Goal: Task Accomplishment & Management: Manage account settings

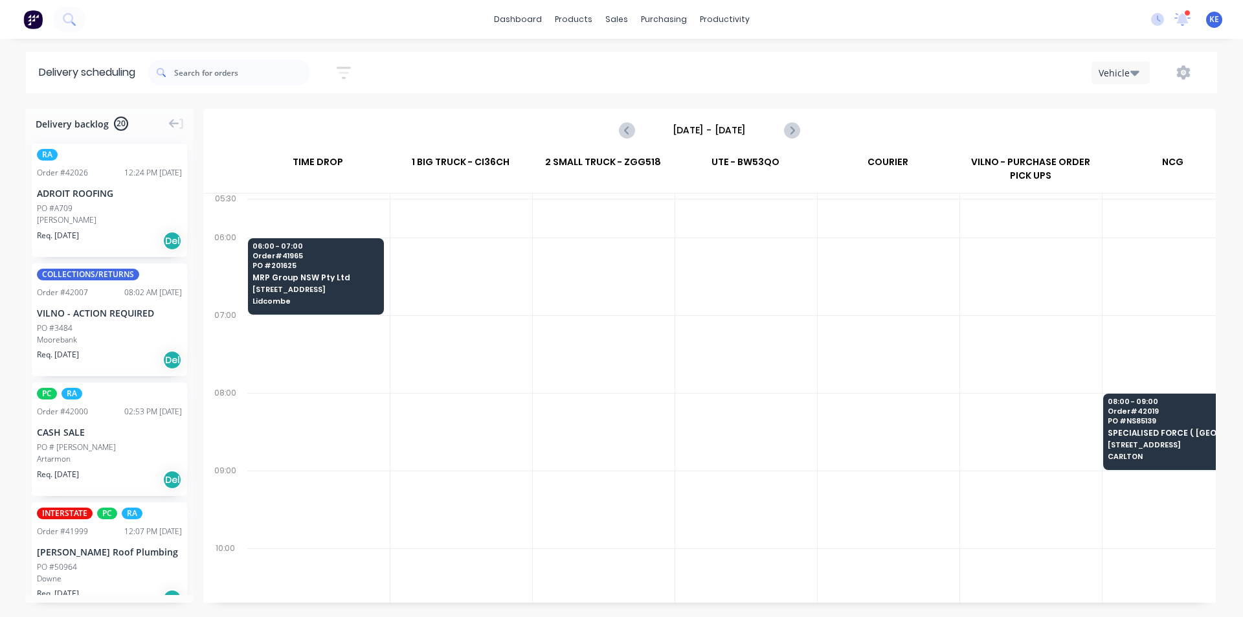
scroll to position [0, 1]
click at [749, 84] on div "Planner" at bounding box center [743, 88] width 30 height 12
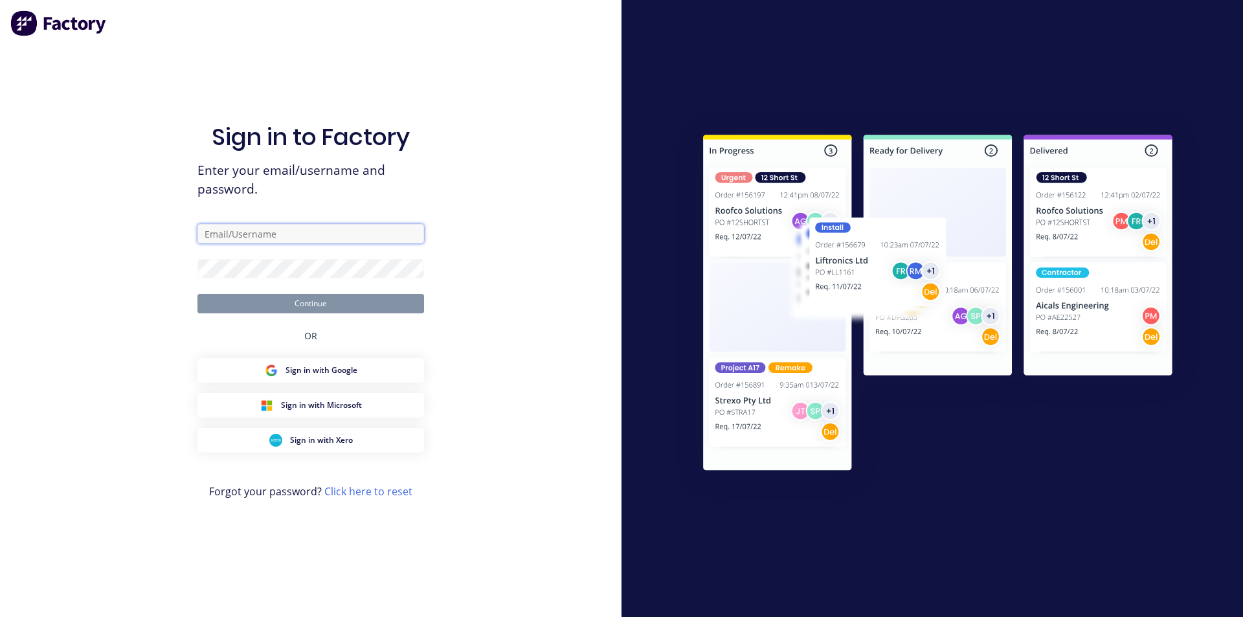
type input "kyle@vilno.com.au"
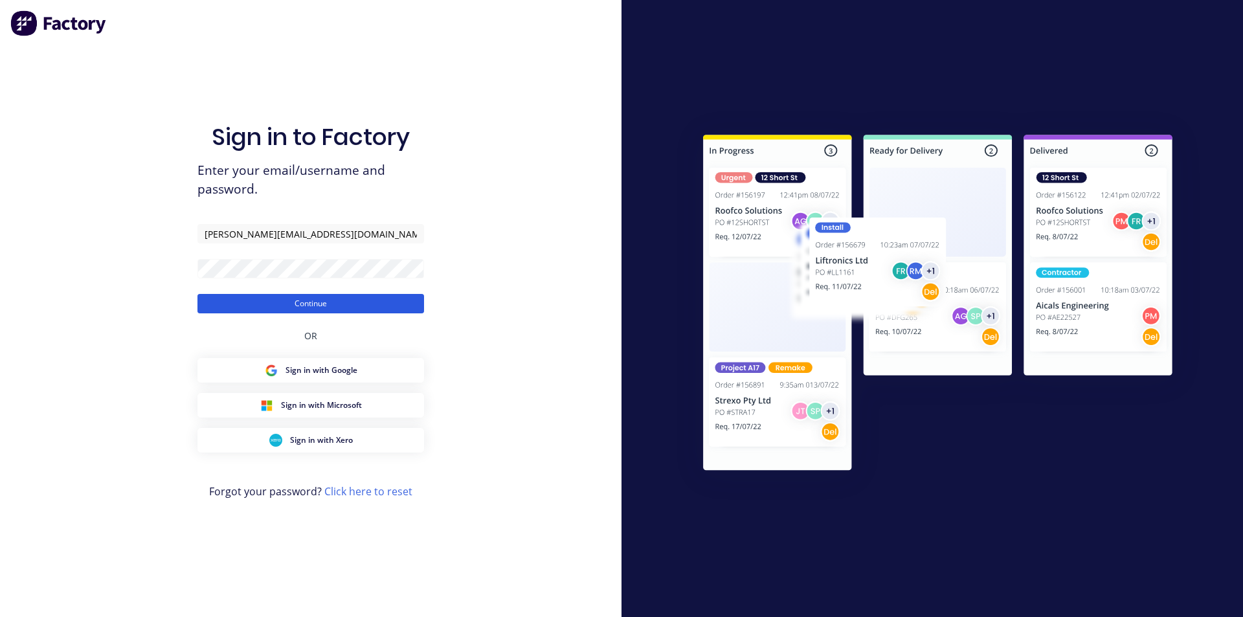
click at [339, 313] on div "Sign in to Factory Enter your email/username and password. kyle@vilno.com.au Co…" at bounding box center [310, 321] width 227 height 570
click at [343, 305] on button "Continue" at bounding box center [310, 303] width 227 height 19
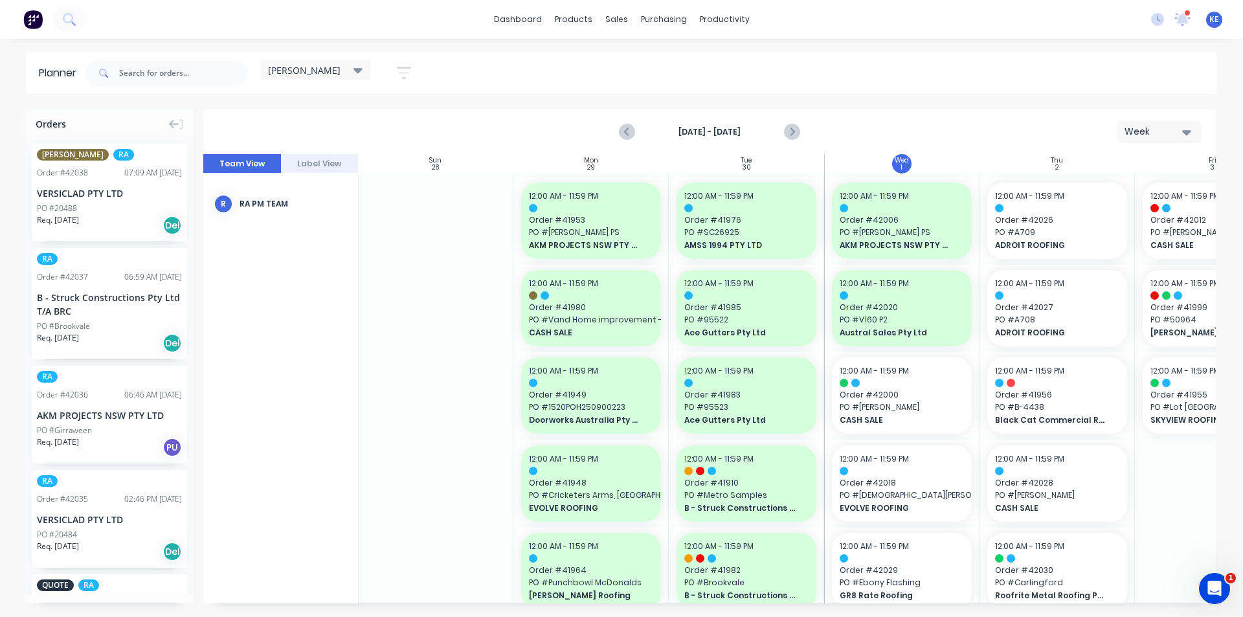
click at [801, 98] on div "Planner kyle Save new view None edit kyle (Default) edit Iraking edit Michael's…" at bounding box center [621, 334] width 1243 height 565
click at [872, 70] on div "kyle Save new view None edit kyle (Default) edit Iraking edit Michael's View ed…" at bounding box center [650, 73] width 1134 height 39
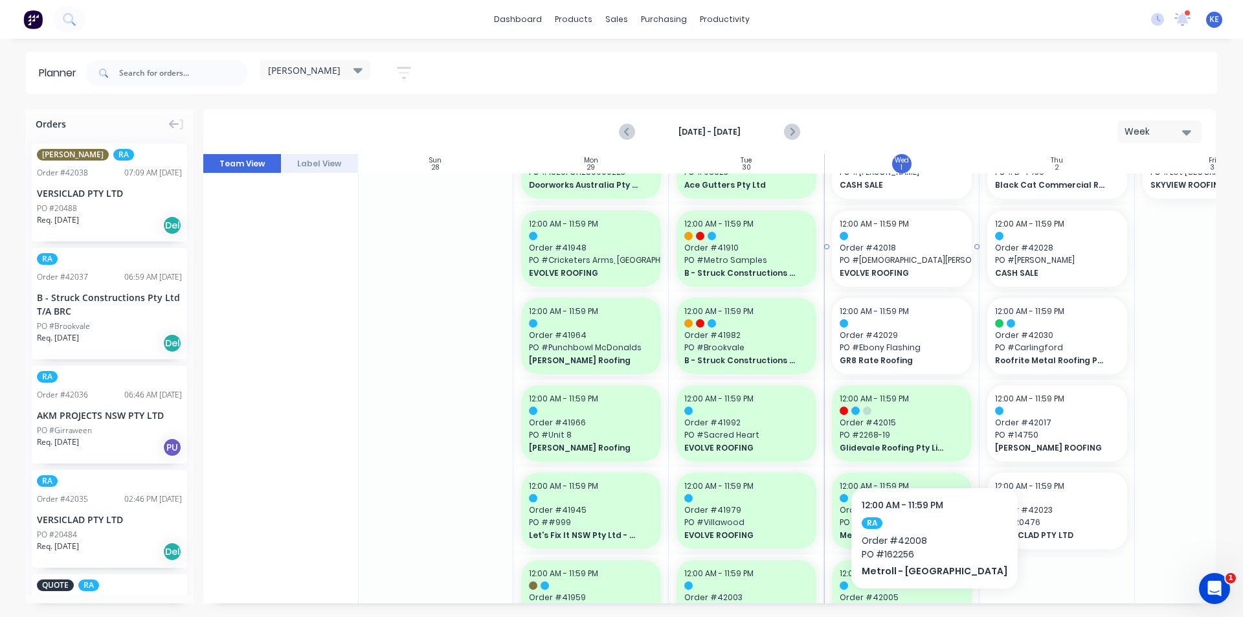
scroll to position [93, 1]
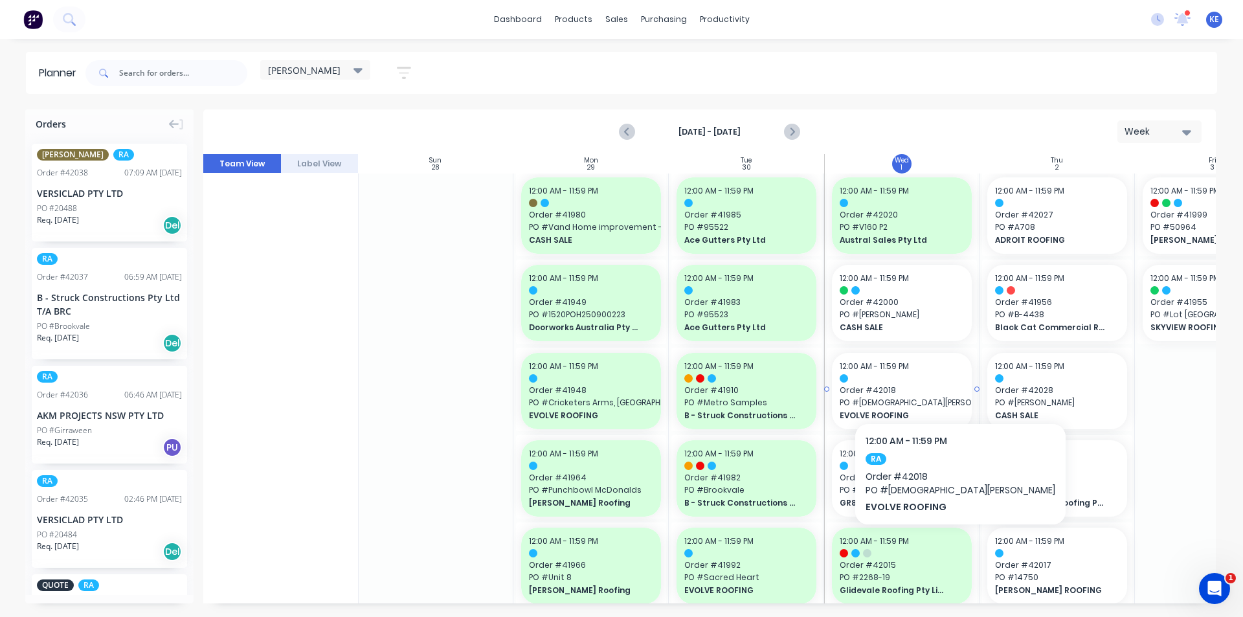
click at [906, 385] on span "Order # 42018" at bounding box center [902, 391] width 124 height 12
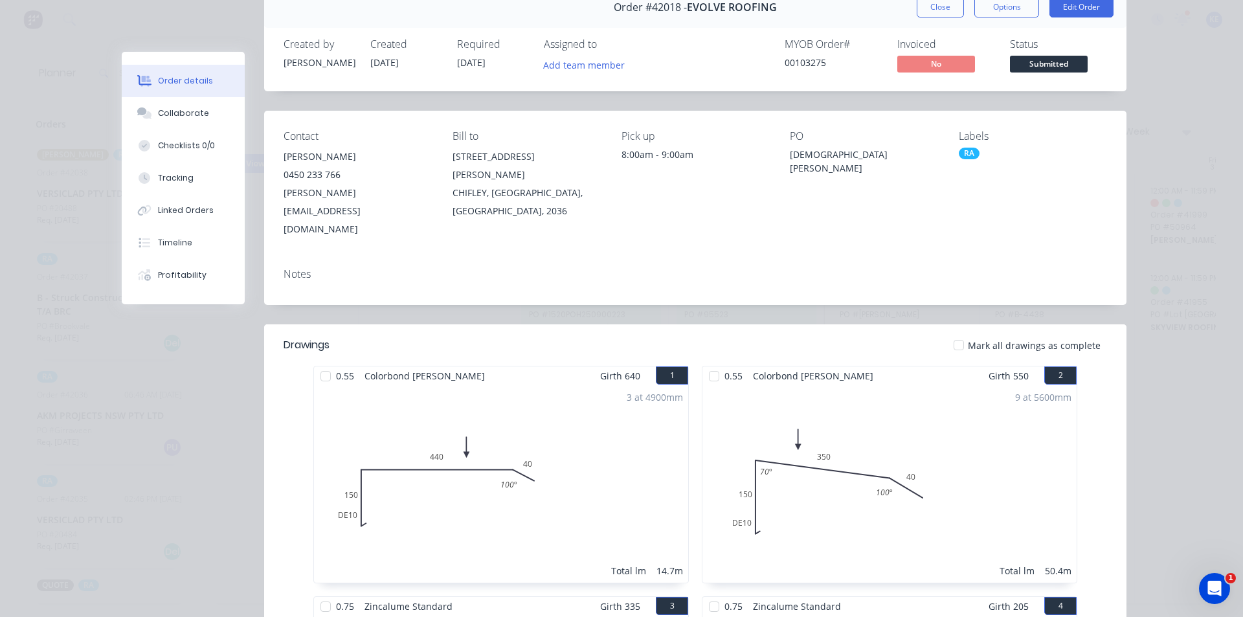
scroll to position [0, 0]
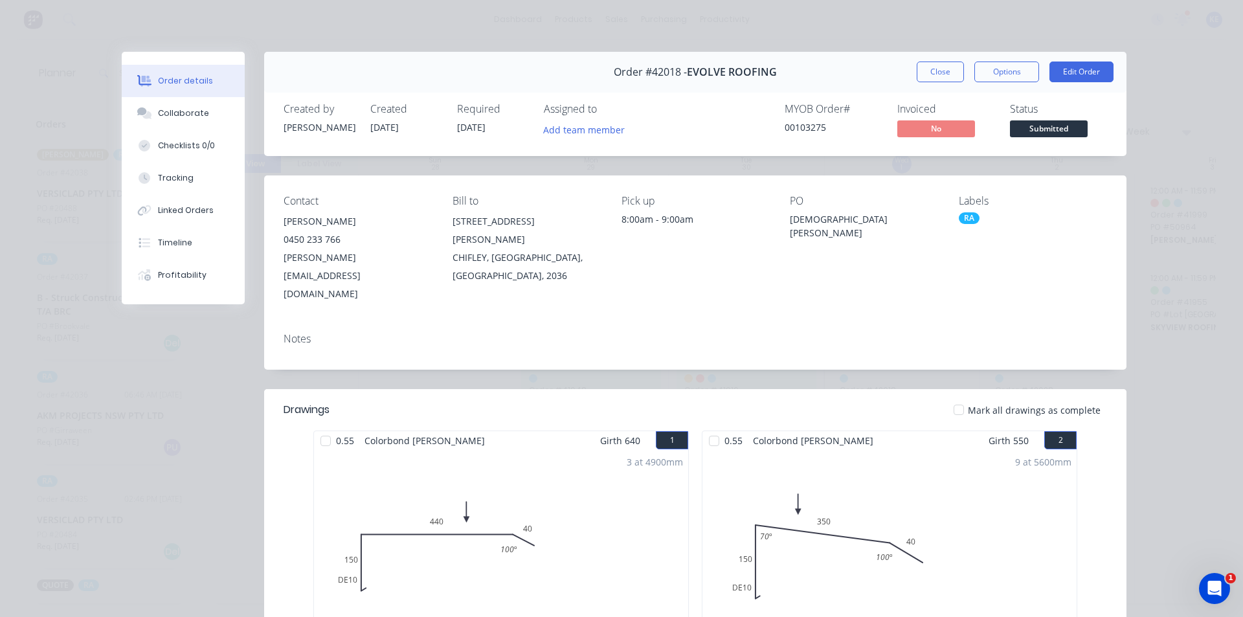
click at [925, 67] on button "Close" at bounding box center [940, 72] width 47 height 21
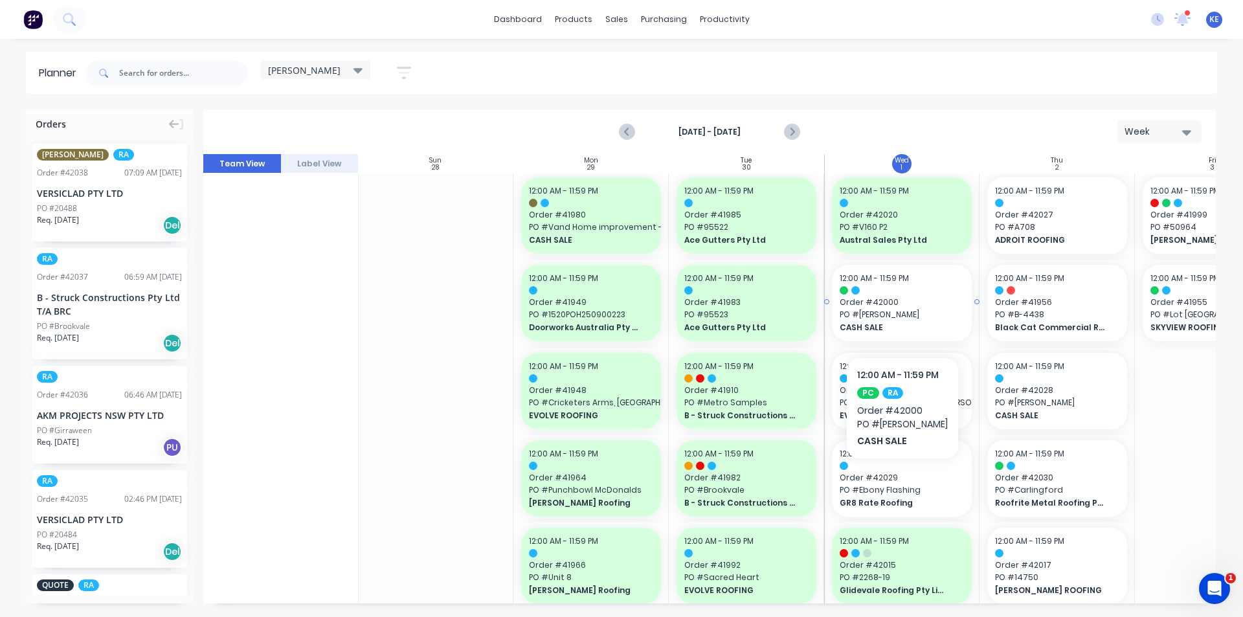
click at [910, 317] on span "PO # Michael Lutkajtis" at bounding box center [902, 315] width 124 height 12
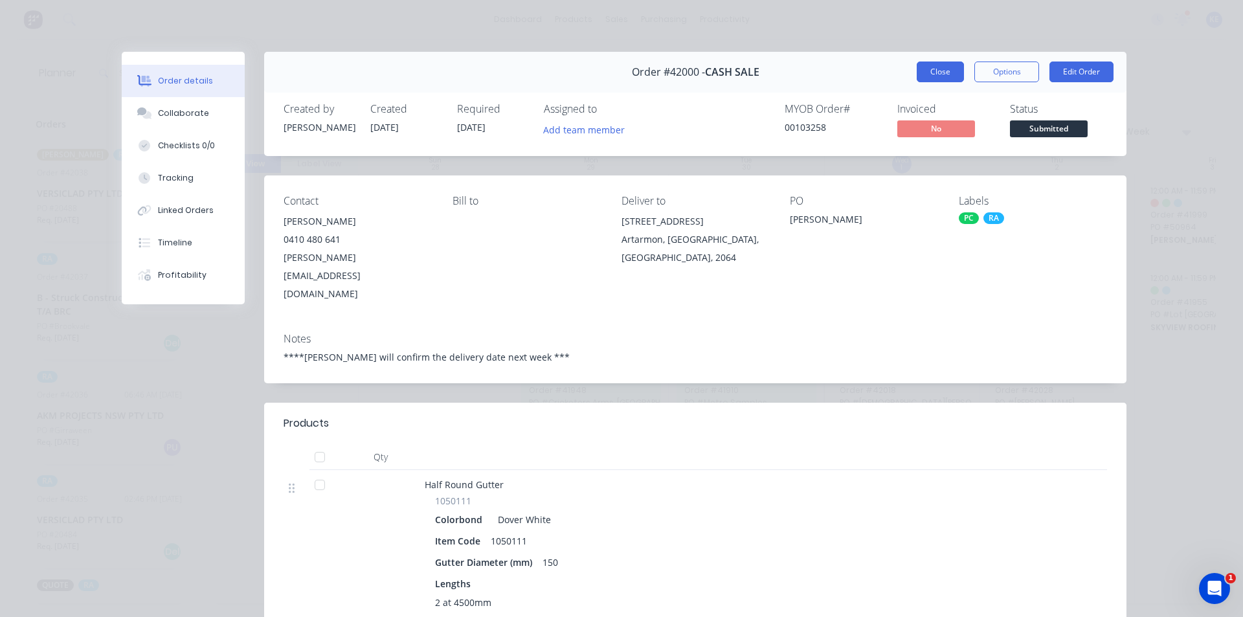
click at [924, 66] on button "Close" at bounding box center [940, 72] width 47 height 21
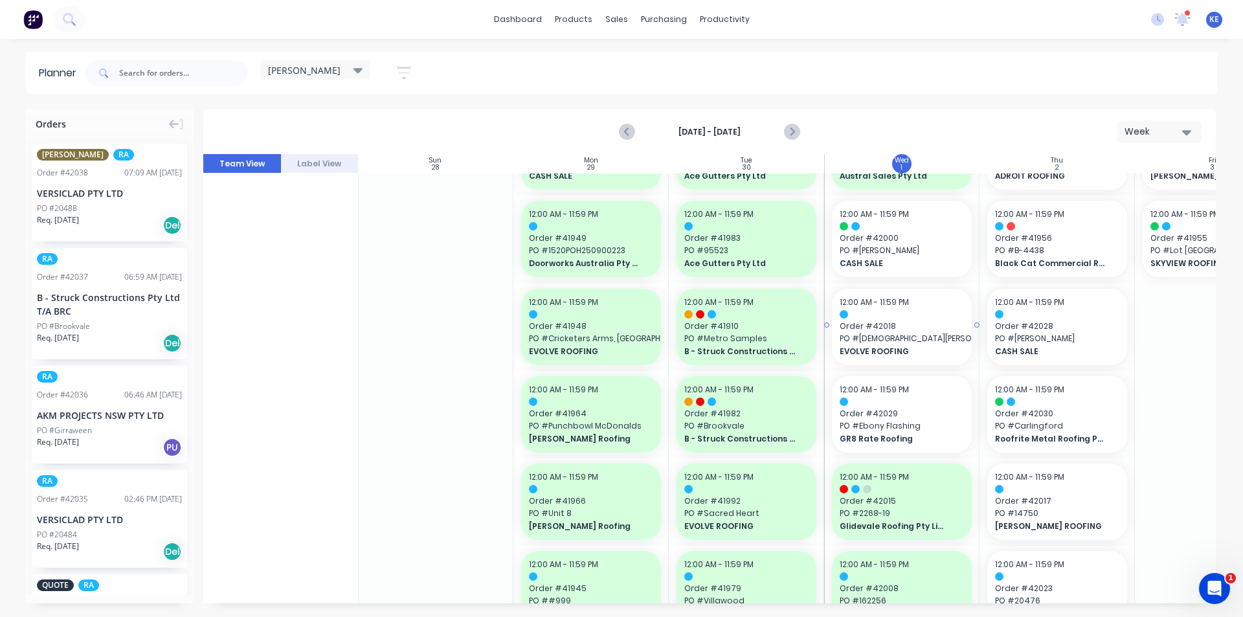
scroll to position [157, 1]
click at [900, 409] on span "Order # 42029" at bounding box center [902, 413] width 124 height 12
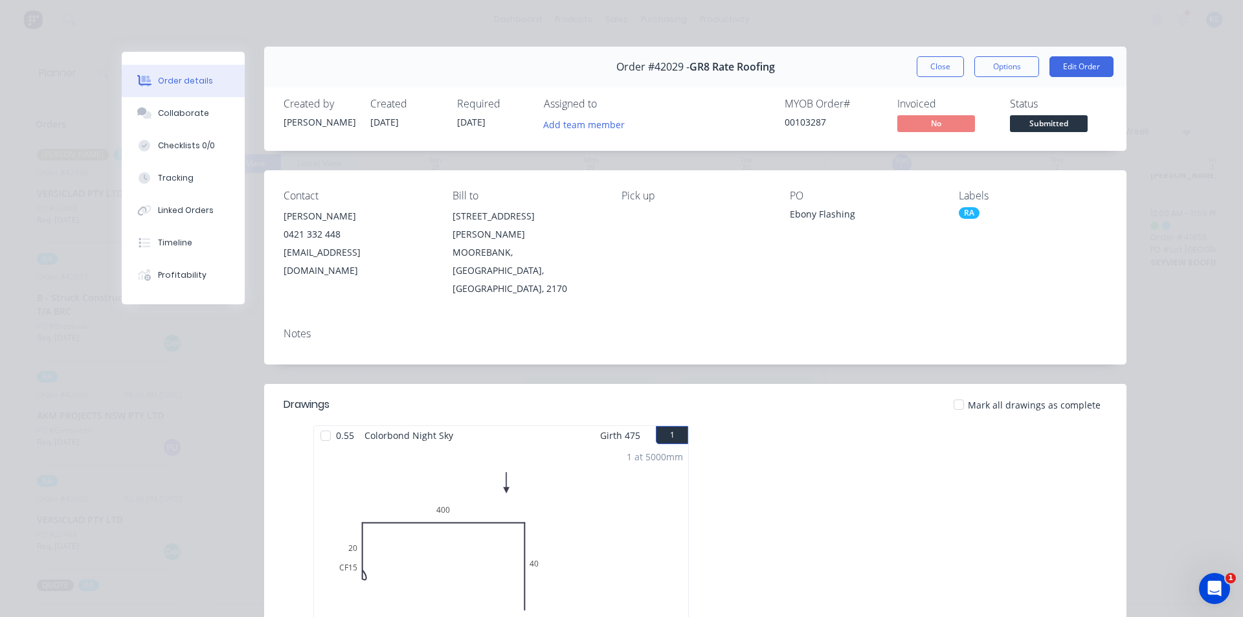
scroll to position [0, 0]
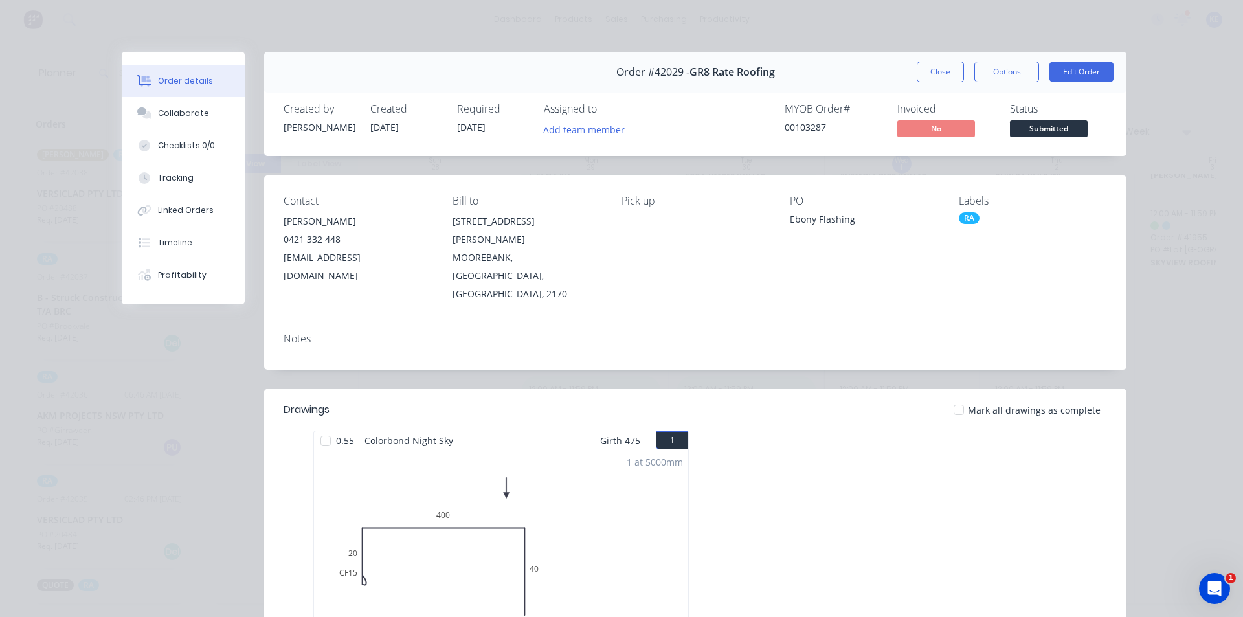
click at [939, 45] on div "Order details Collaborate Checklists 0/0 Tracking Linked Orders Timeline Profit…" at bounding box center [621, 308] width 1243 height 617
click at [937, 77] on button "Close" at bounding box center [940, 72] width 47 height 21
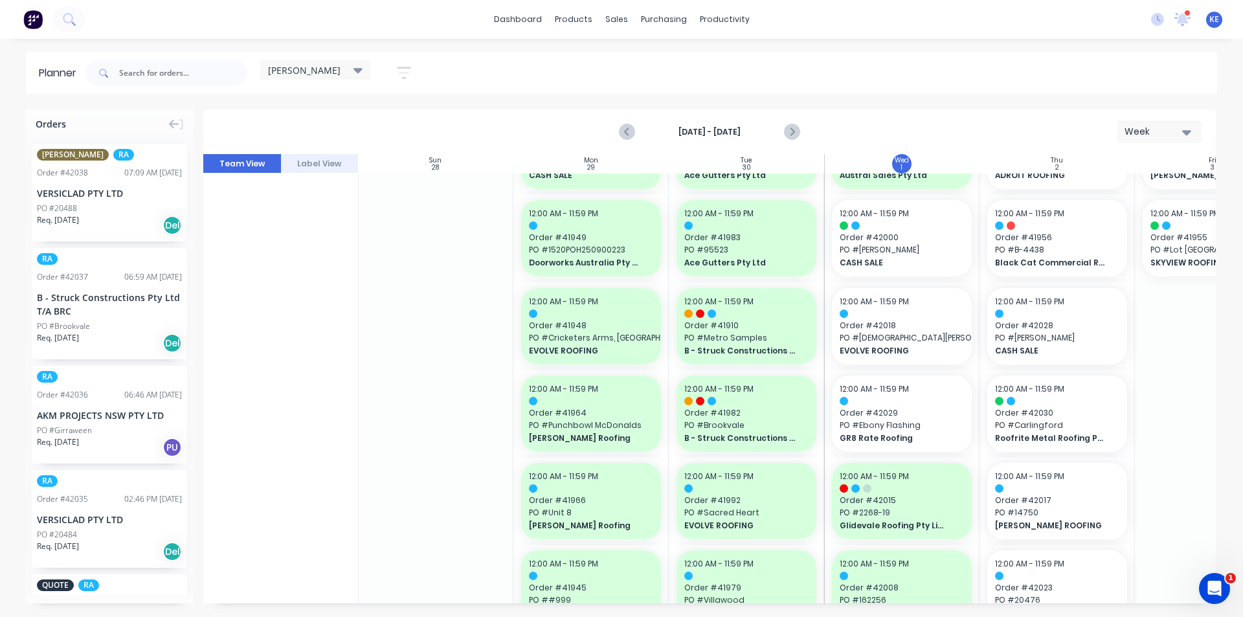
drag, startPoint x: 70, startPoint y: 310, endPoint x: 885, endPoint y: 292, distance: 815.4
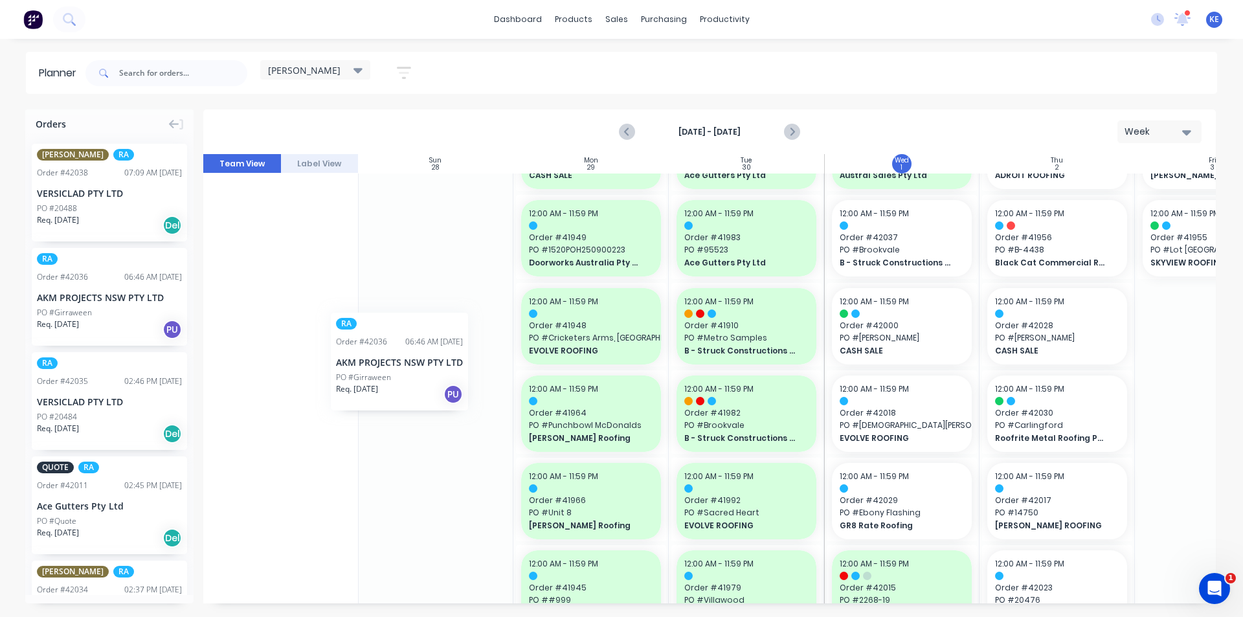
scroll to position [157, 0]
drag, startPoint x: 73, startPoint y: 293, endPoint x: 892, endPoint y: 275, distance: 818.6
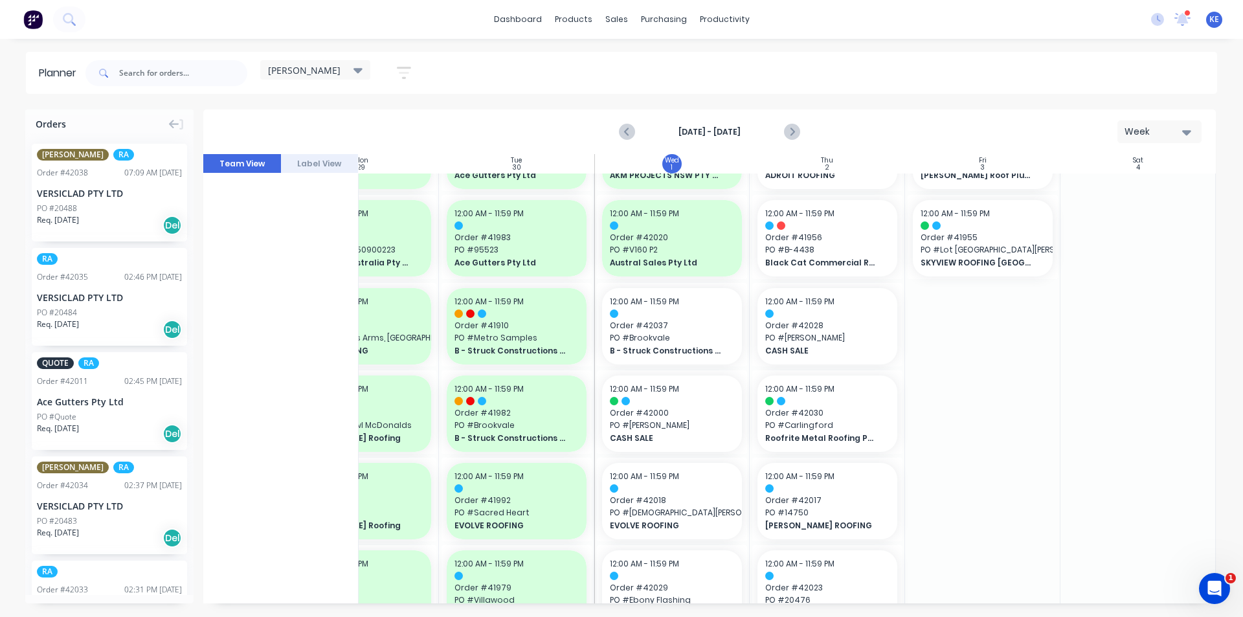
scroll to position [157, 236]
drag, startPoint x: 61, startPoint y: 289, endPoint x: 948, endPoint y: 265, distance: 887.4
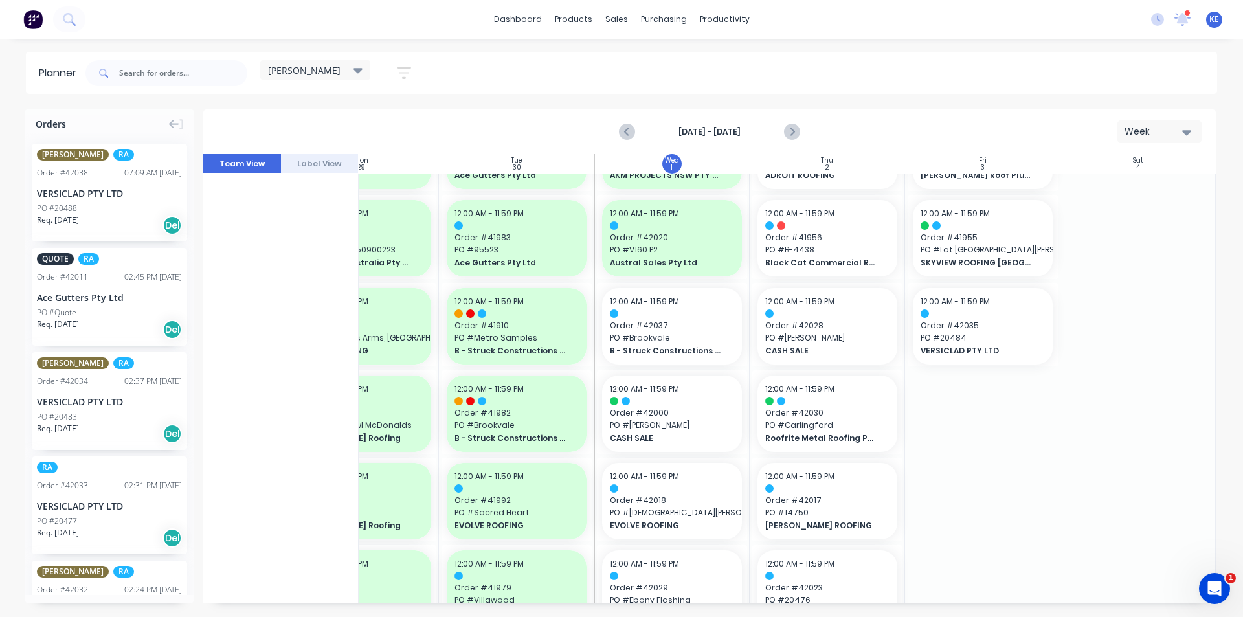
drag, startPoint x: 83, startPoint y: 401, endPoint x: 973, endPoint y: 271, distance: 899.7
drag, startPoint x: 57, startPoint y: 482, endPoint x: 789, endPoint y: 333, distance: 746.8
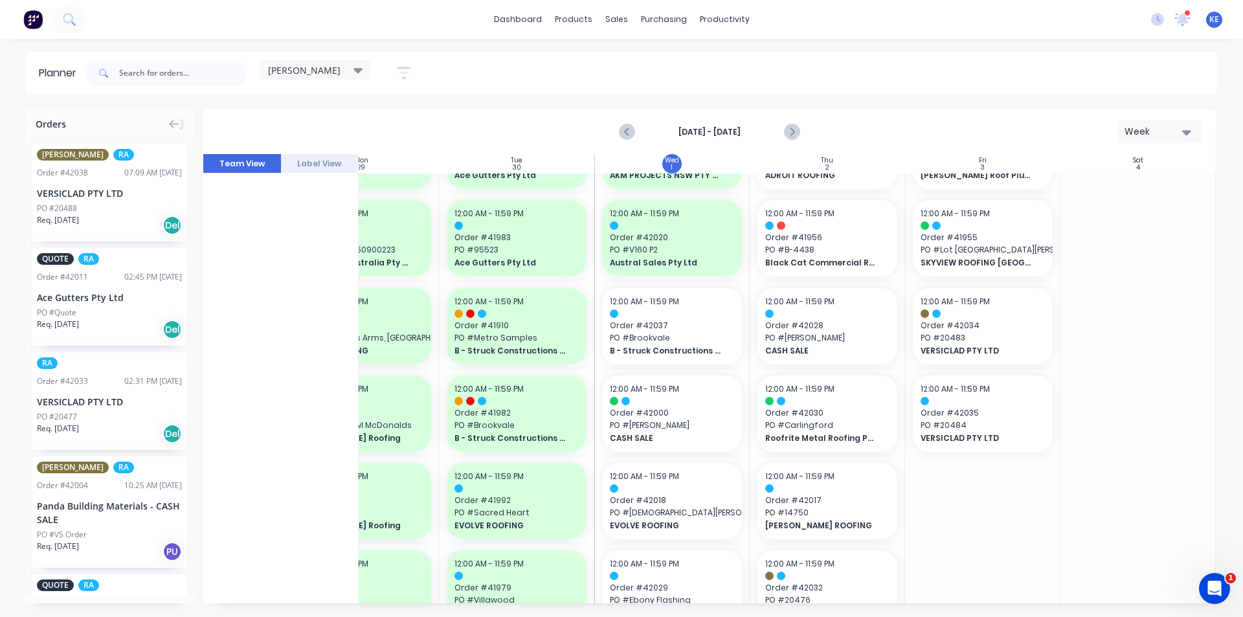
scroll to position [65, 0]
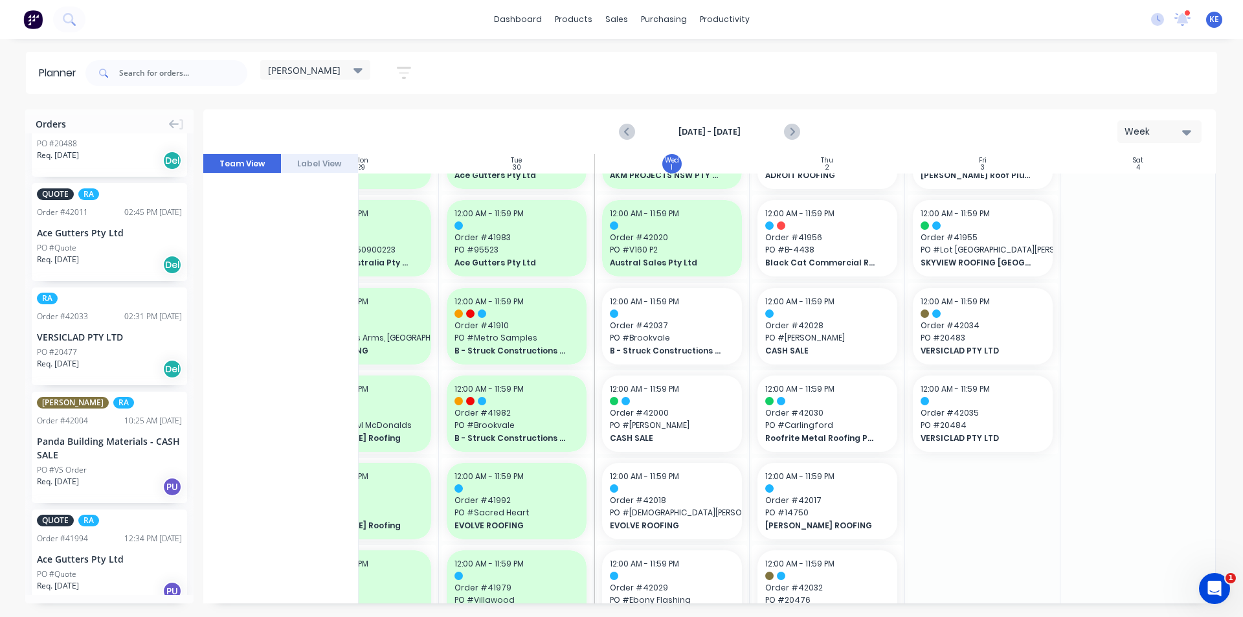
click at [104, 460] on div "Panda Building Materials - CASH SALE" at bounding box center [109, 447] width 145 height 27
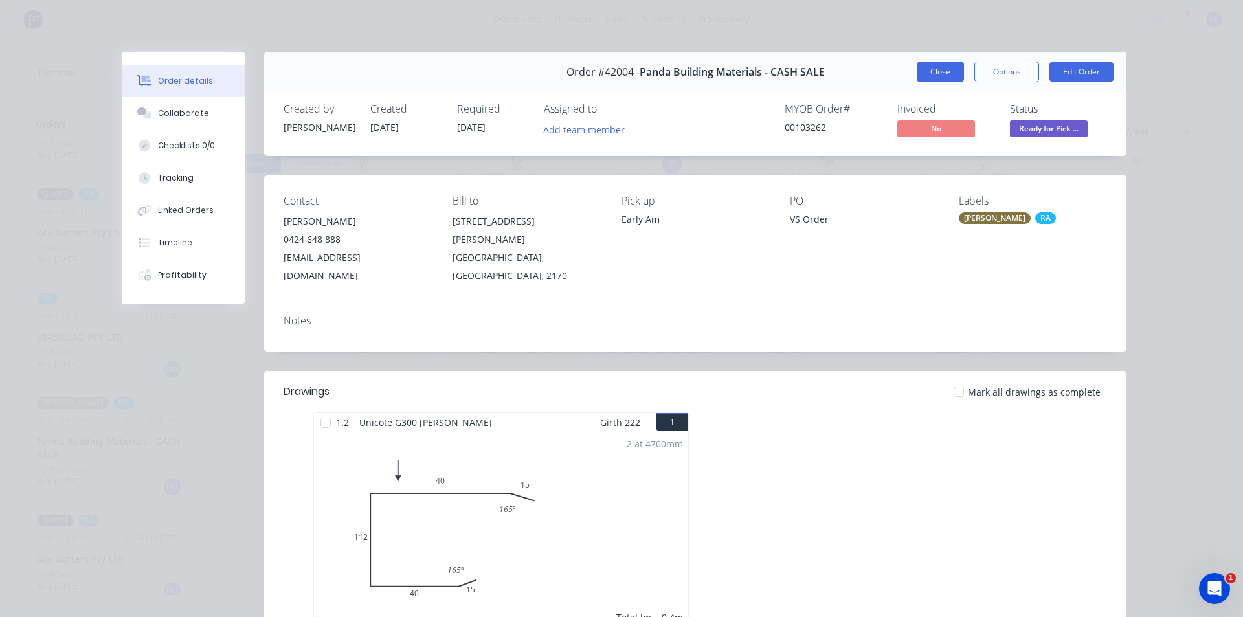
click at [930, 72] on button "Close" at bounding box center [940, 72] width 47 height 21
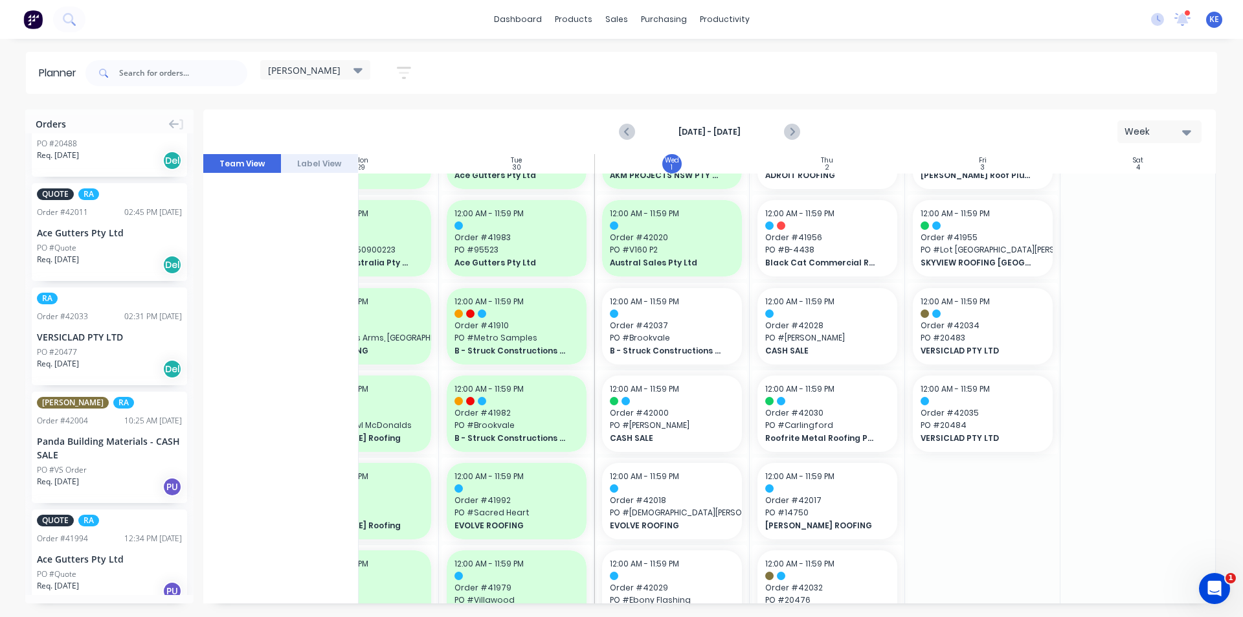
drag, startPoint x: 54, startPoint y: 449, endPoint x: 632, endPoint y: 353, distance: 585.6
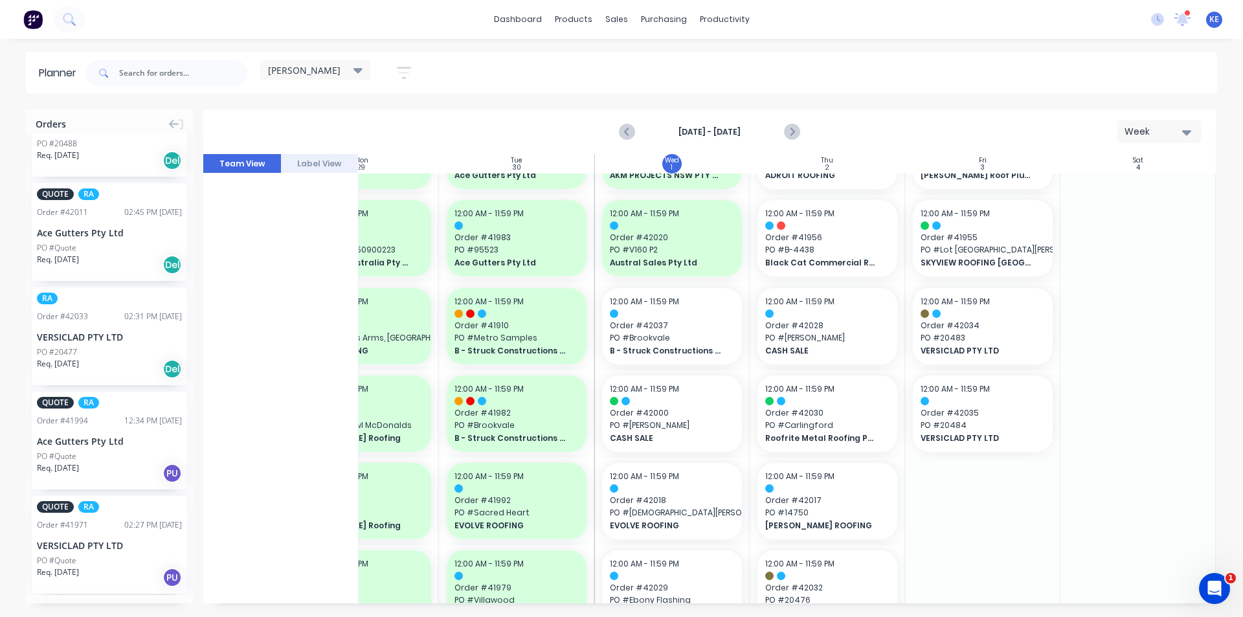
drag, startPoint x: 57, startPoint y: 315, endPoint x: 796, endPoint y: 312, distance: 739.4
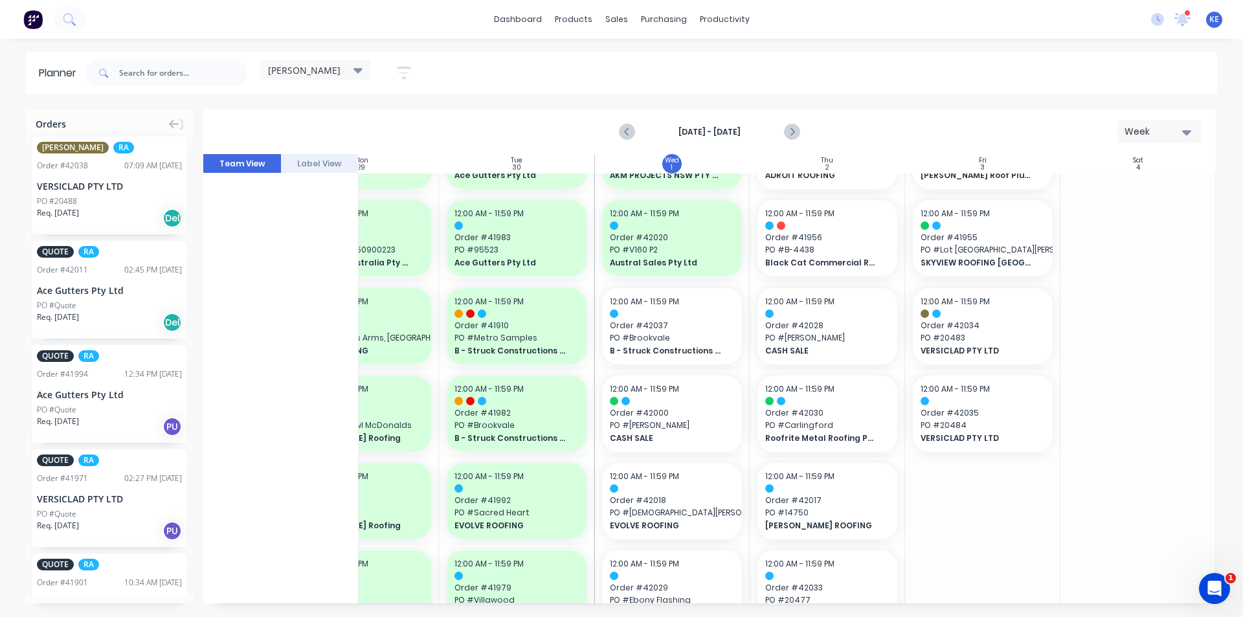
scroll to position [0, 0]
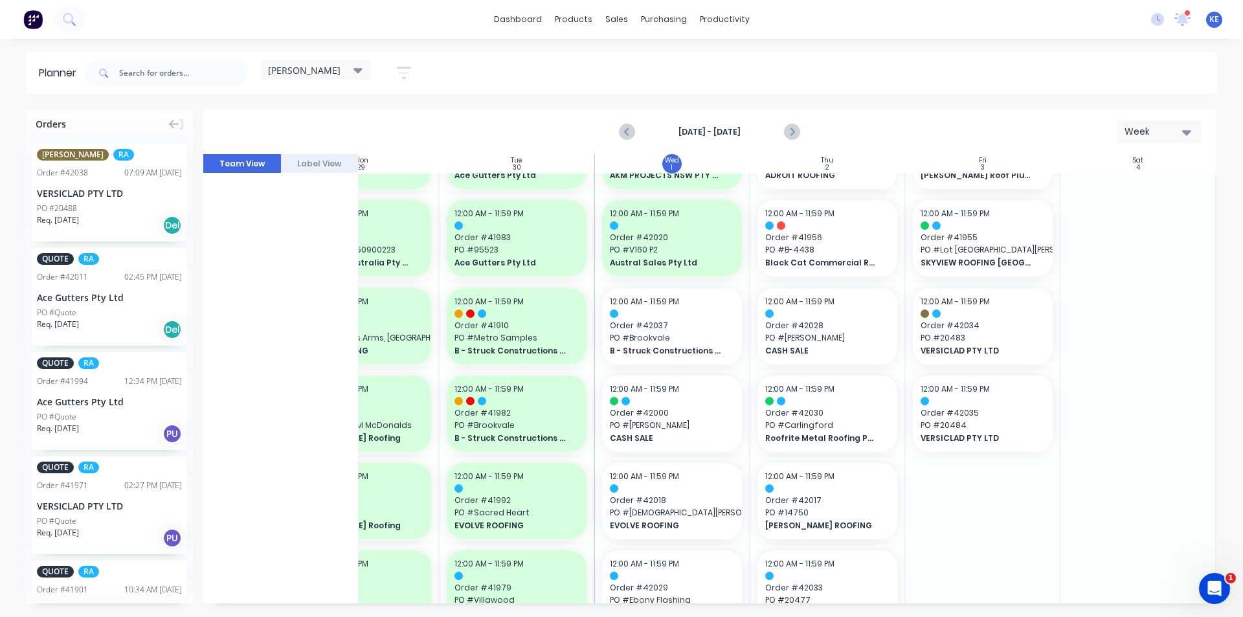
drag, startPoint x: 64, startPoint y: 181, endPoint x: 947, endPoint y: 280, distance: 888.7
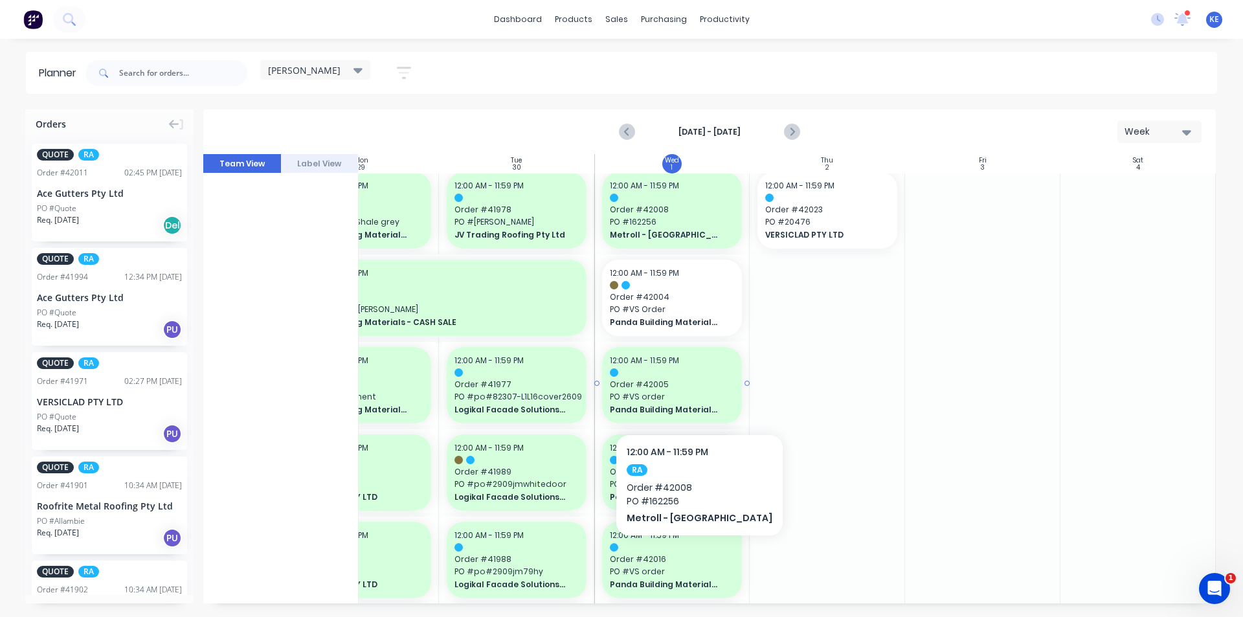
scroll to position [740, 236]
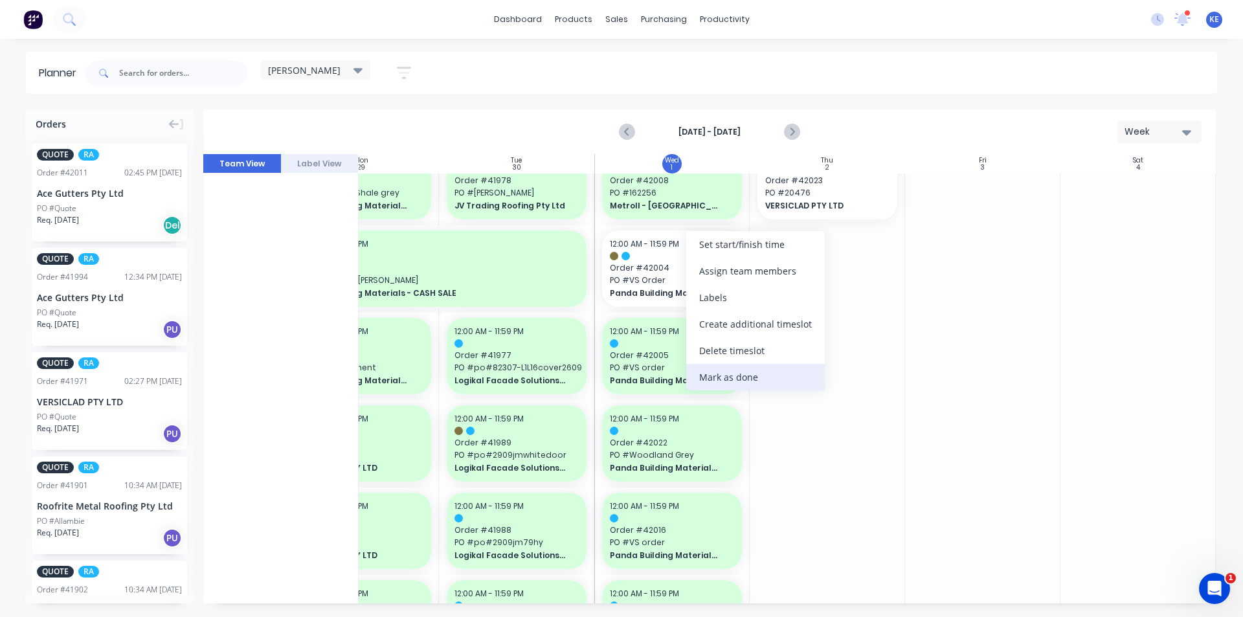
click at [708, 379] on div "Mark as done" at bounding box center [755, 377] width 139 height 27
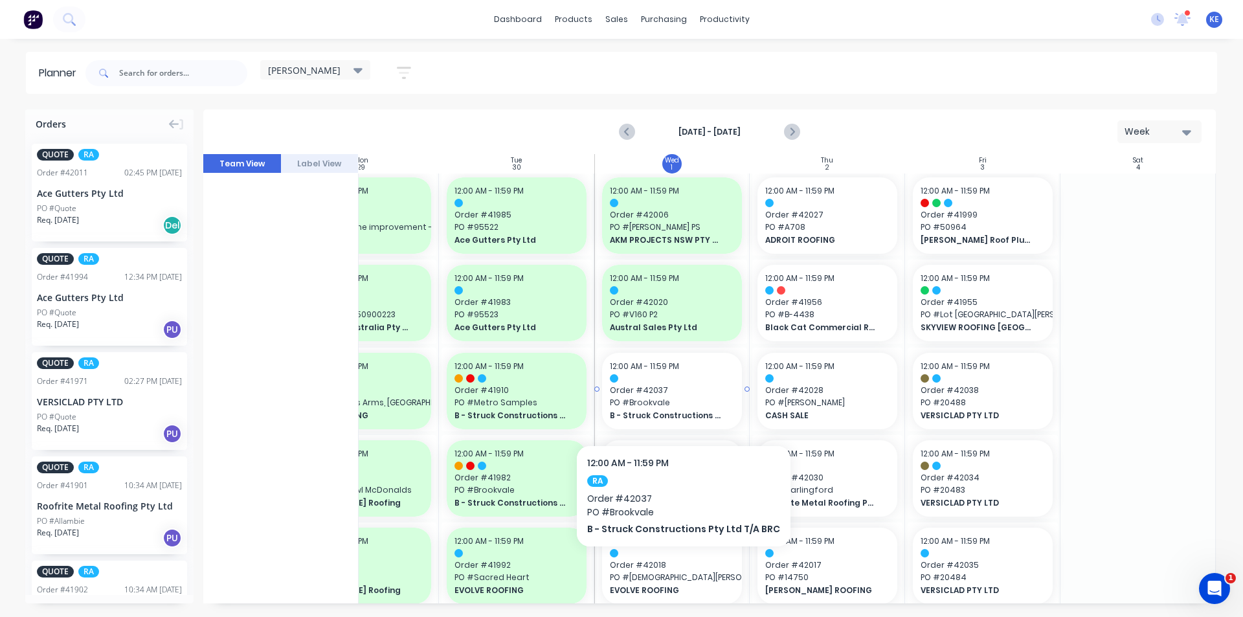
scroll to position [0, 236]
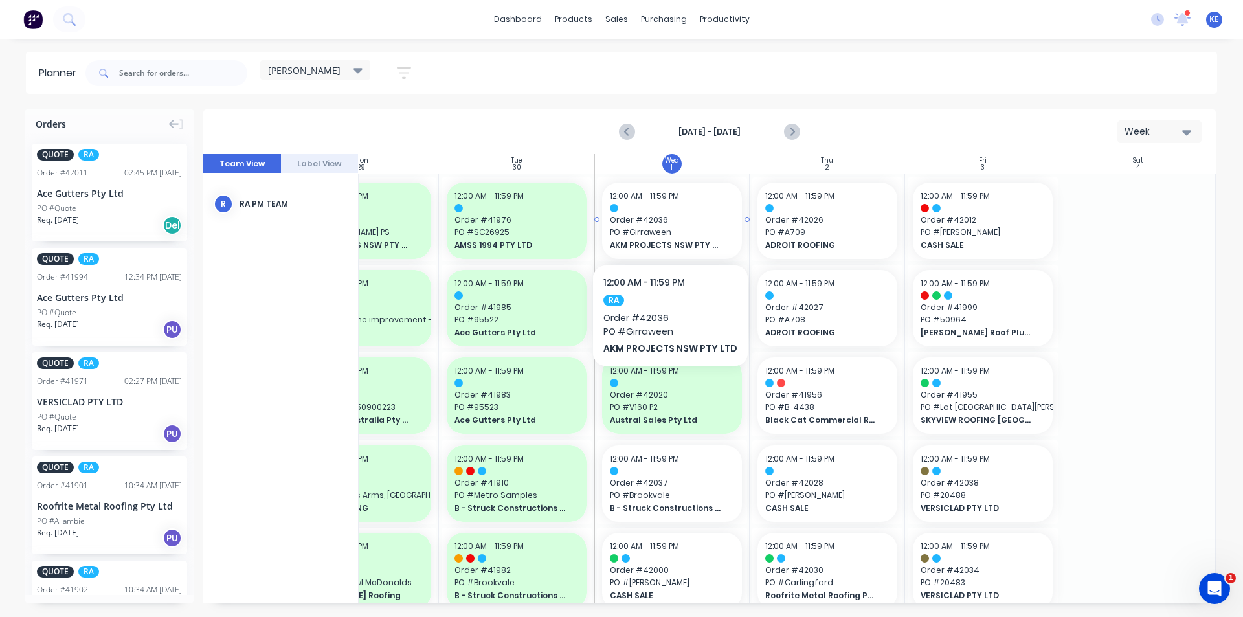
click at [666, 226] on div "12:00 AM - 11:59 PM Order # 42036 PO # Girraween AKM PROJECTS NSW PTY LTD" at bounding box center [672, 221] width 140 height 76
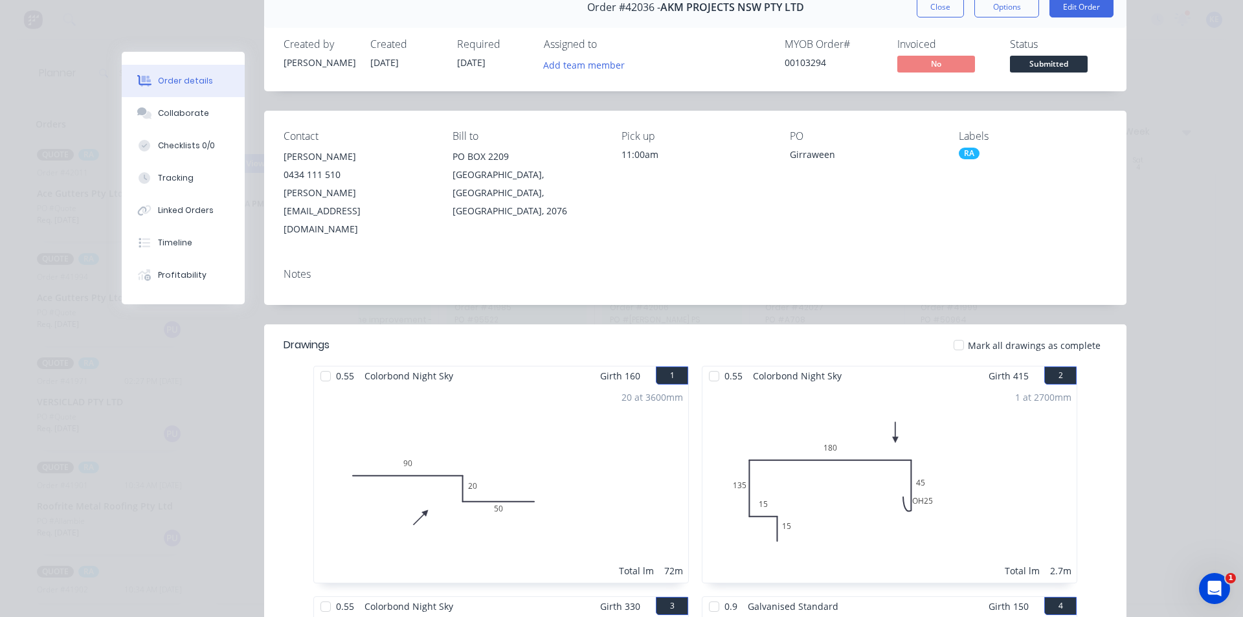
scroll to position [0, 0]
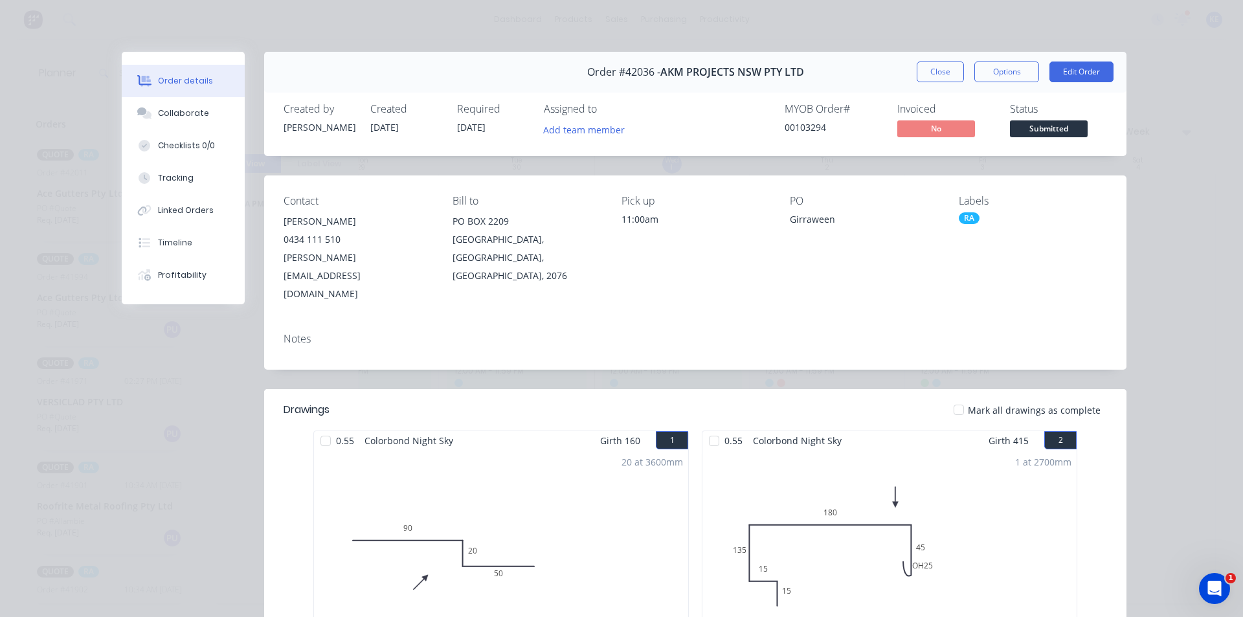
click at [938, 103] on div "Invoiced" at bounding box center [945, 109] width 97 height 12
click at [949, 71] on button "Close" at bounding box center [940, 72] width 47 height 21
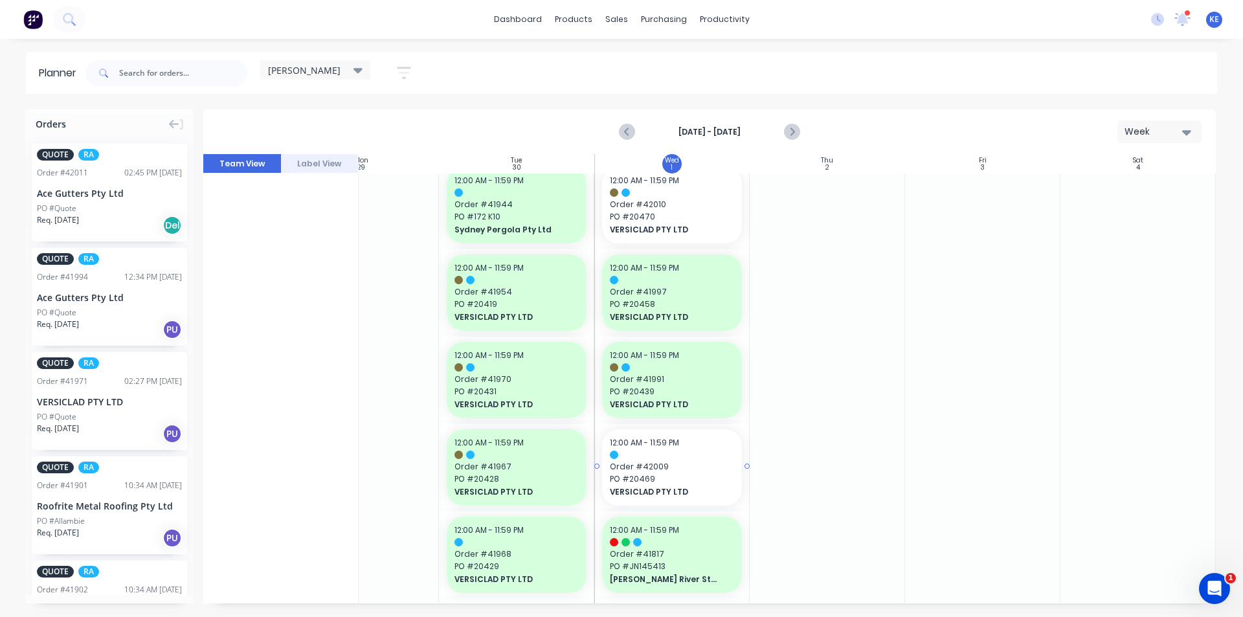
scroll to position [1258, 236]
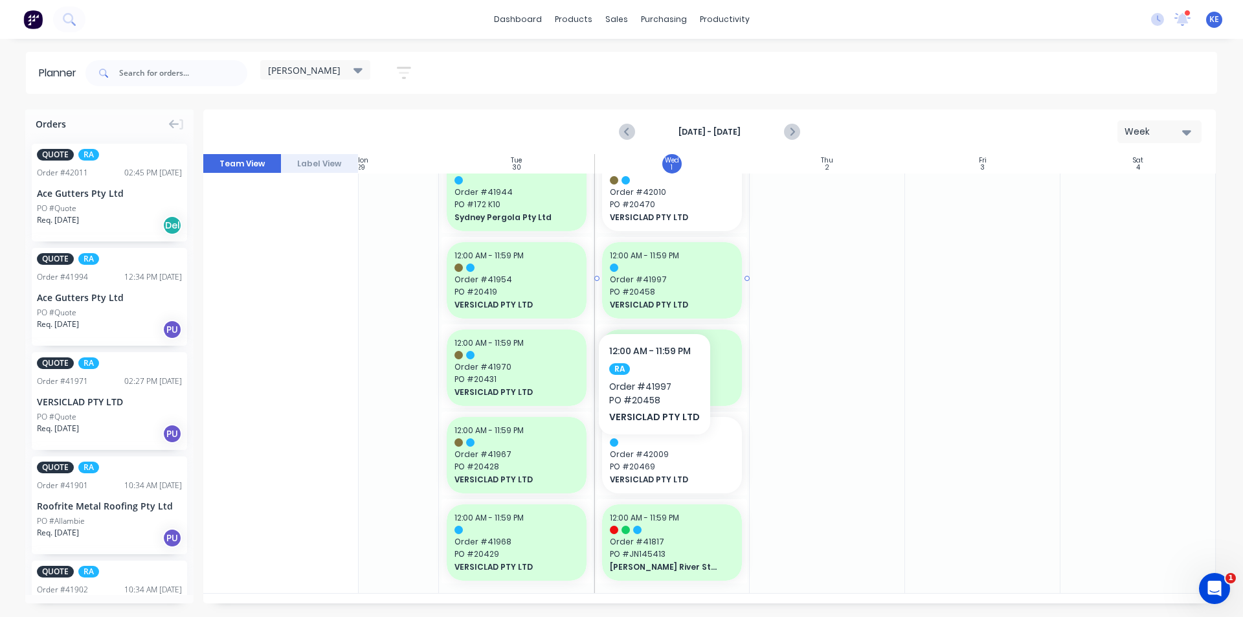
click at [652, 299] on span "VERSICLAD PTY LTD" at bounding box center [666, 305] width 112 height 12
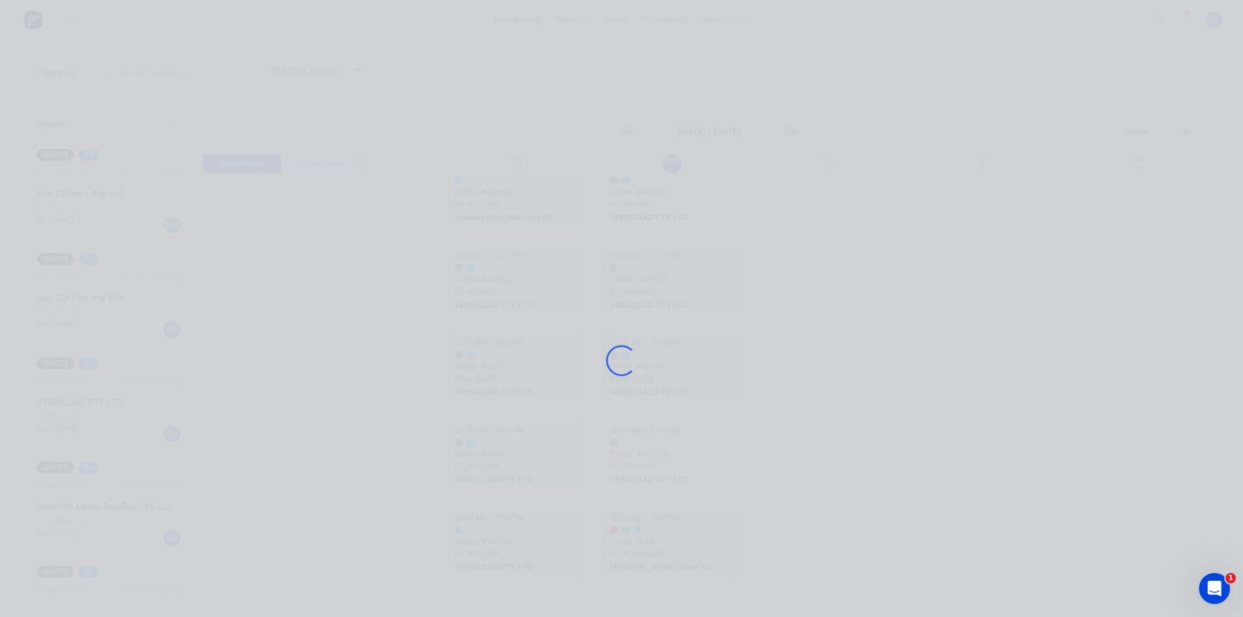
scroll to position [1248, 236]
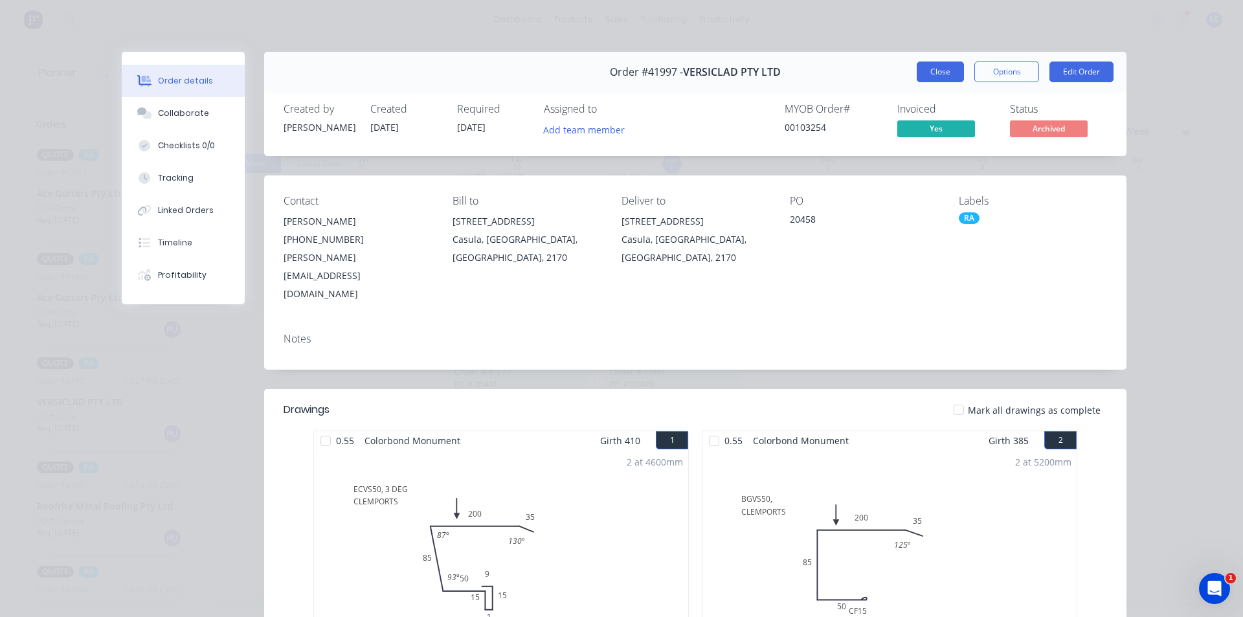
click at [931, 79] on button "Close" at bounding box center [940, 72] width 47 height 21
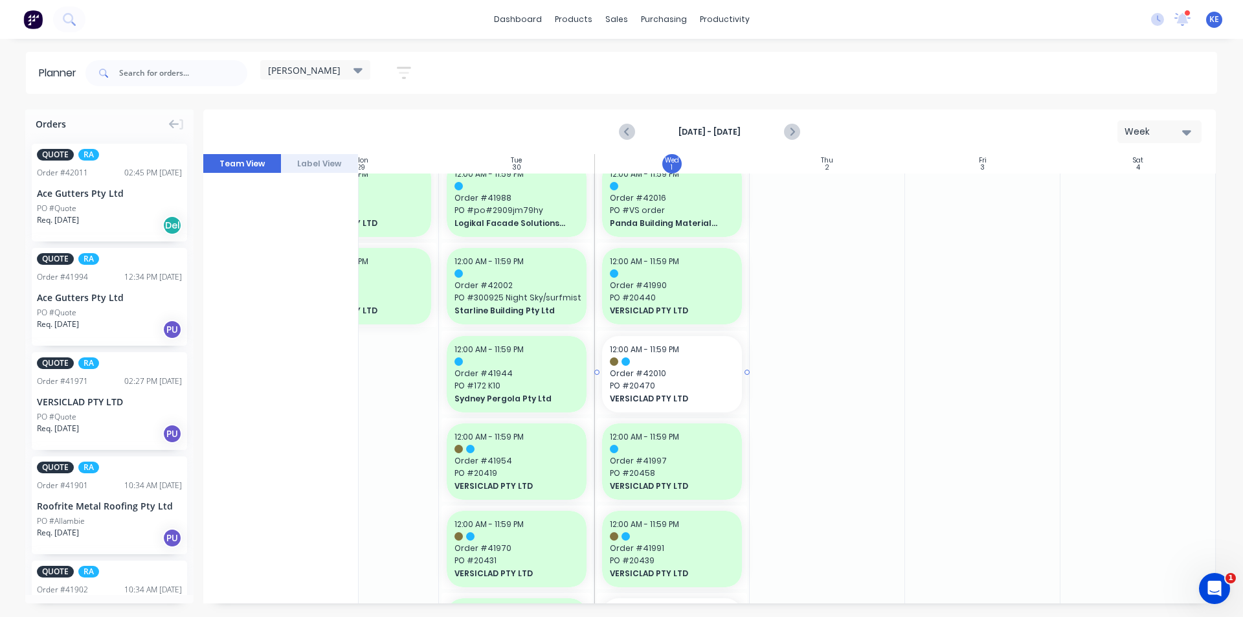
scroll to position [1054, 236]
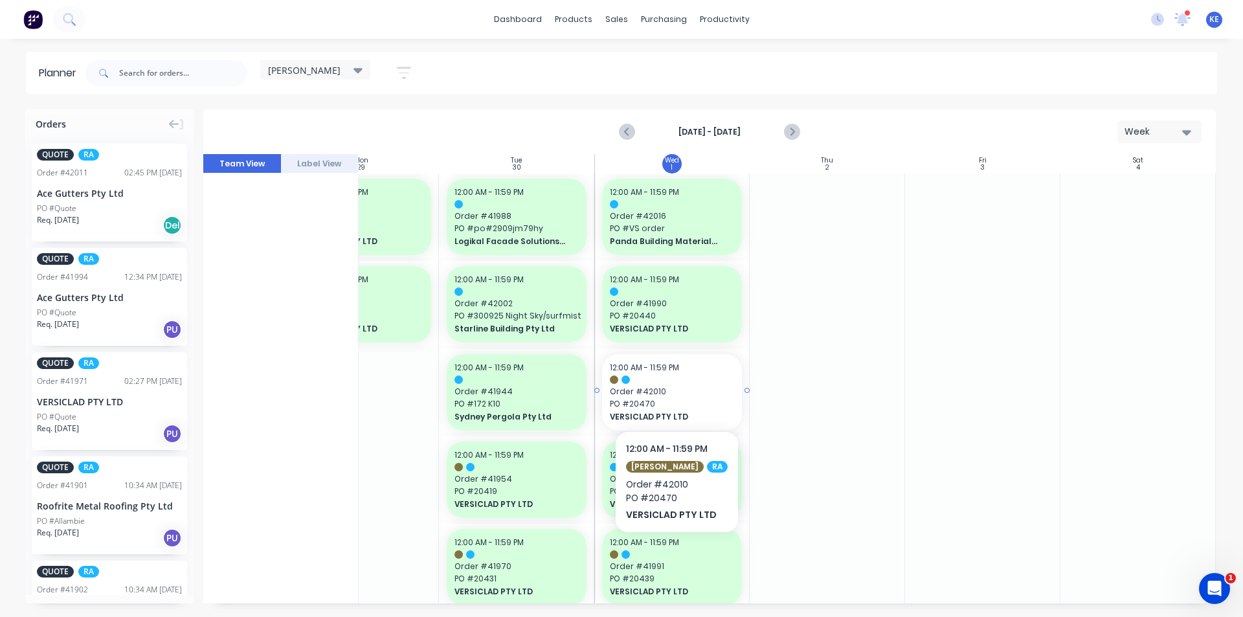
click at [669, 392] on span "Order # 42010" at bounding box center [672, 392] width 124 height 12
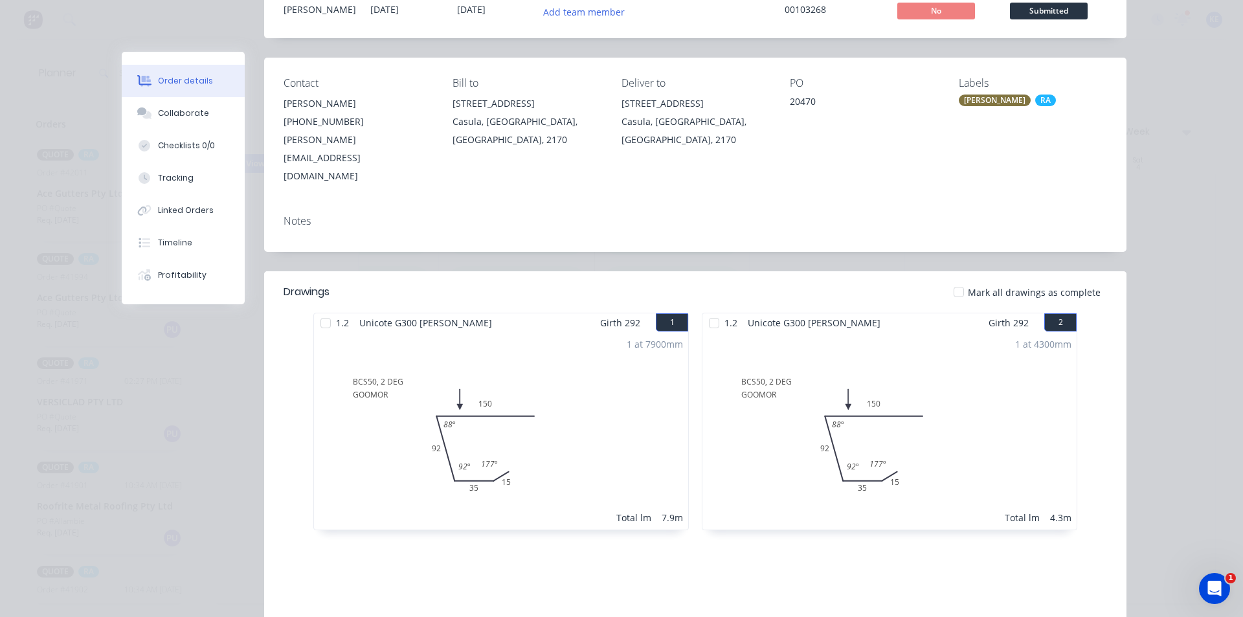
scroll to position [0, 0]
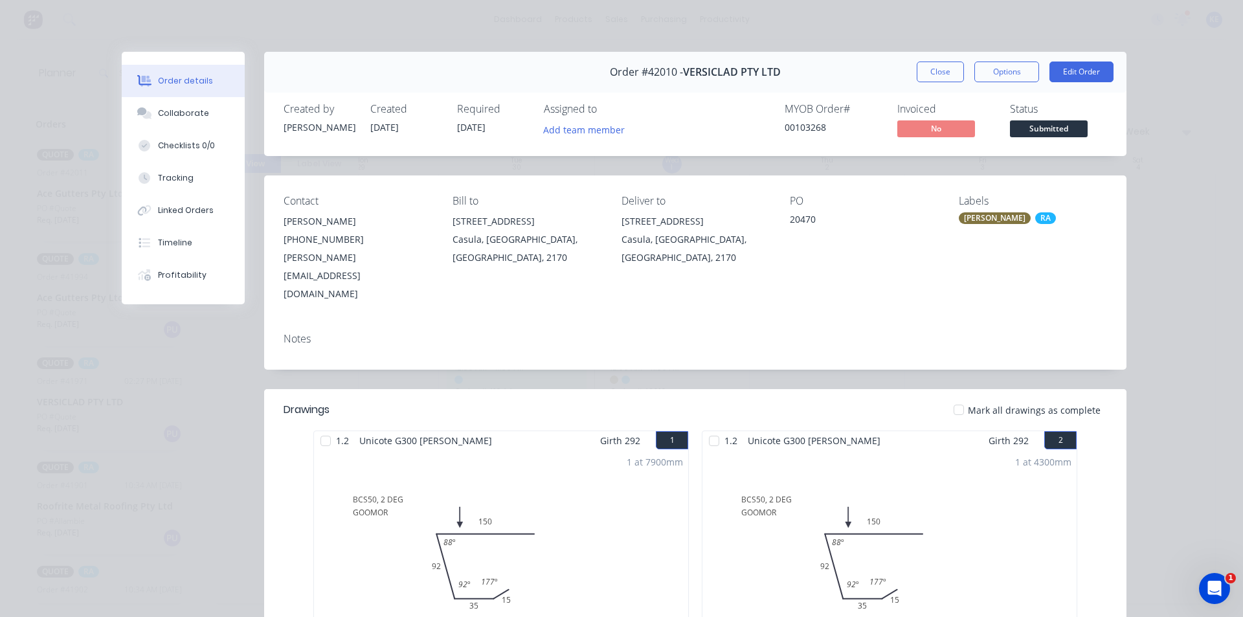
click at [943, 67] on button "Close" at bounding box center [940, 72] width 47 height 21
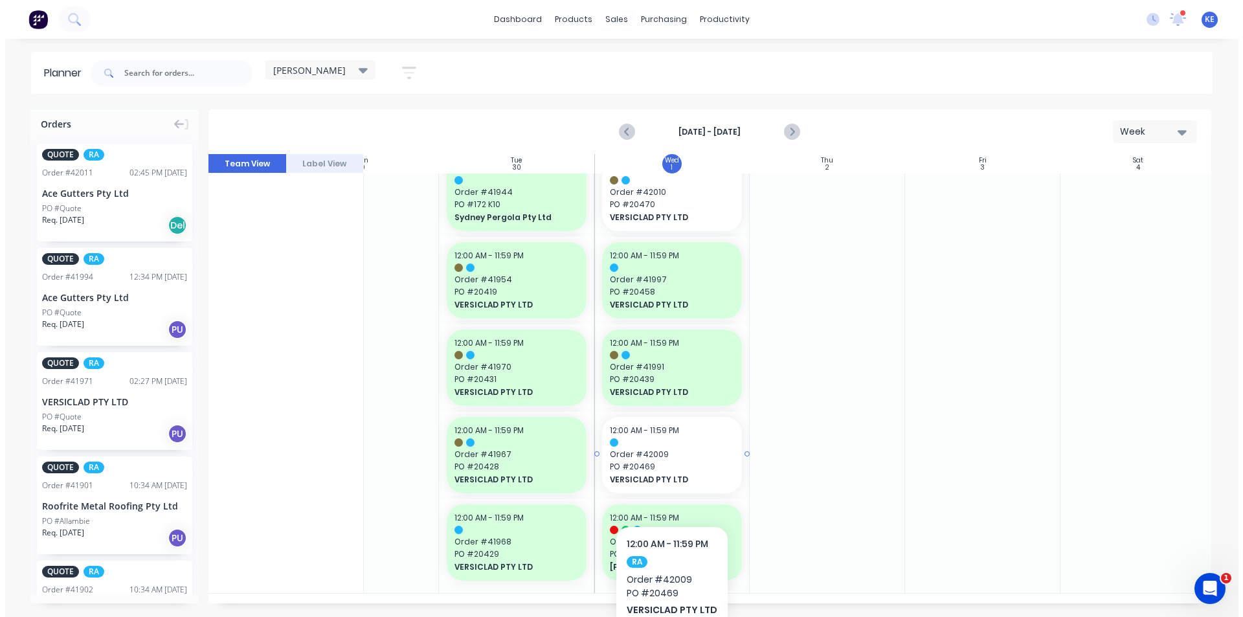
scroll to position [1248, 236]
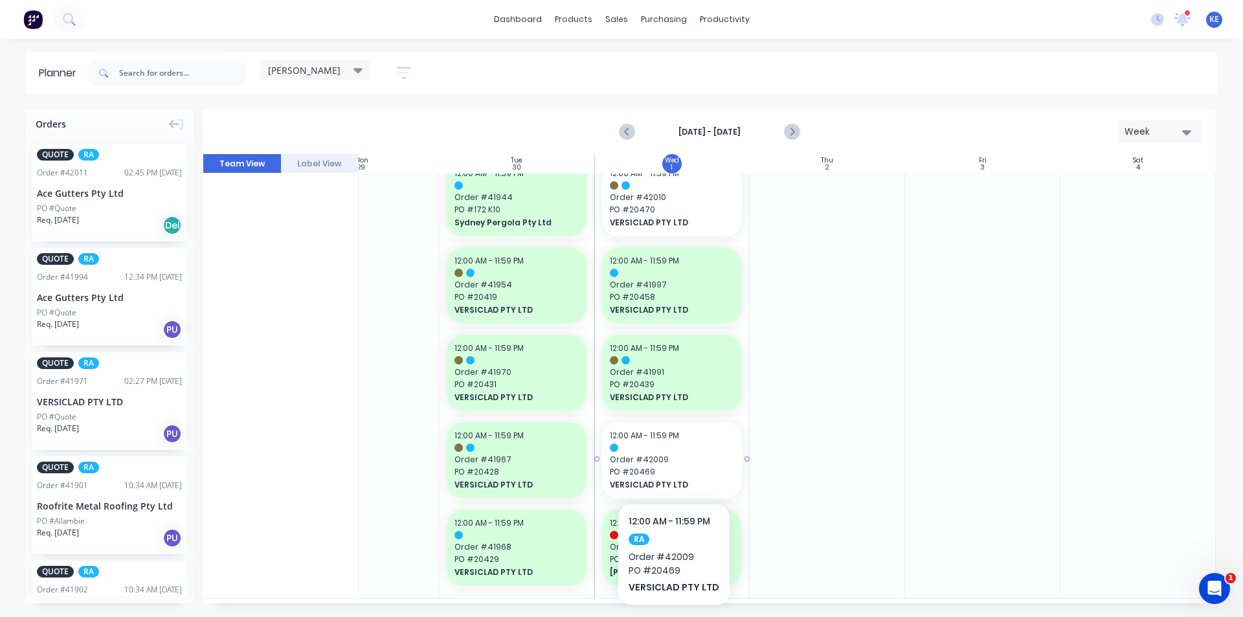
click at [672, 462] on span "Order # 42009" at bounding box center [672, 460] width 124 height 12
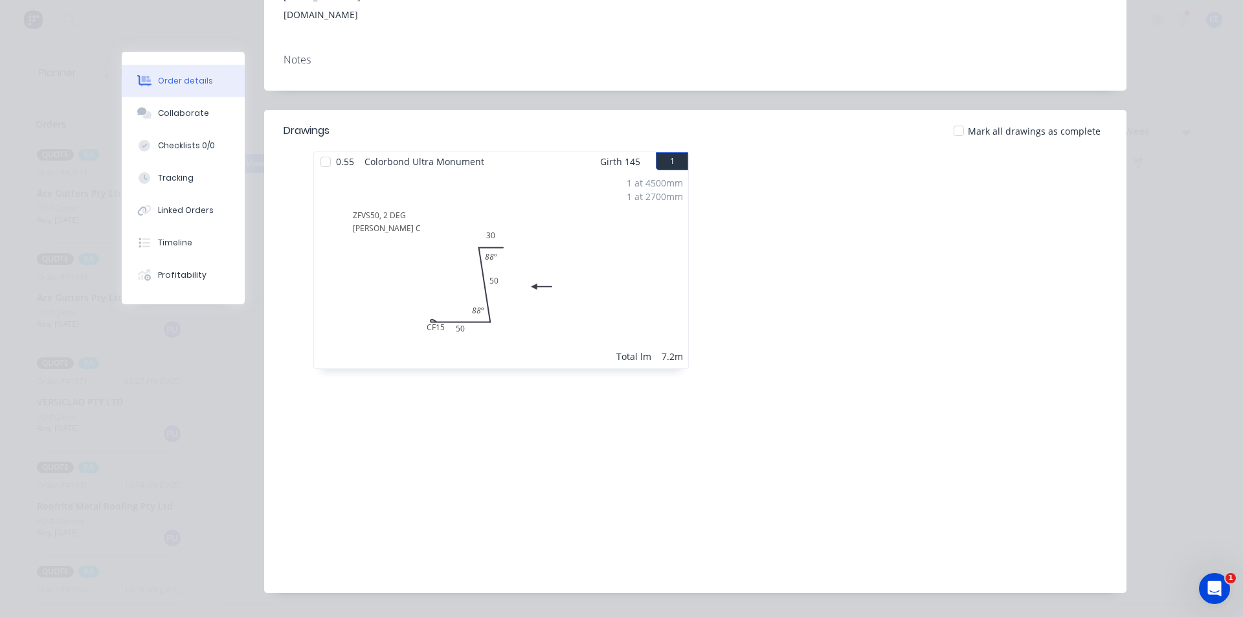
scroll to position [0, 0]
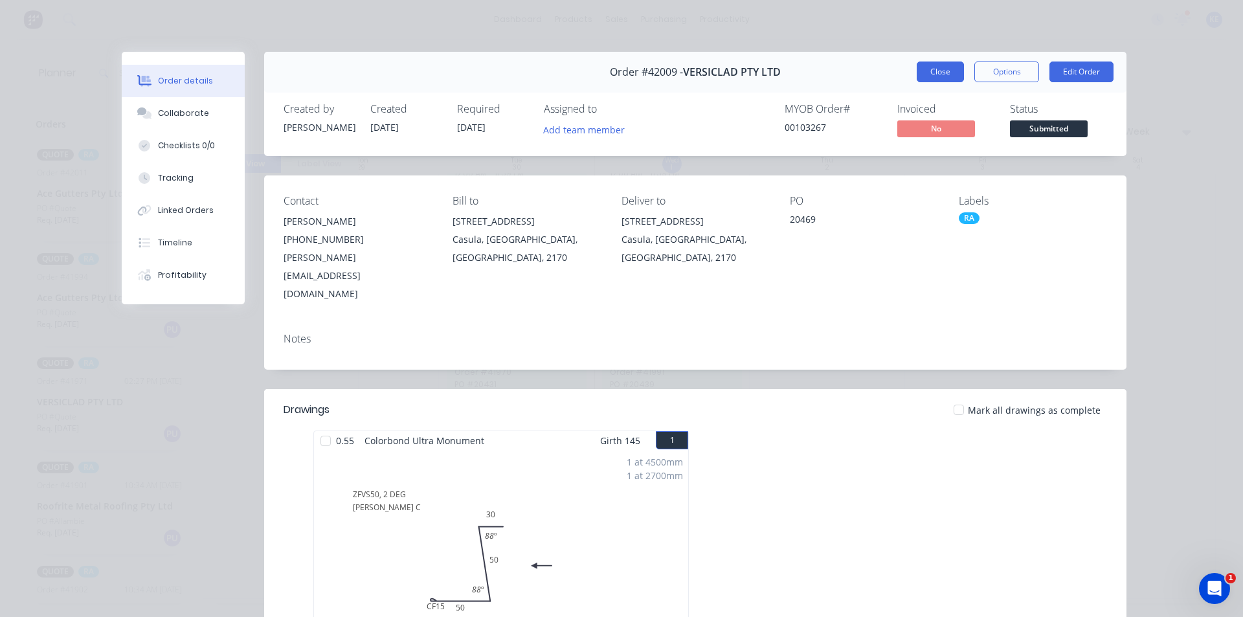
click at [932, 71] on button "Close" at bounding box center [940, 72] width 47 height 21
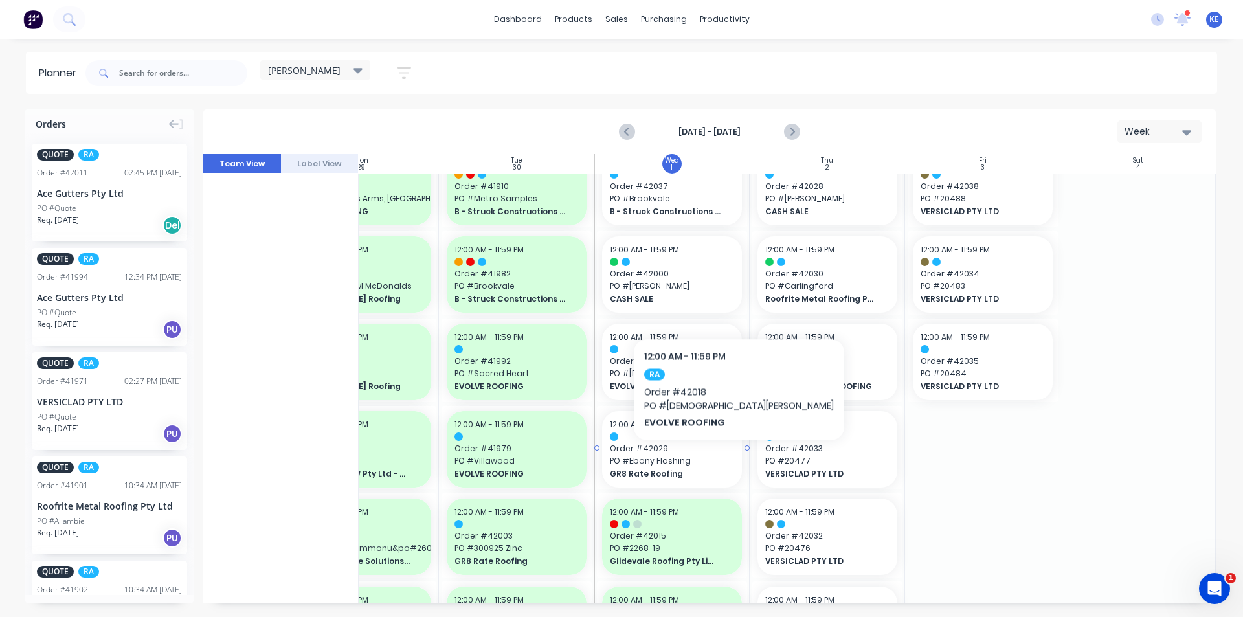
scroll to position [194, 236]
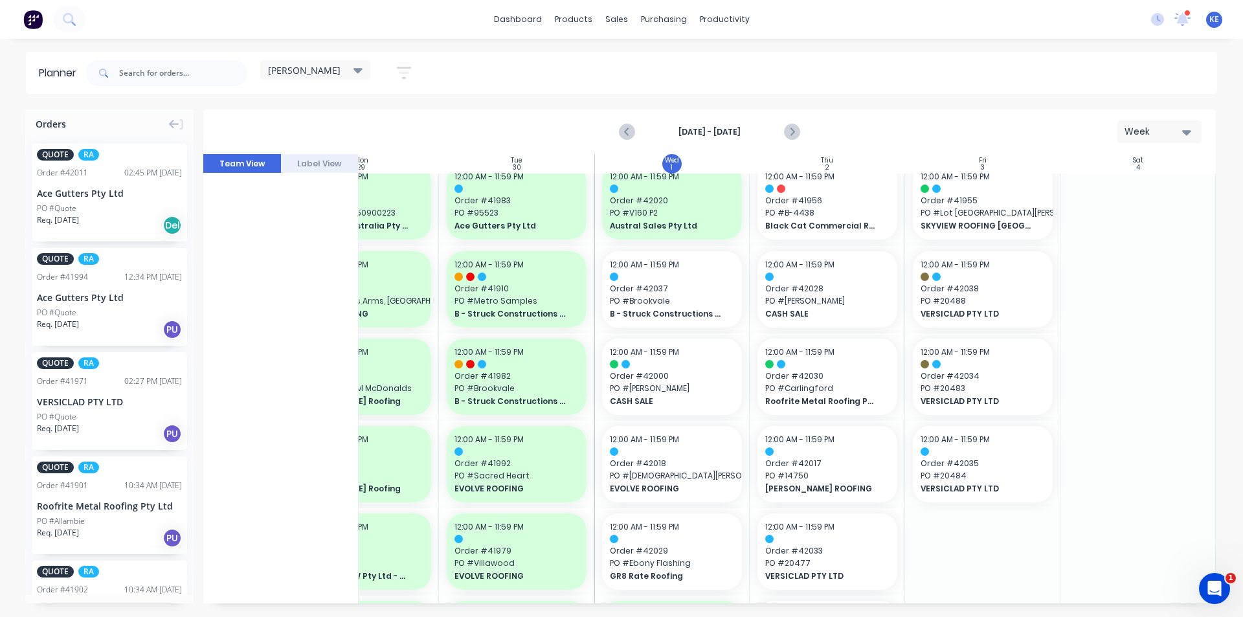
click at [959, 77] on div "kyle Save new view None edit kyle (Default) edit Iraking edit Michael's View ed…" at bounding box center [650, 73] width 1134 height 39
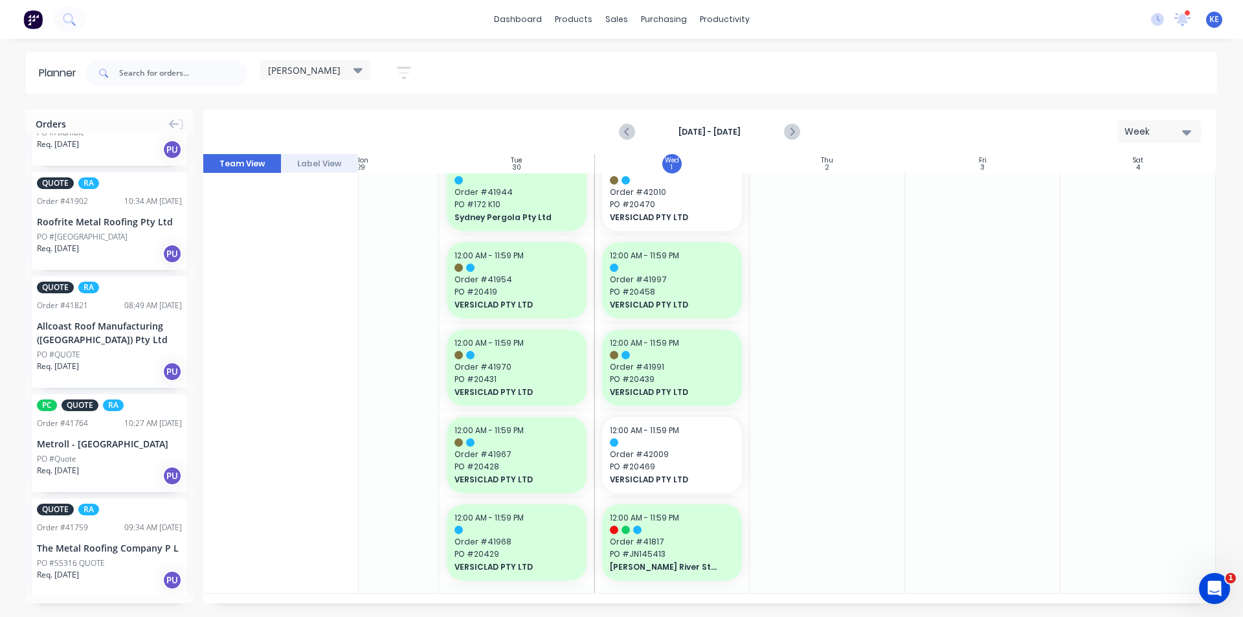
scroll to position [337, 0]
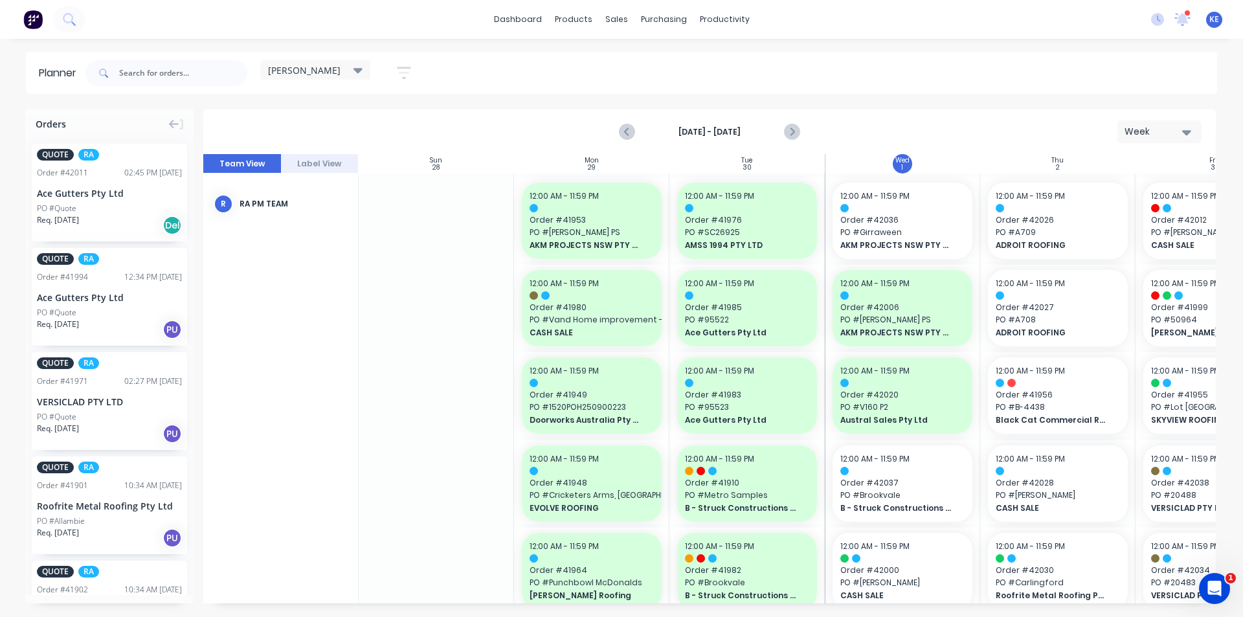
scroll to position [1258, 236]
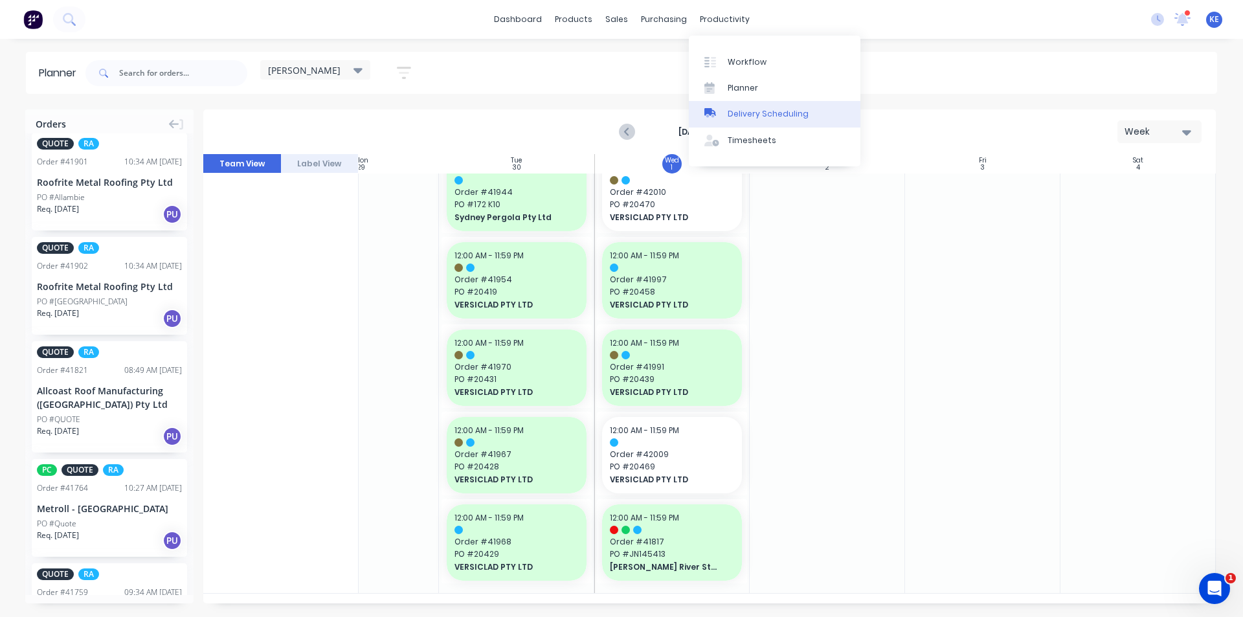
click at [737, 114] on div "Delivery Scheduling" at bounding box center [768, 114] width 81 height 12
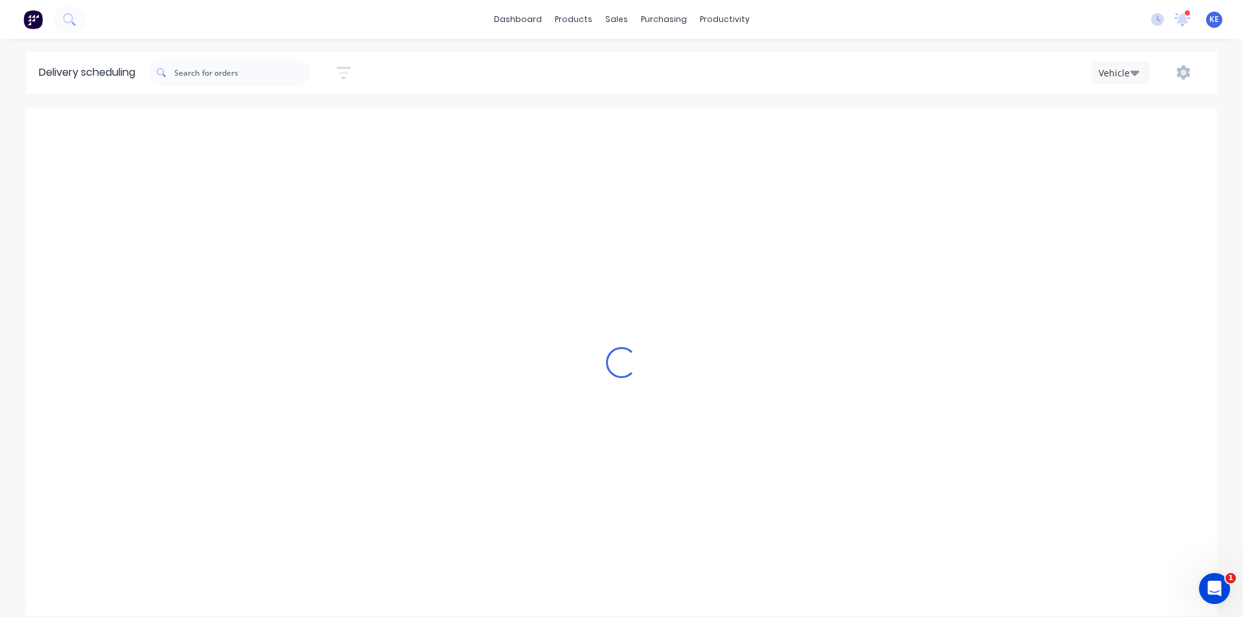
scroll to position [0, 1]
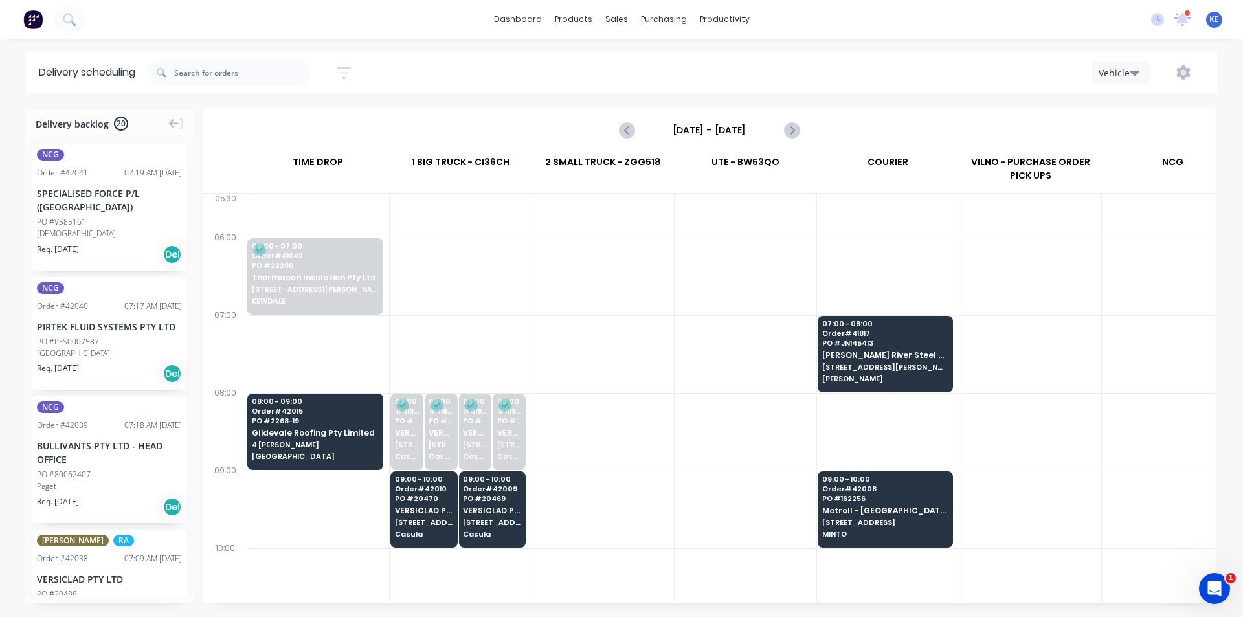
click at [1113, 70] on div "Vehicle" at bounding box center [1118, 73] width 38 height 14
drag, startPoint x: 1100, startPoint y: 126, endPoint x: 1090, endPoint y: 121, distance: 11.3
click at [1096, 124] on div "Vehicle" at bounding box center [1156, 133] width 128 height 26
click at [732, 109] on div "[DATE] - [DATE]" at bounding box center [709, 130] width 1013 height 43
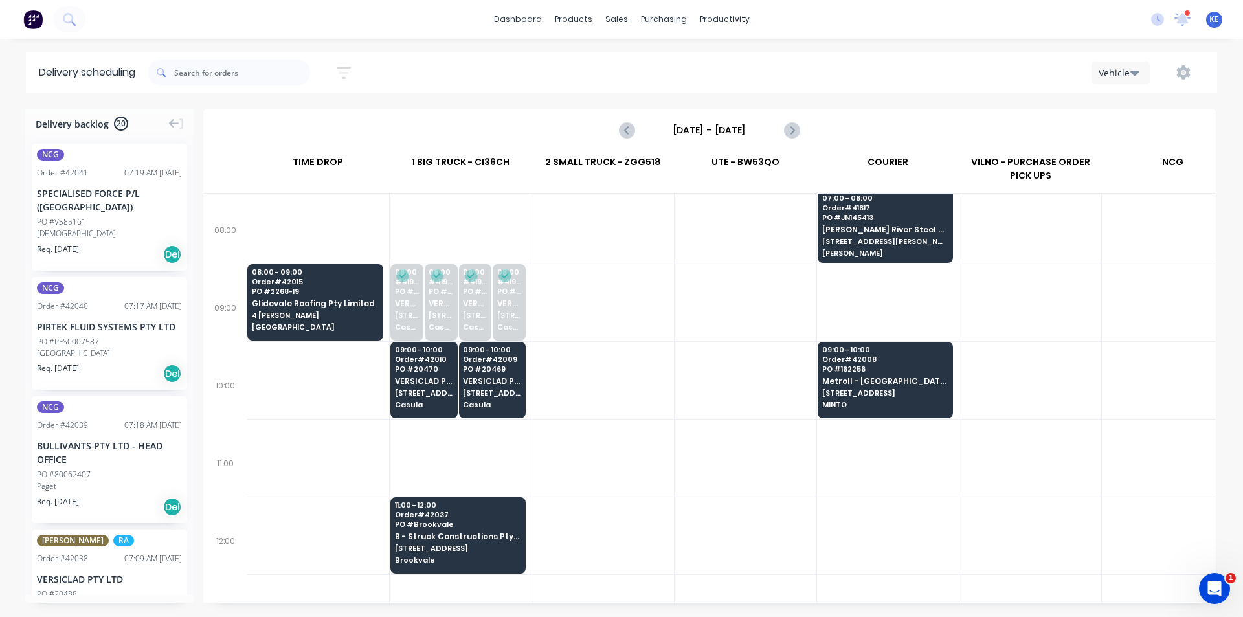
scroll to position [194, 1]
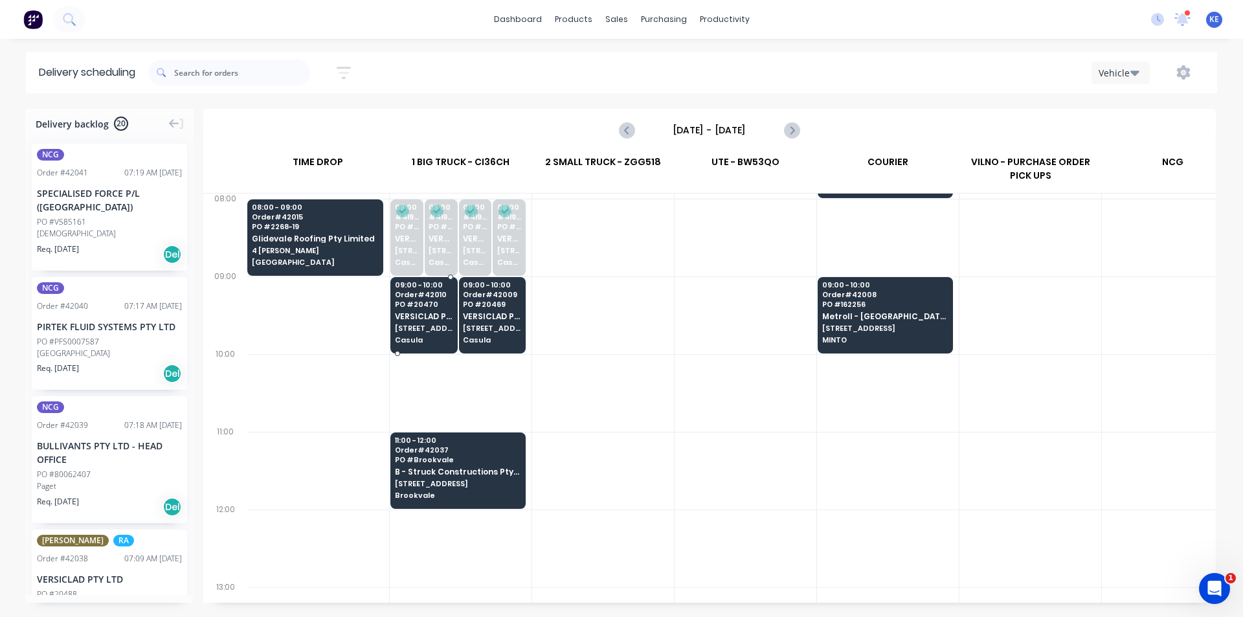
drag, startPoint x: 401, startPoint y: 351, endPoint x: 379, endPoint y: 347, distance: 22.4
click at [704, 366] on div at bounding box center [746, 393] width 142 height 78
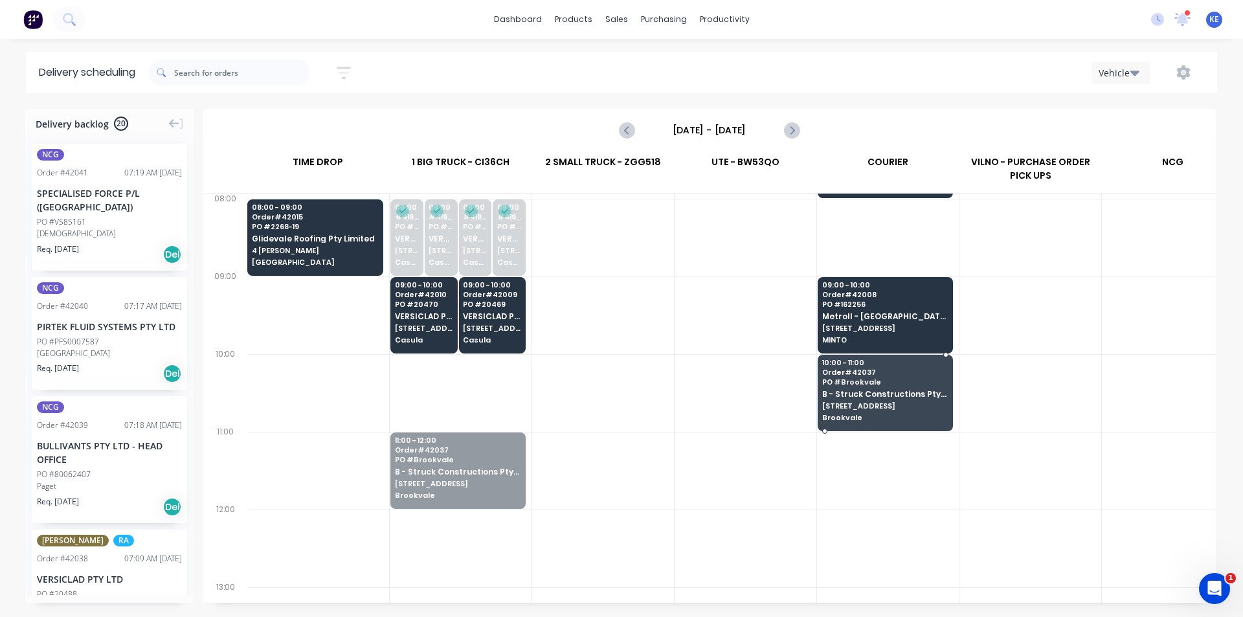
drag, startPoint x: 444, startPoint y: 455, endPoint x: 896, endPoint y: 392, distance: 456.8
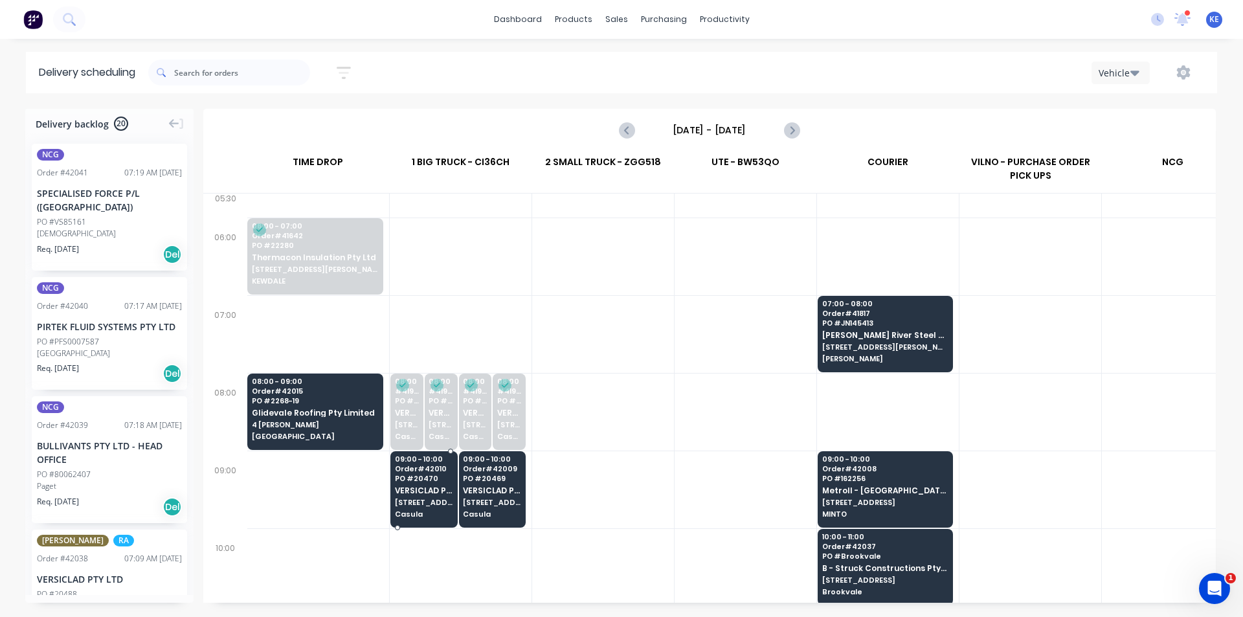
scroll to position [0, 1]
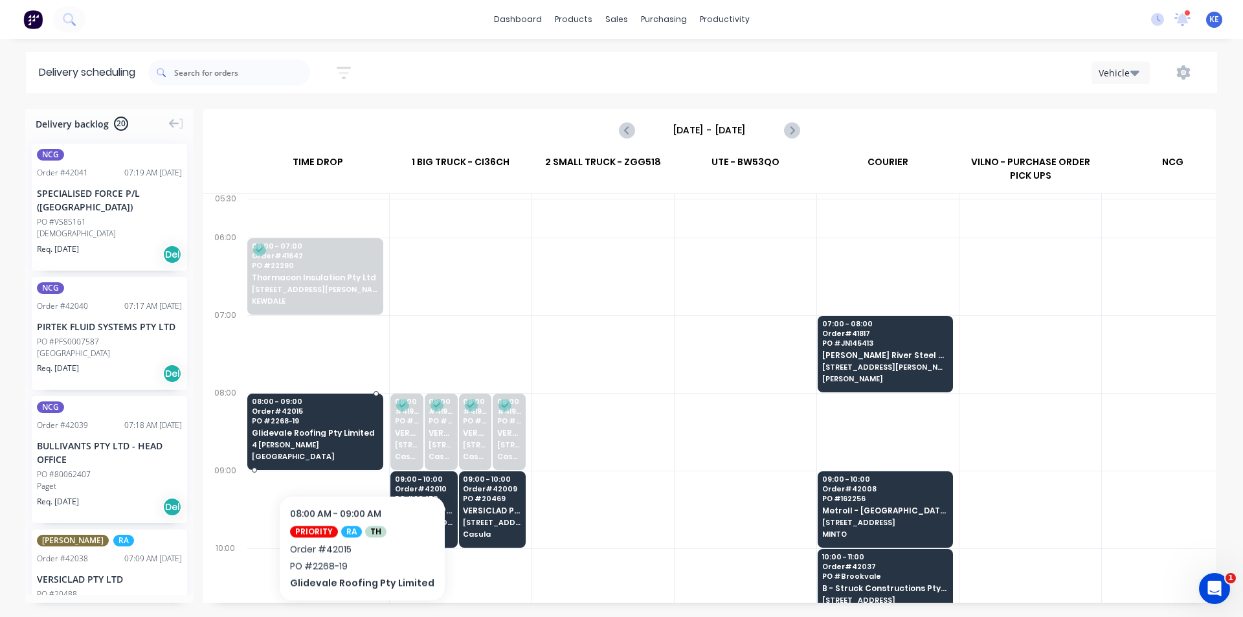
click at [357, 456] on span "[GEOGRAPHIC_DATA]" at bounding box center [315, 457] width 126 height 8
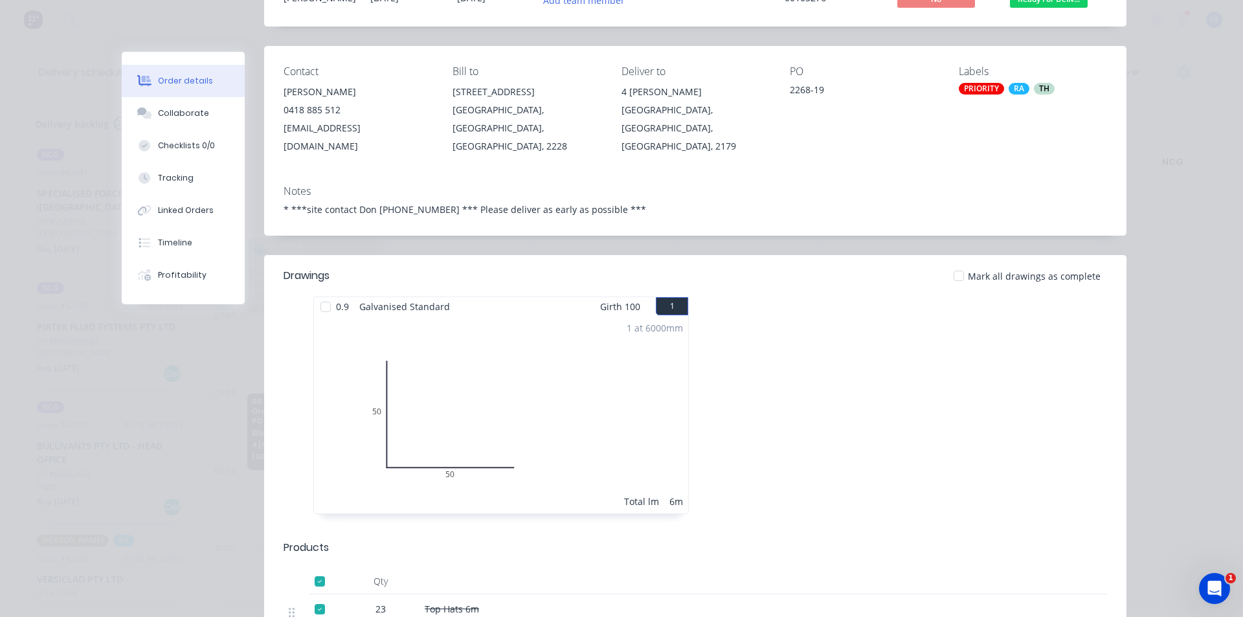
scroll to position [0, 0]
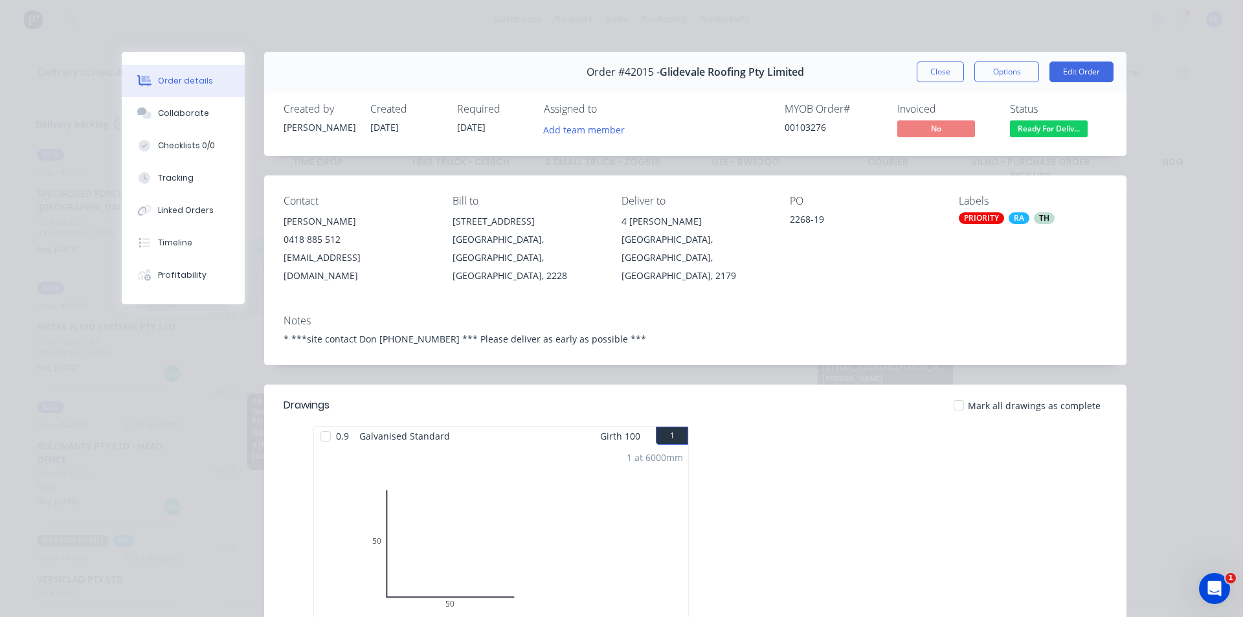
click at [926, 67] on button "Close" at bounding box center [940, 72] width 47 height 21
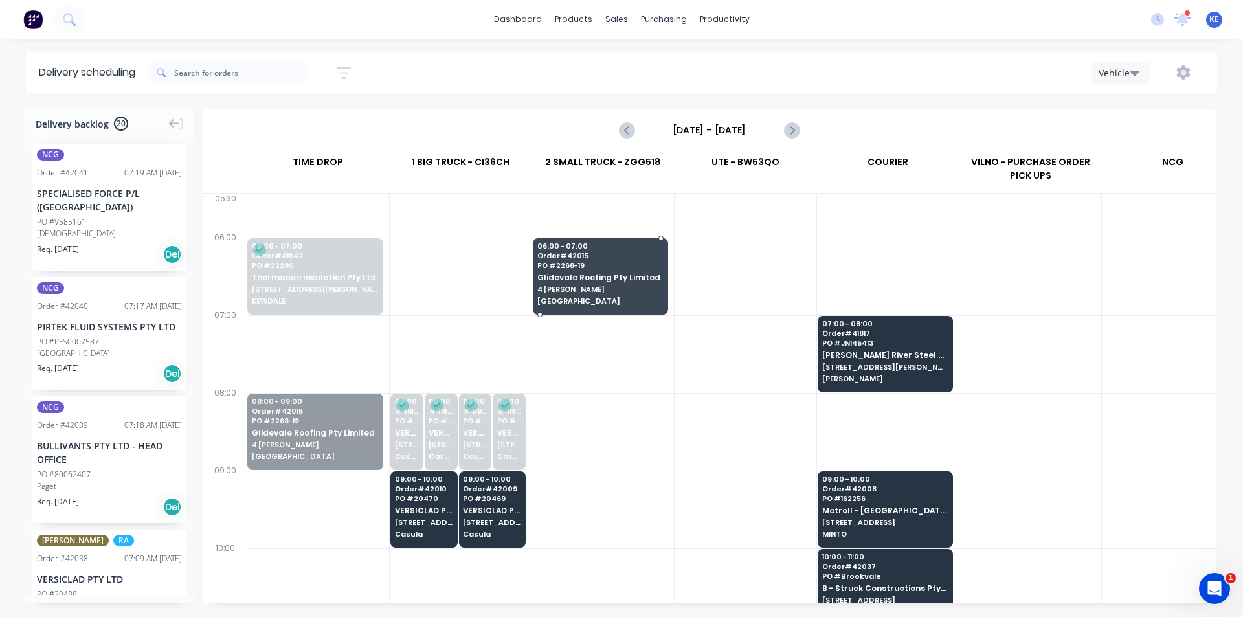
drag, startPoint x: 304, startPoint y: 431, endPoint x: 609, endPoint y: 286, distance: 338.0
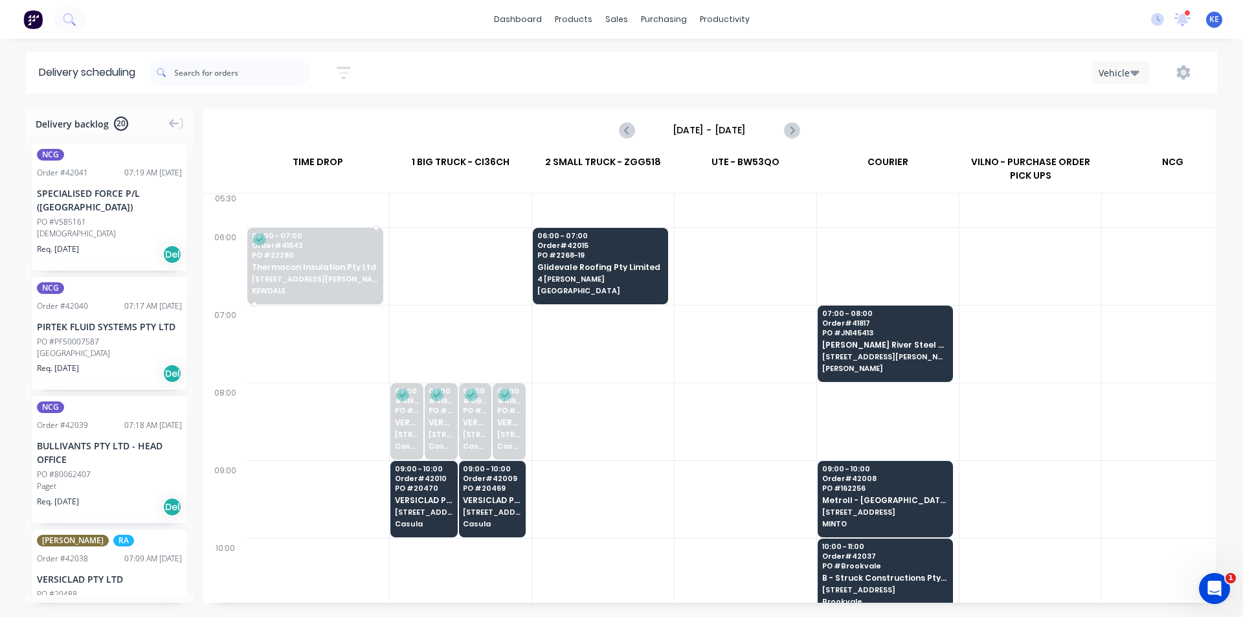
scroll to position [0, 1]
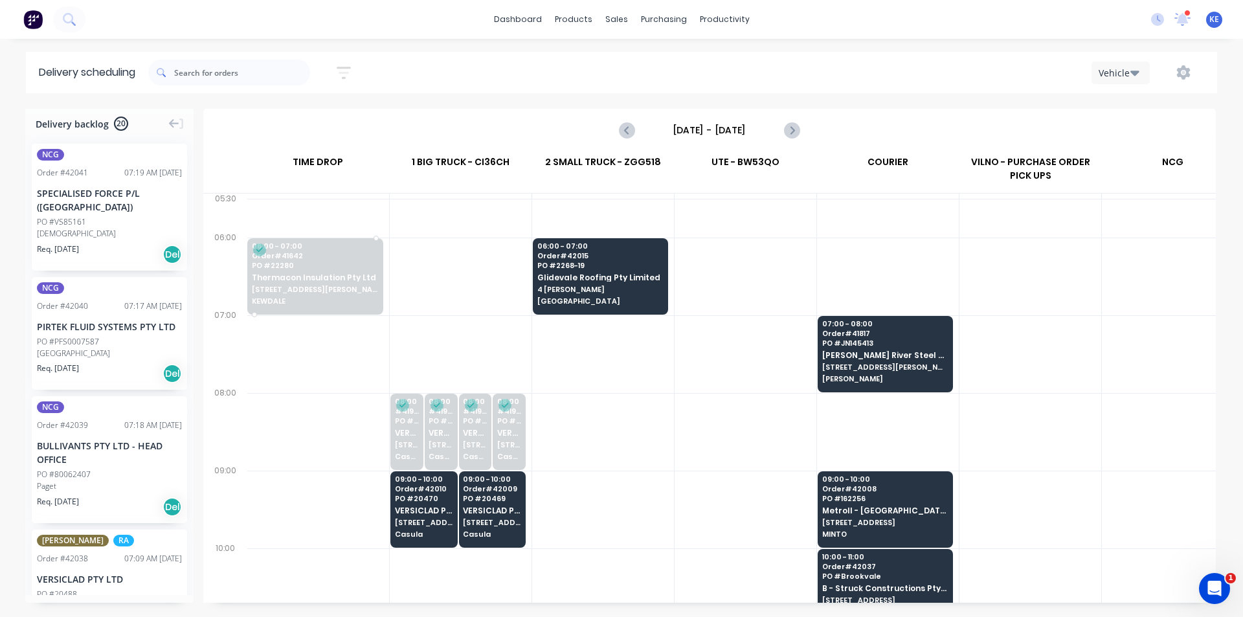
click at [355, 298] on span "KEWDALE" at bounding box center [315, 301] width 126 height 8
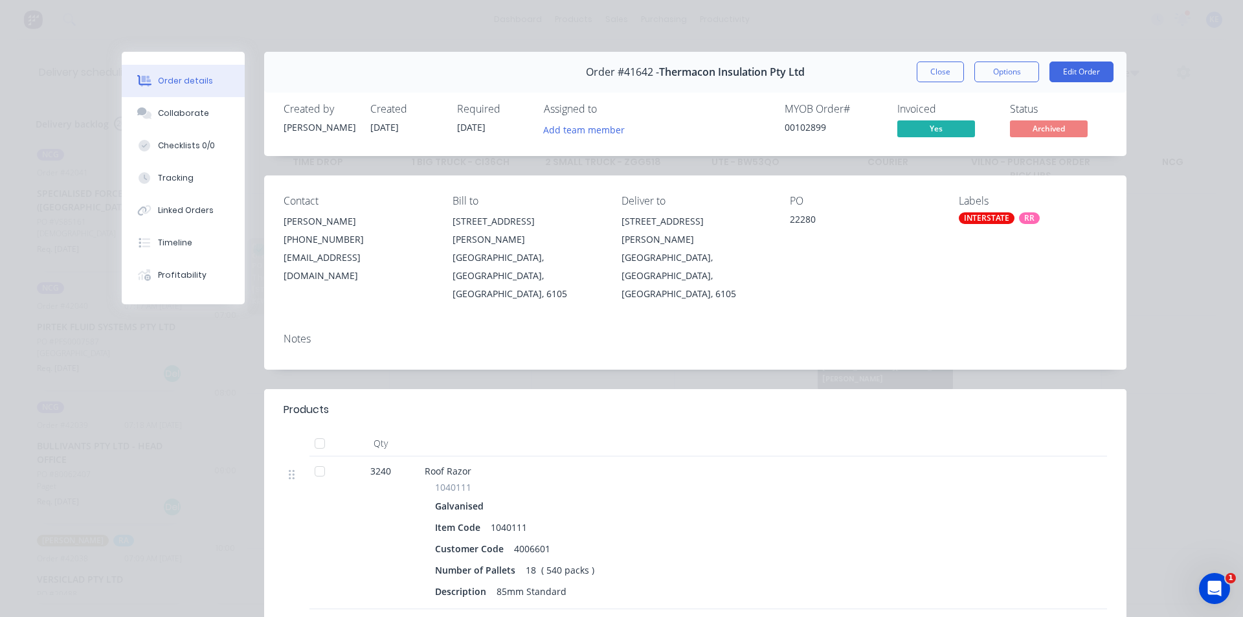
drag, startPoint x: 930, startPoint y: 74, endPoint x: 880, endPoint y: 87, distance: 51.4
click at [929, 74] on button "Close" at bounding box center [940, 72] width 47 height 21
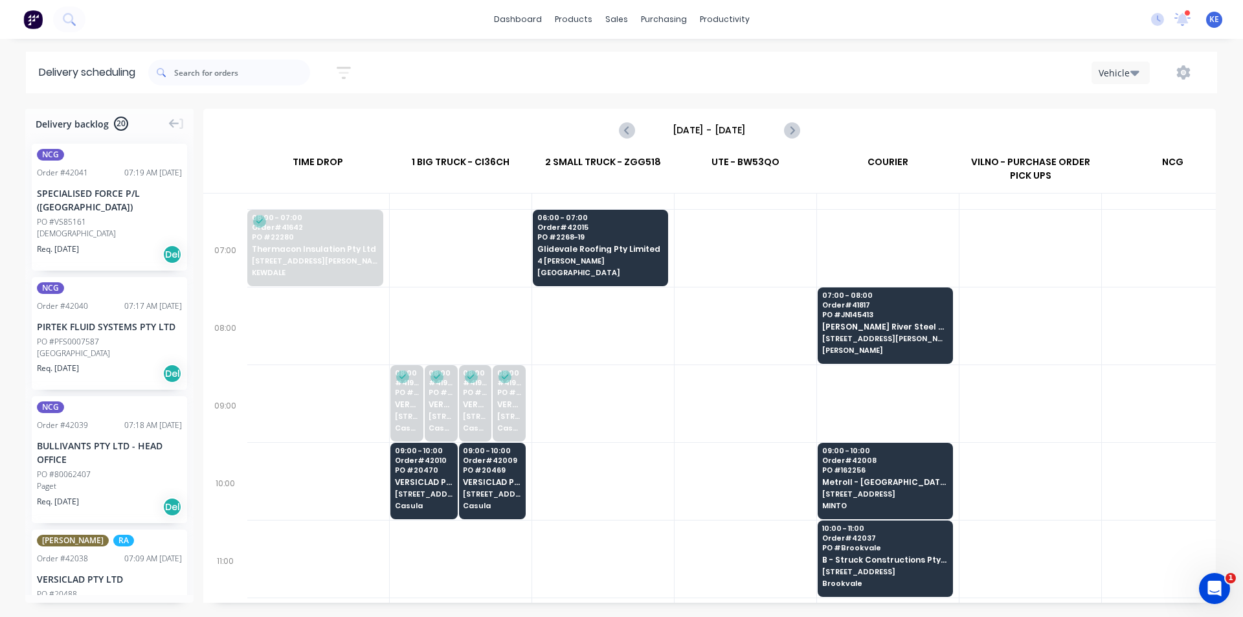
scroll to position [65, 1]
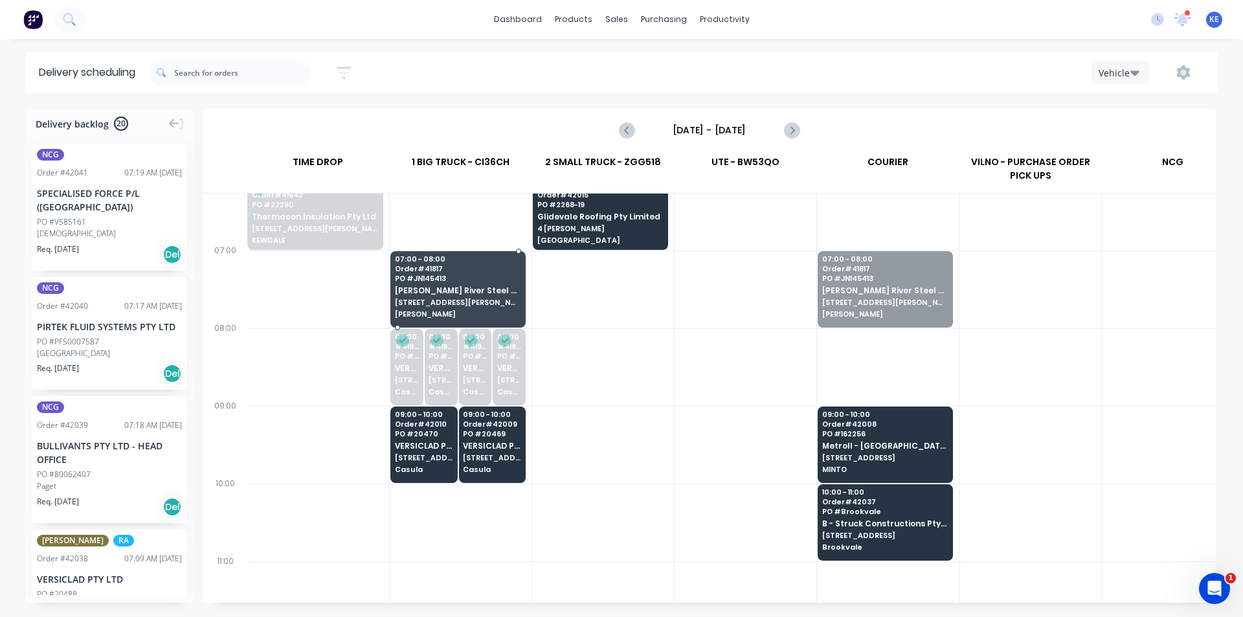
drag, startPoint x: 940, startPoint y: 297, endPoint x: 438, endPoint y: 299, distance: 502.4
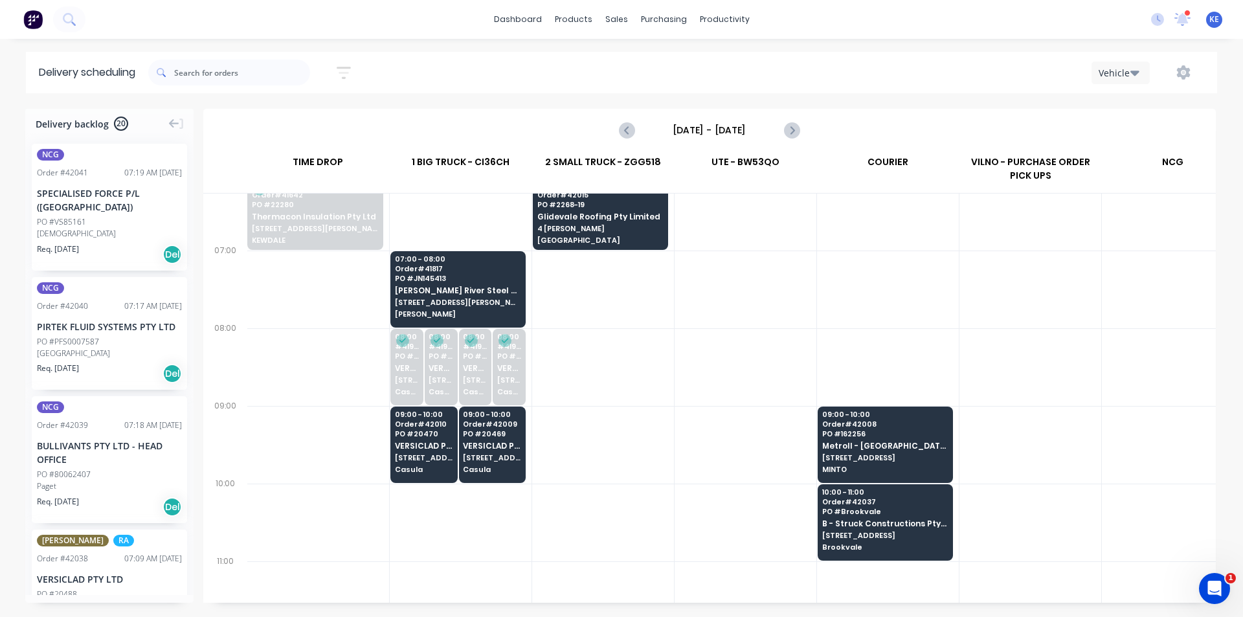
click at [668, 322] on div at bounding box center [603, 290] width 142 height 78
click at [752, 86] on div "Planner" at bounding box center [743, 88] width 30 height 12
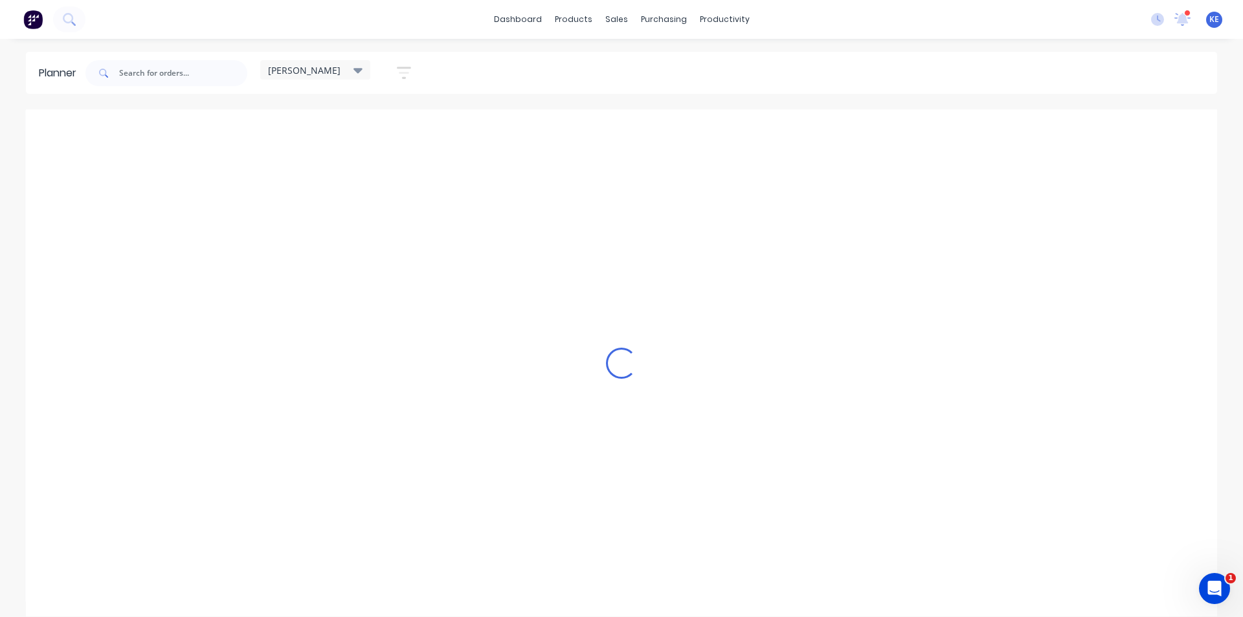
scroll to position [0, 1]
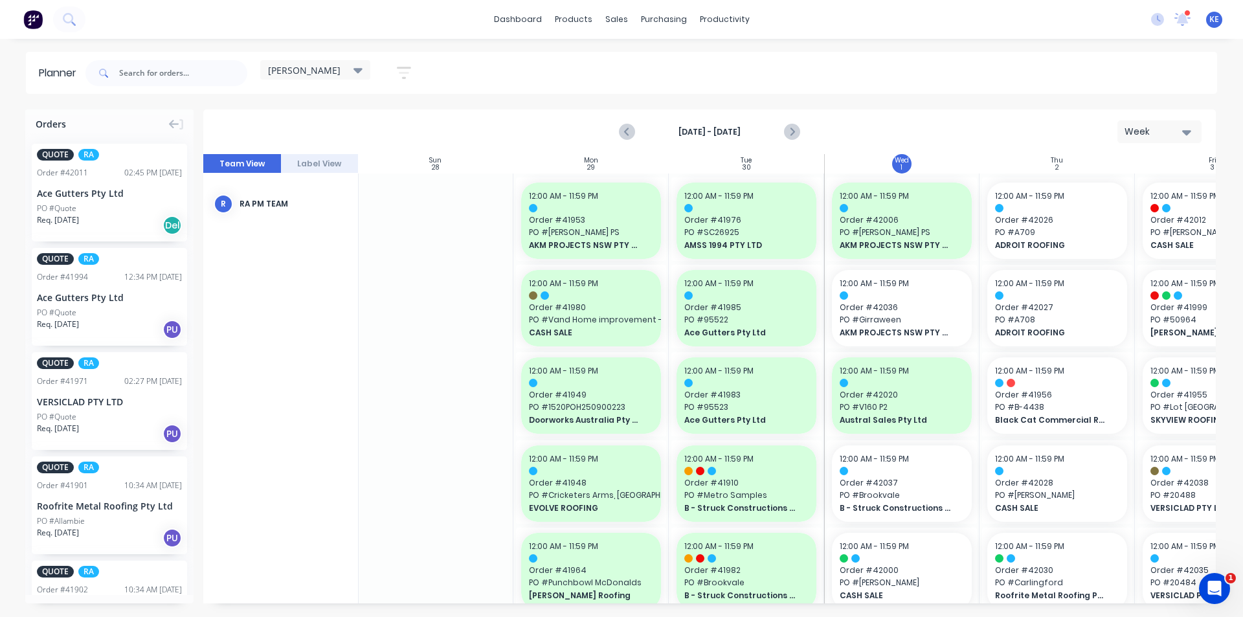
click at [415, 76] on button "button" at bounding box center [403, 72] width 41 height 25
click at [372, 118] on div "Show/Hide users" at bounding box center [336, 122] width 90 height 14
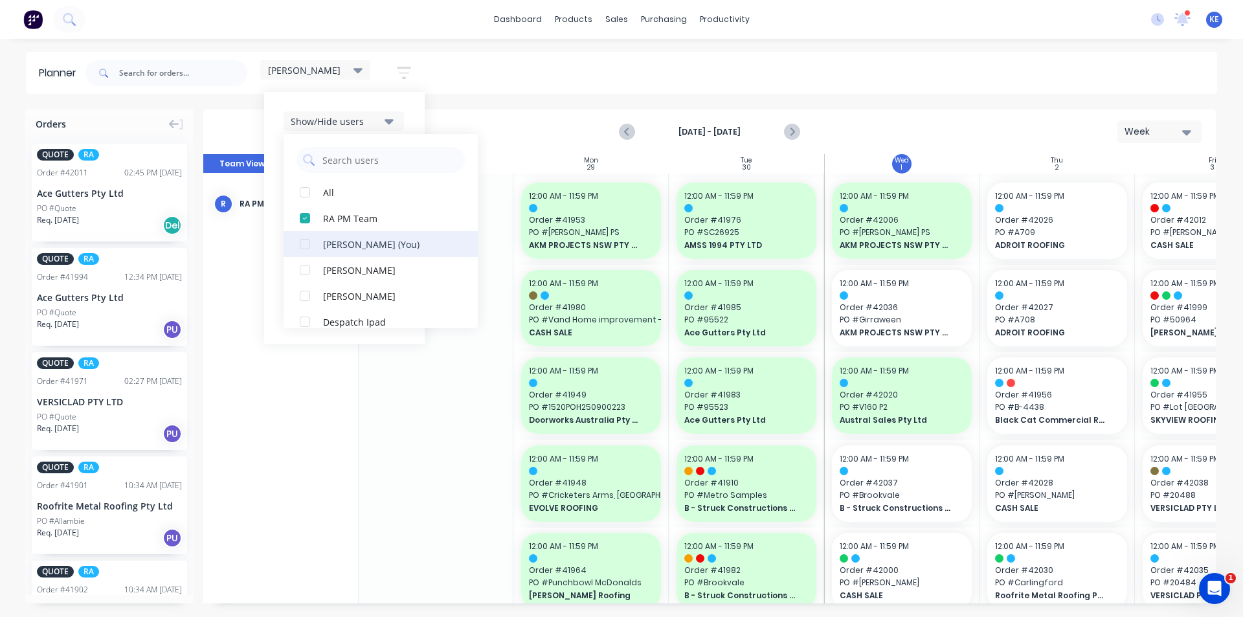
click at [308, 217] on div "button" at bounding box center [305, 218] width 26 height 26
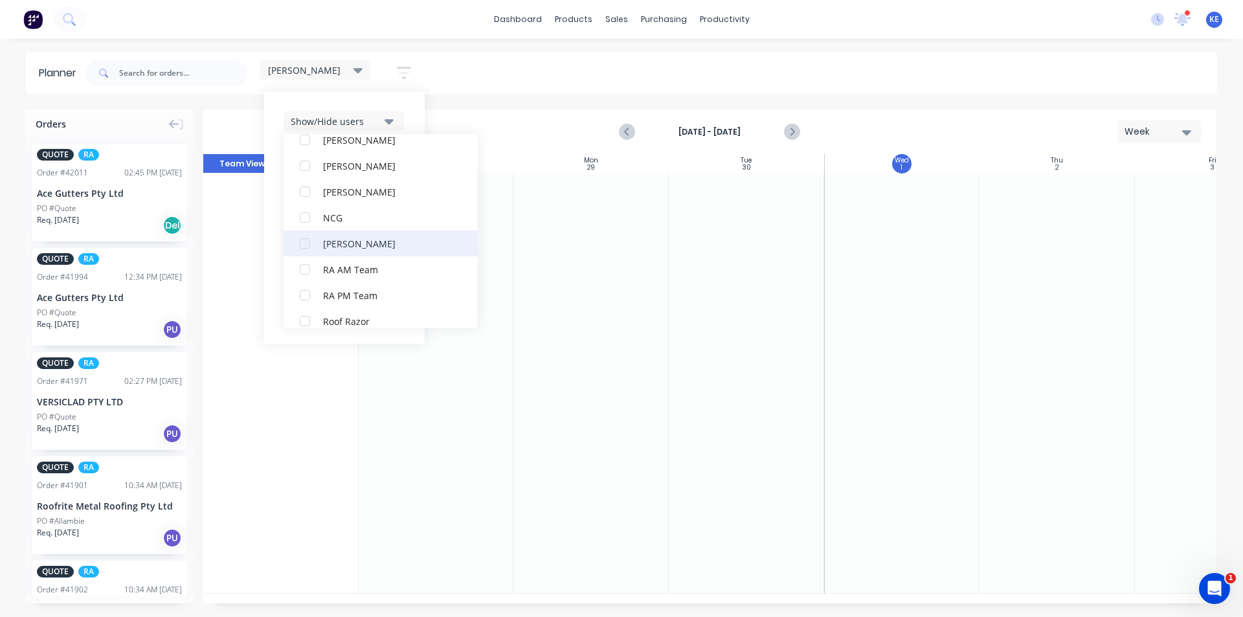
scroll to position [259, 0]
click at [333, 212] on div "NCG" at bounding box center [387, 218] width 129 height 14
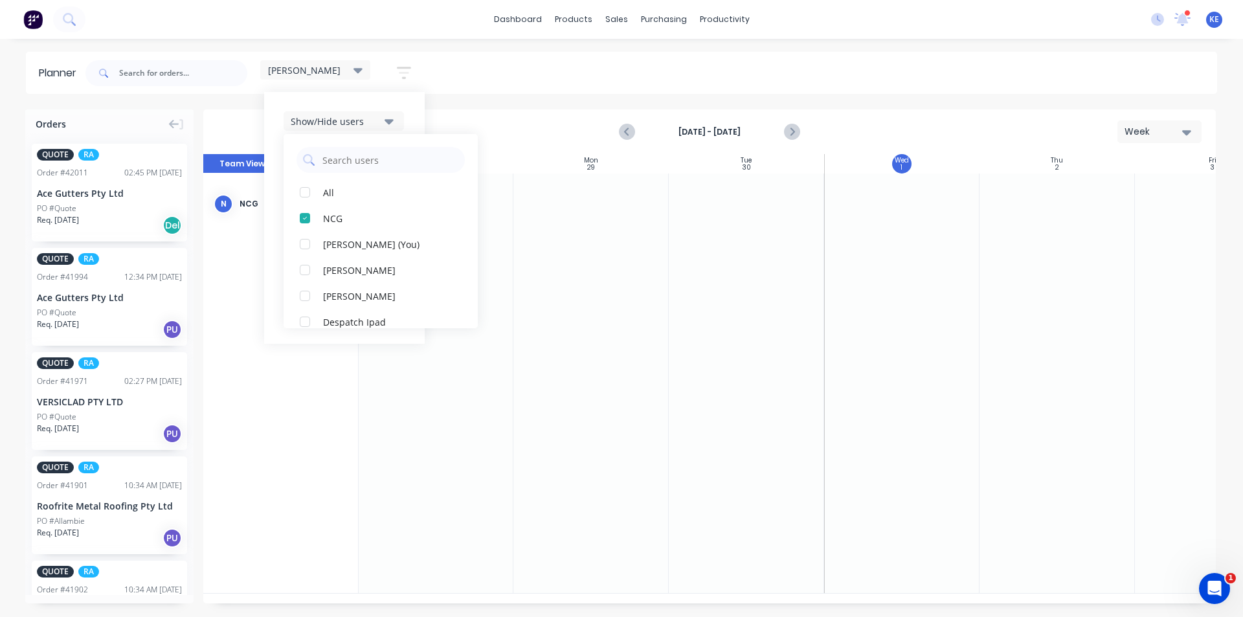
click at [862, 89] on div "[PERSON_NAME] Save new view None edit [PERSON_NAME] (Default) edit Iraking edit…" at bounding box center [650, 73] width 1134 height 39
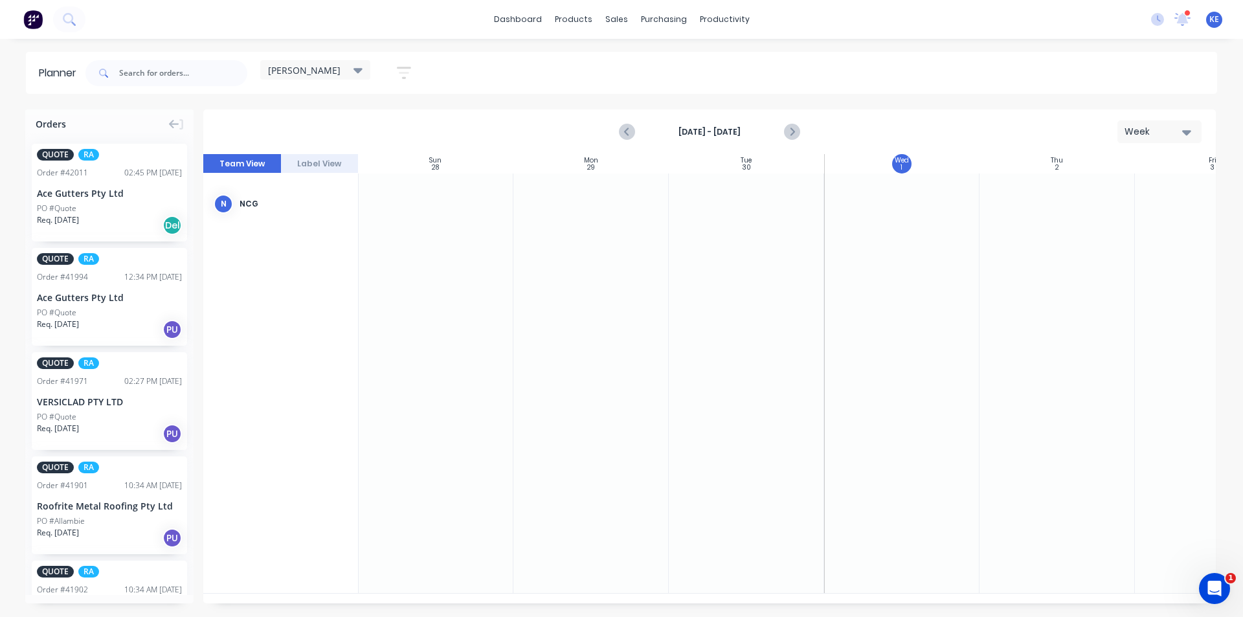
click at [357, 66] on icon at bounding box center [358, 70] width 9 height 14
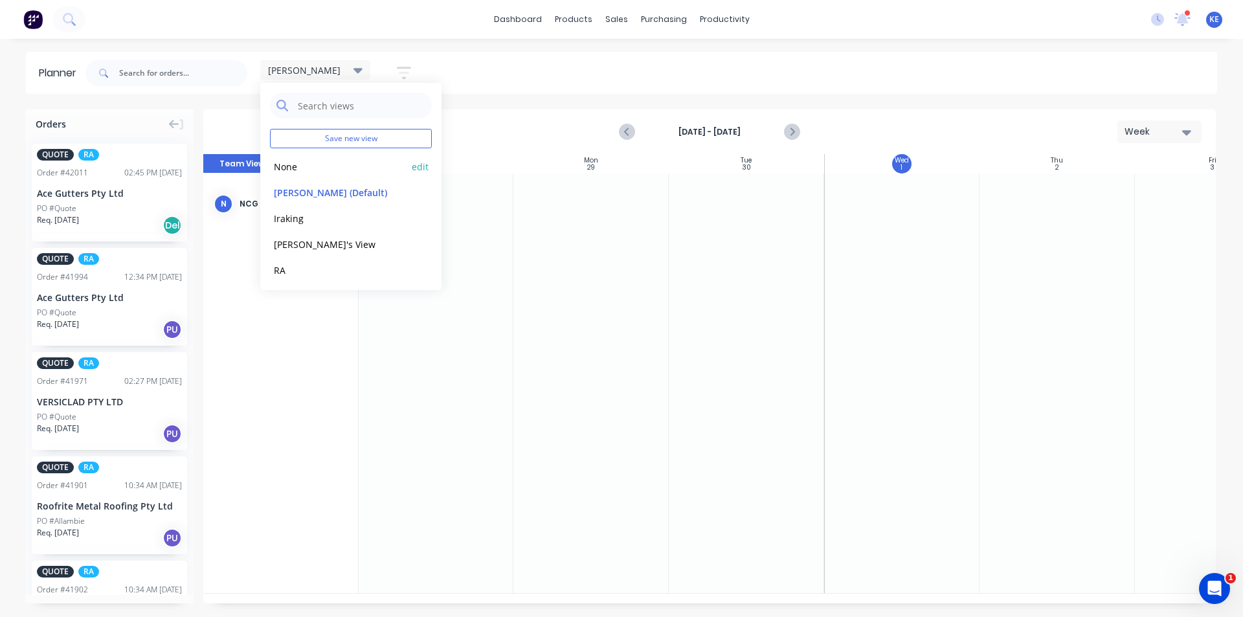
click at [317, 170] on button "None" at bounding box center [339, 166] width 138 height 15
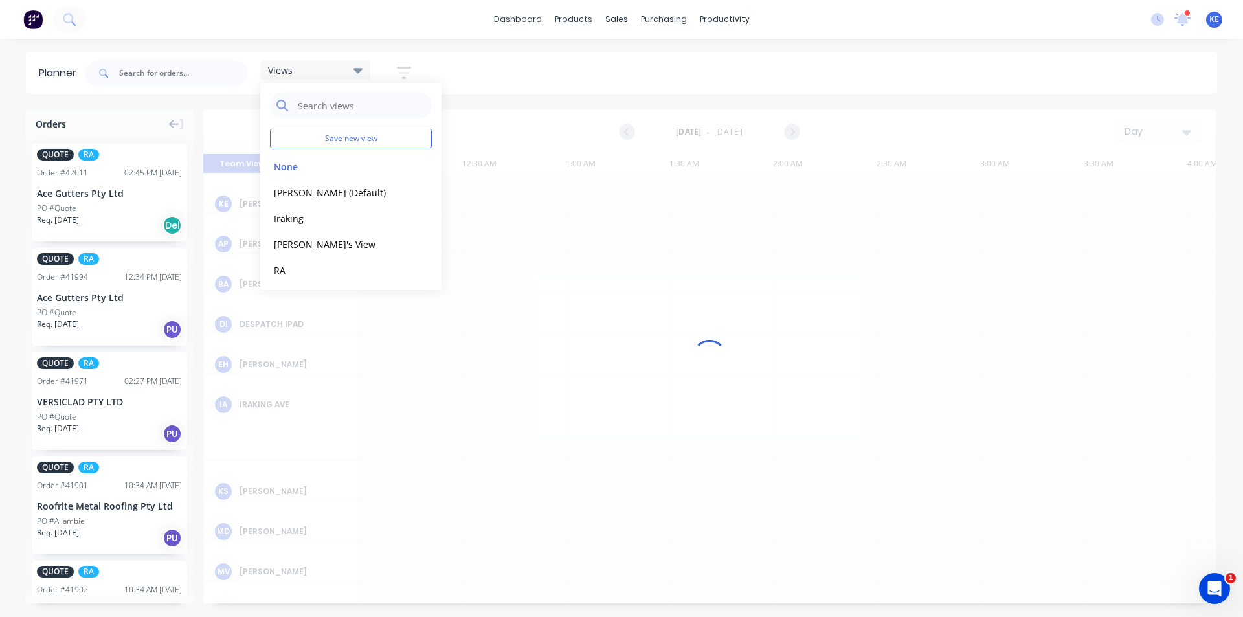
scroll to position [0, 1658]
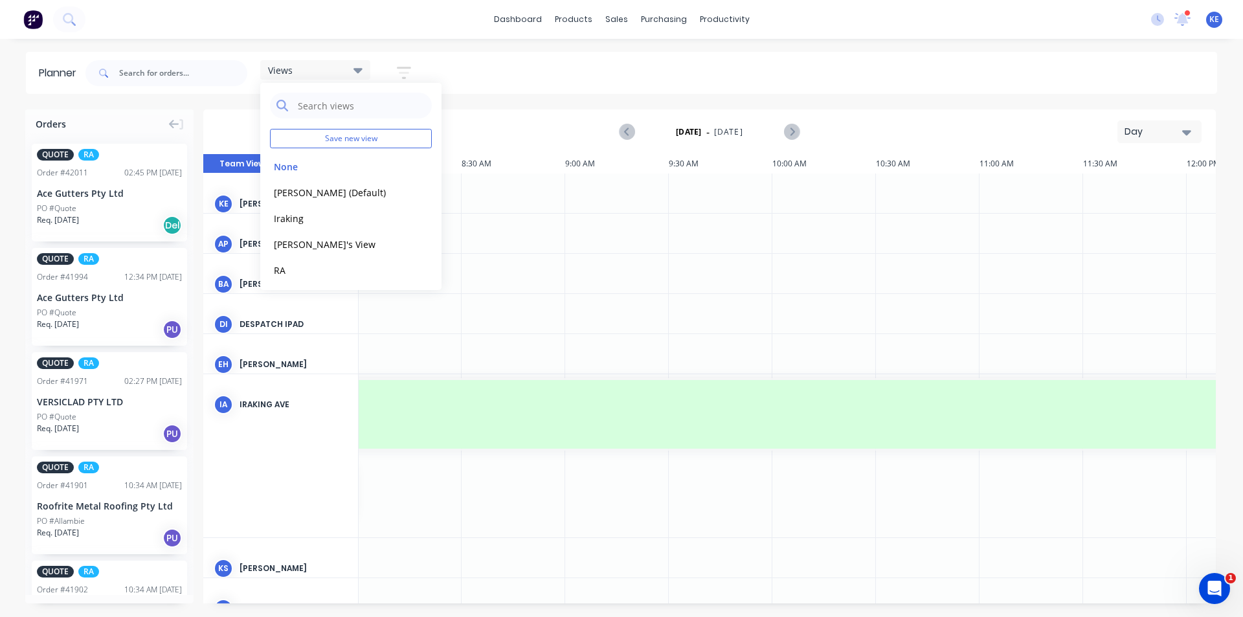
click at [407, 61] on button "button" at bounding box center [403, 72] width 41 height 25
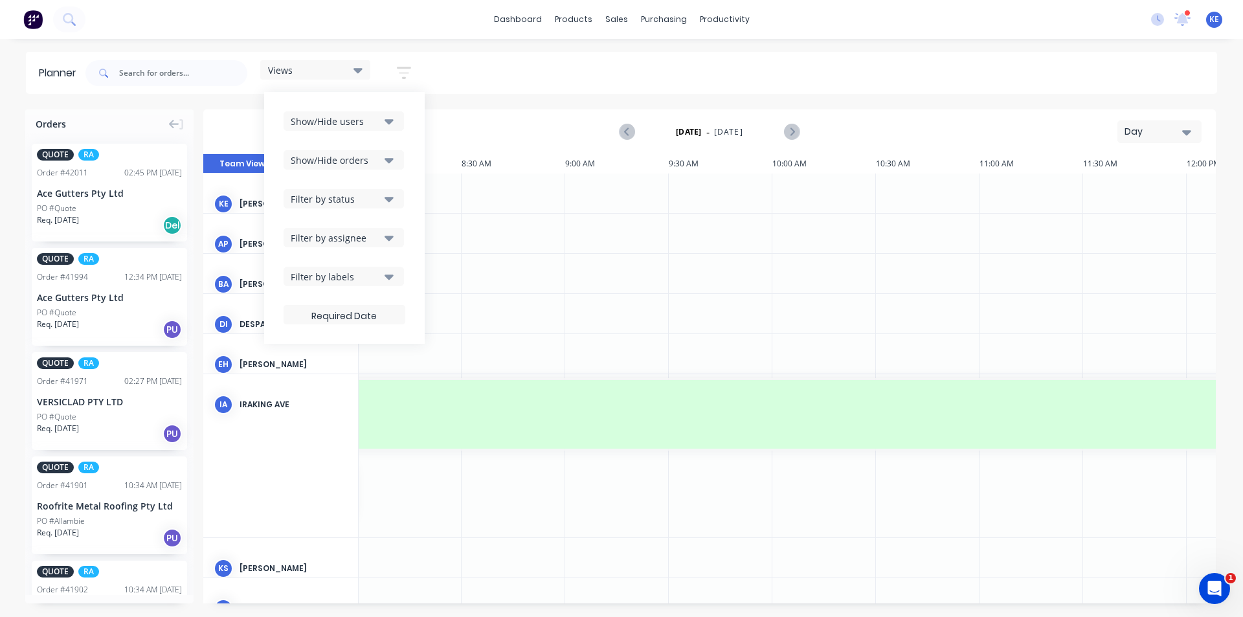
click at [371, 118] on div "Show/Hide users" at bounding box center [336, 122] width 90 height 14
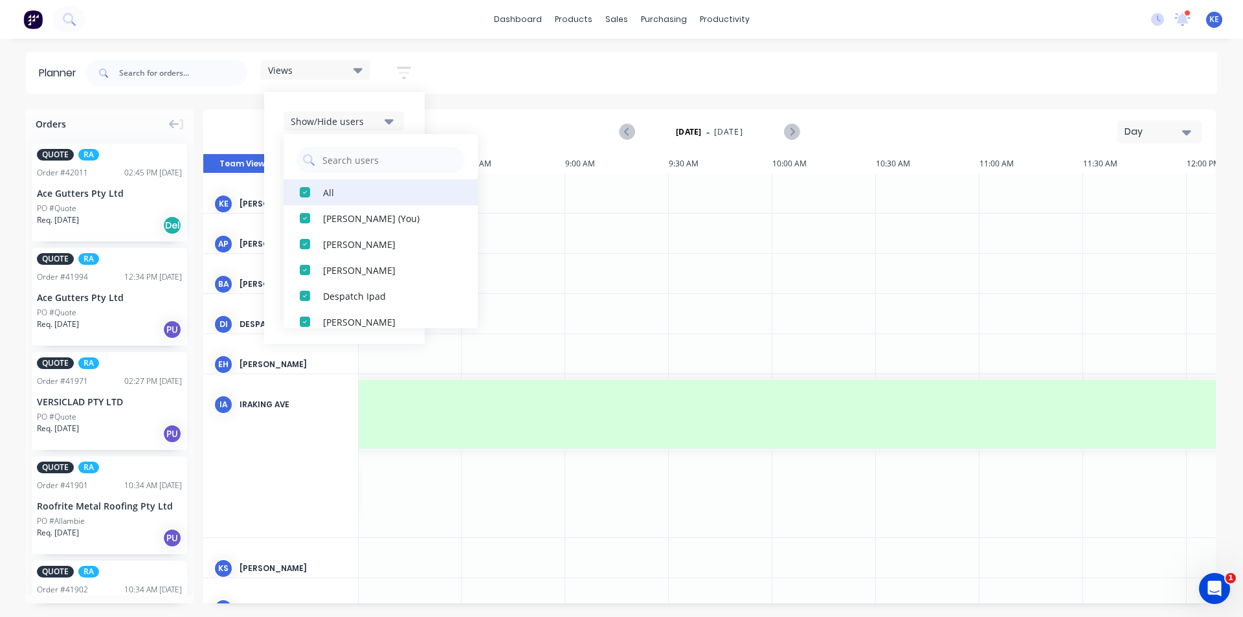
click at [340, 203] on button "All" at bounding box center [381, 192] width 194 height 26
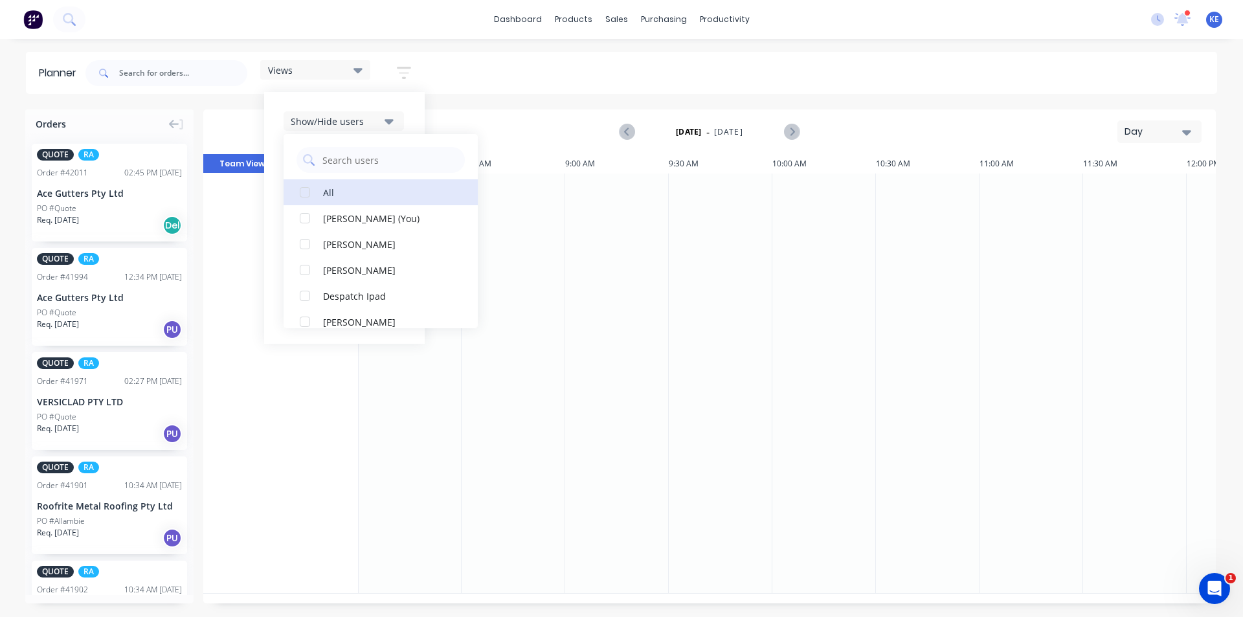
scroll to position [194, 0]
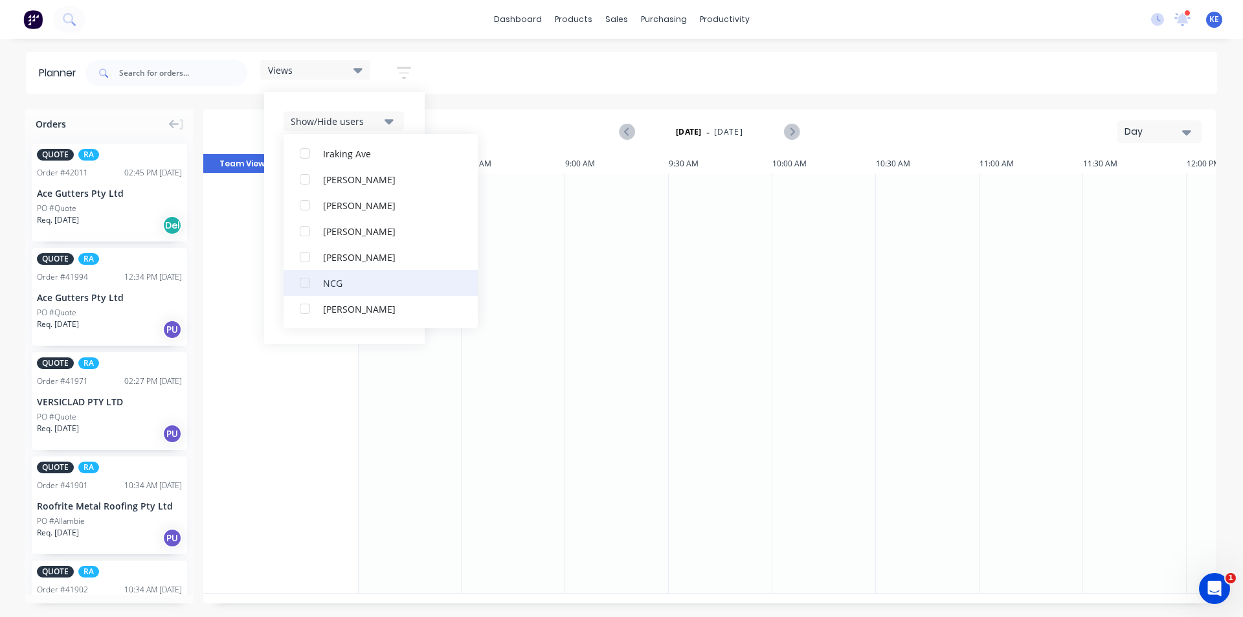
click at [327, 282] on div "NCG" at bounding box center [387, 283] width 129 height 14
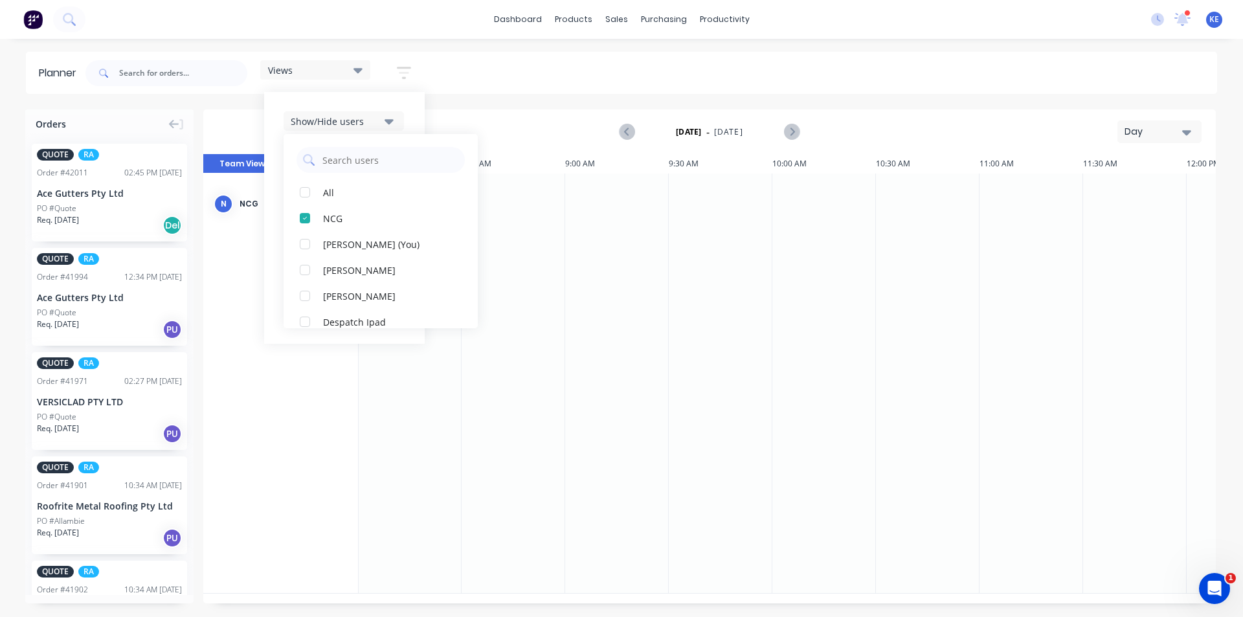
click at [480, 115] on div "[DATE] - [DATE] Day" at bounding box center [710, 132] width 1010 height 42
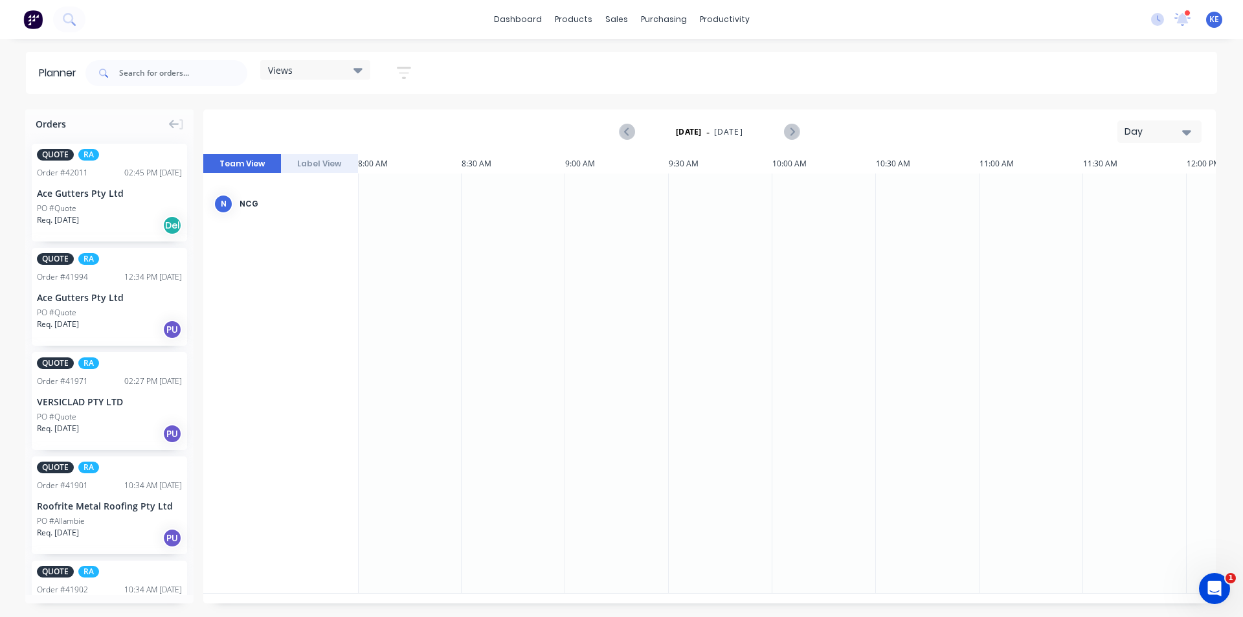
click at [411, 78] on icon "button" at bounding box center [404, 73] width 14 height 16
click at [383, 191] on button "Filter by status" at bounding box center [344, 198] width 120 height 19
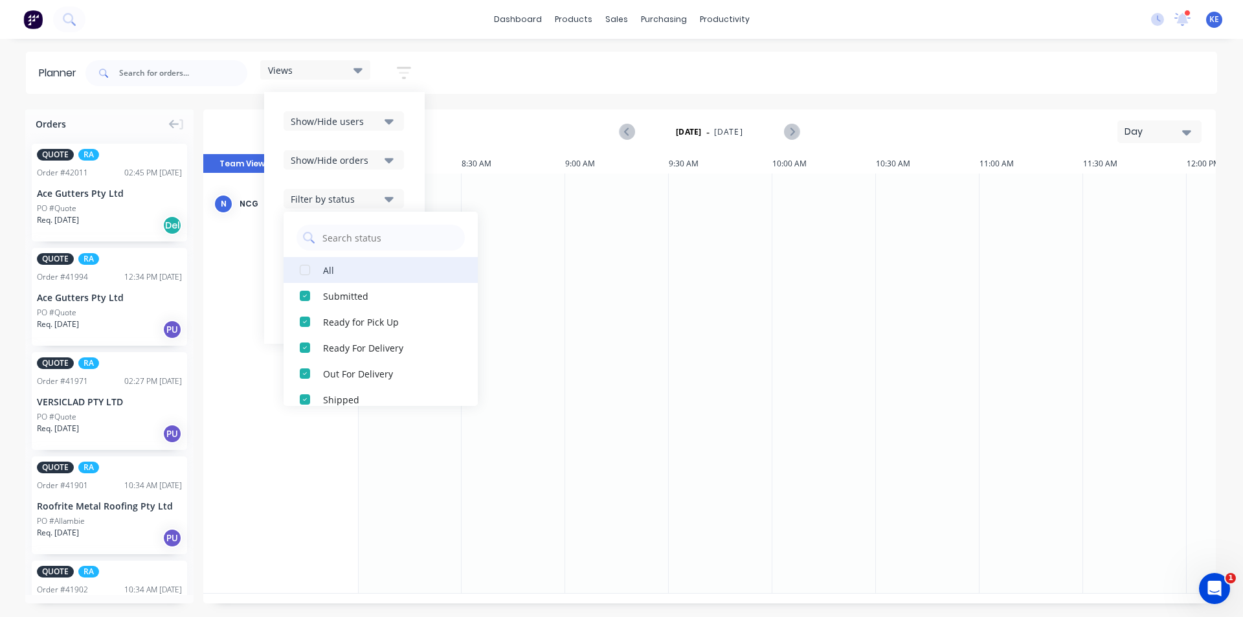
click at [342, 270] on div "All" at bounding box center [387, 270] width 129 height 14
click at [418, 168] on div "Show/Hide users Show/Hide orders Filter by status All Draft Quote Archived Deli…" at bounding box center [344, 218] width 161 height 252
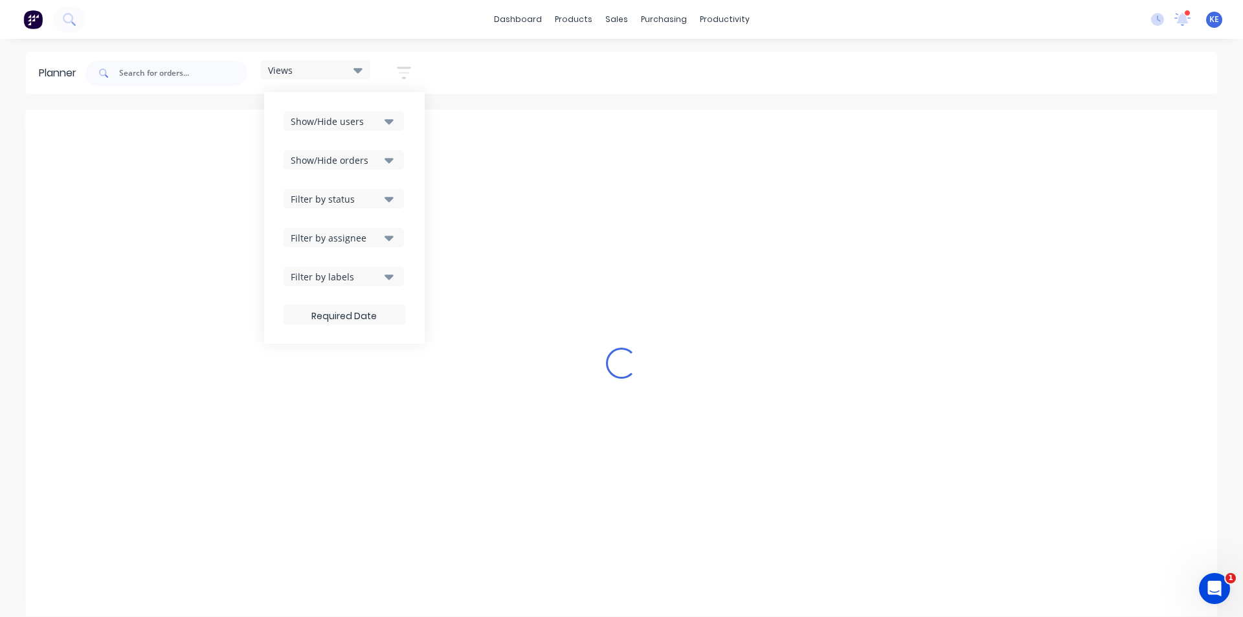
click at [378, 234] on div "Filter by assignee" at bounding box center [336, 238] width 90 height 14
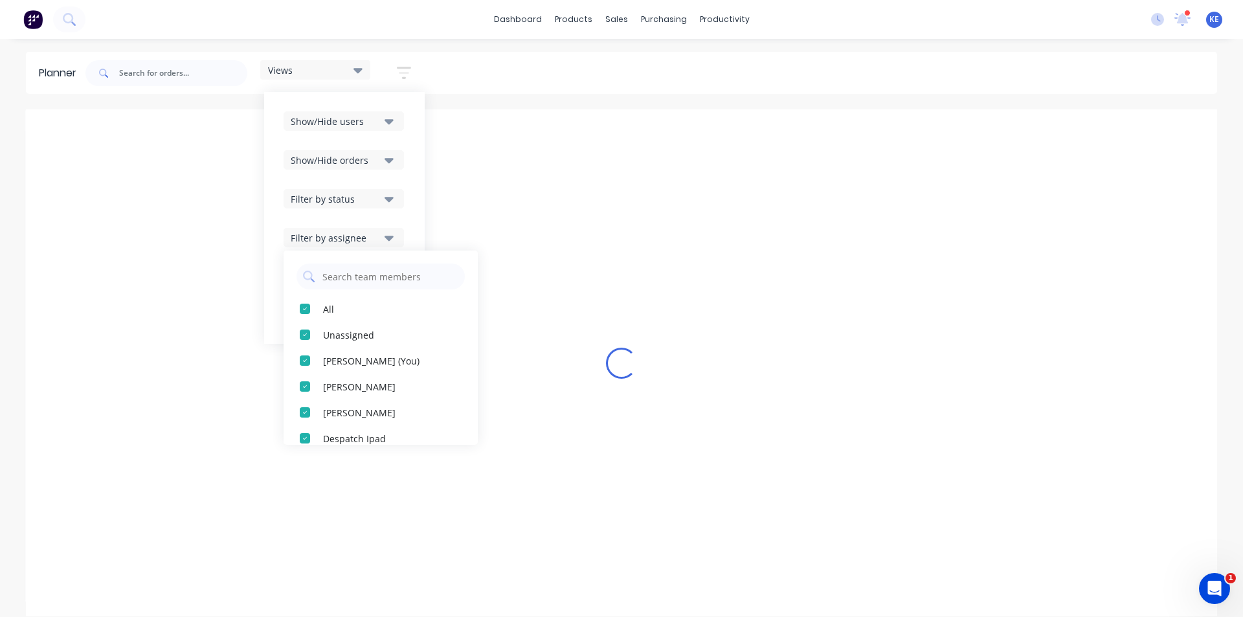
click at [387, 195] on icon "button" at bounding box center [389, 199] width 9 height 14
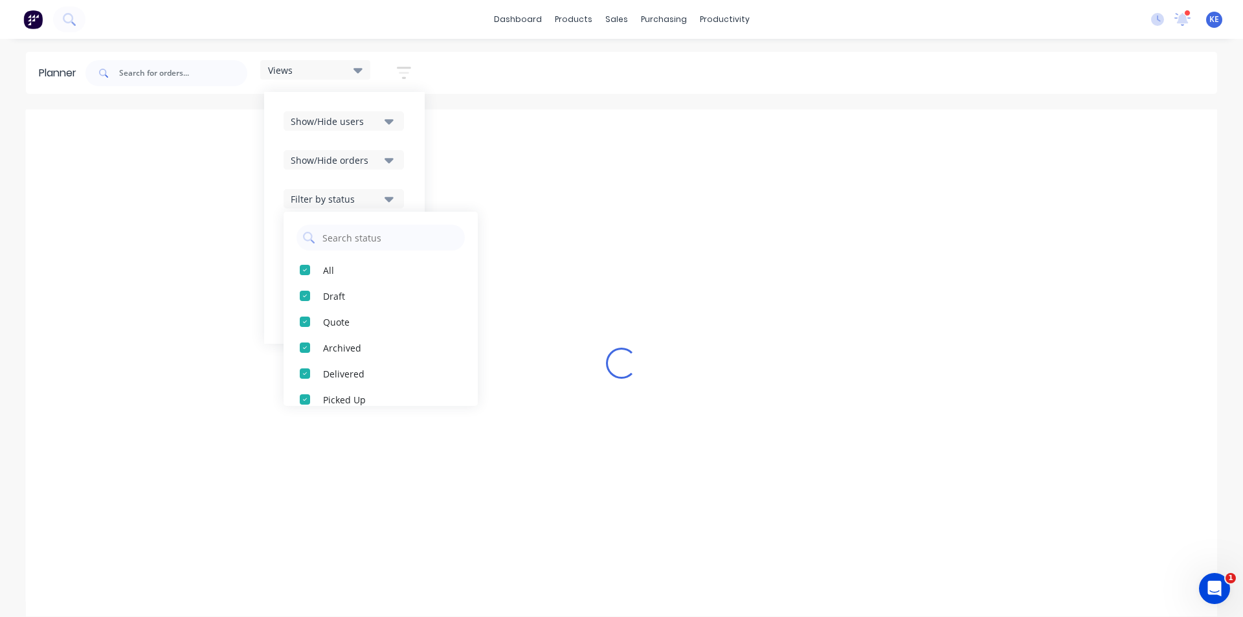
click at [390, 165] on icon "button" at bounding box center [389, 160] width 9 height 14
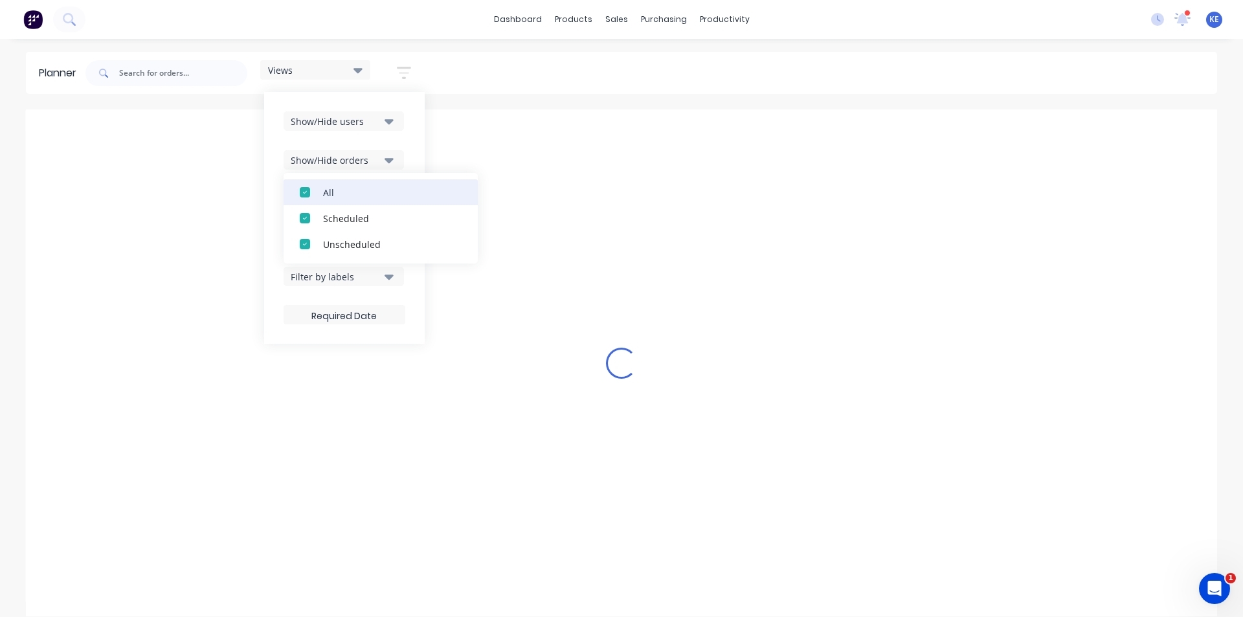
click at [341, 187] on div "All" at bounding box center [387, 192] width 129 height 14
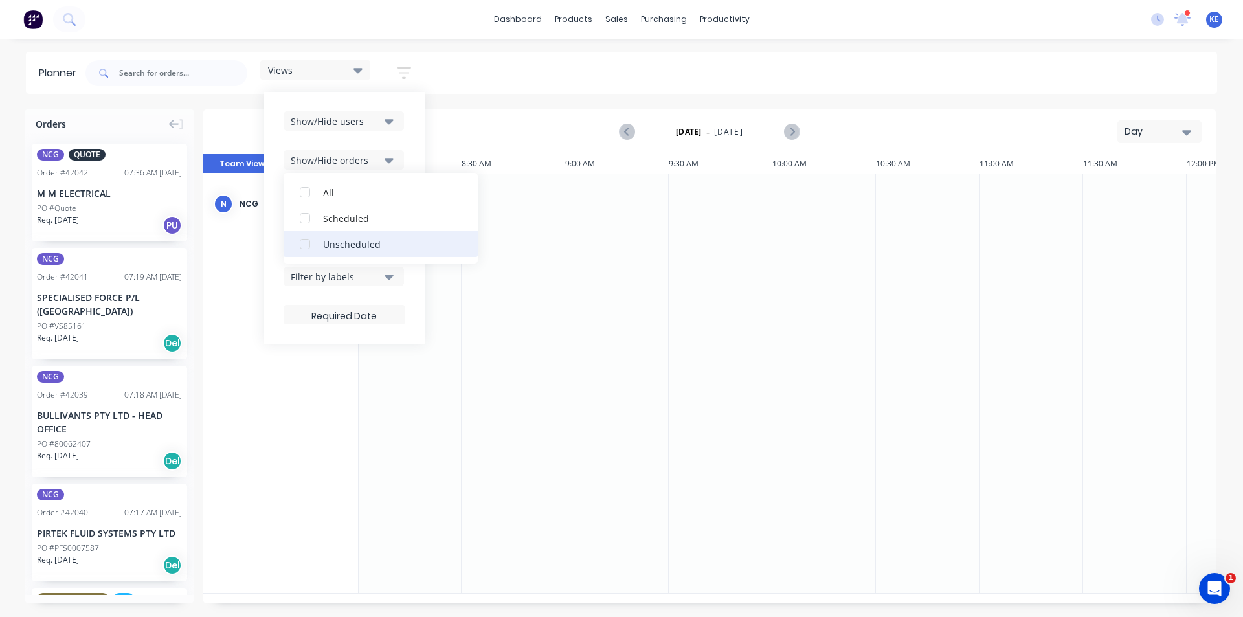
click at [340, 253] on button "Unscheduled" at bounding box center [381, 244] width 194 height 26
click at [422, 143] on div "Show/Hide users Show/Hide orders All Scheduled Unscheduled Filter by status Fil…" at bounding box center [344, 218] width 161 height 252
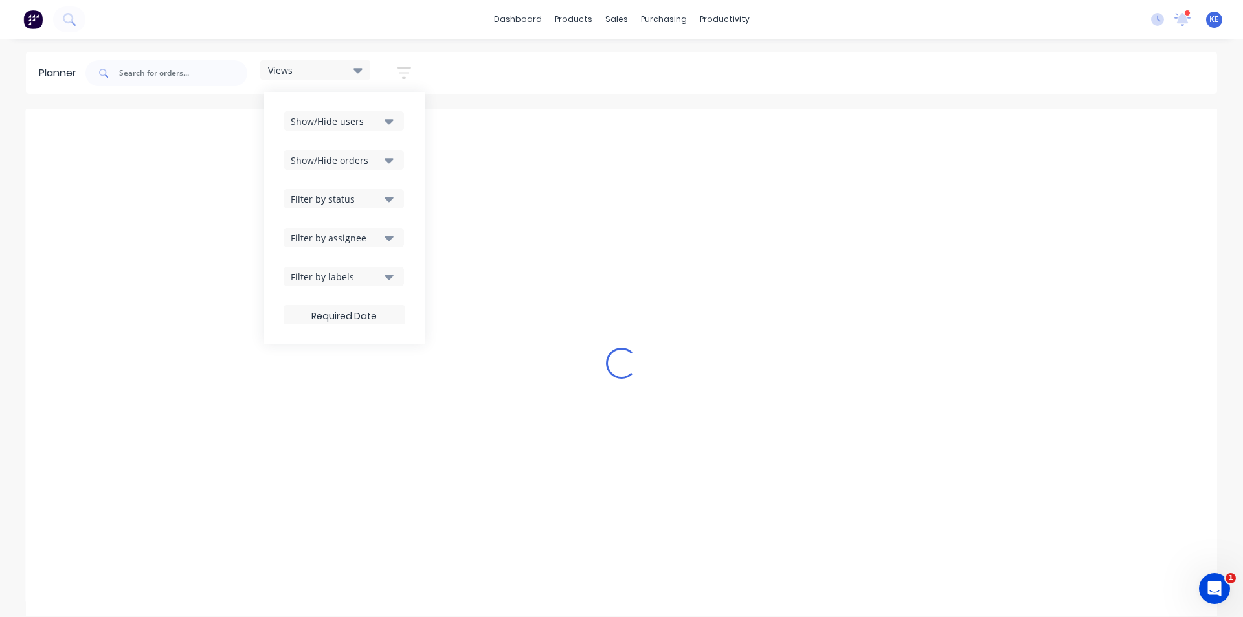
click at [377, 155] on div "Show/Hide orders" at bounding box center [336, 160] width 90 height 14
click at [408, 135] on div "Show/Hide users Show/Hide orders All Scheduled Unscheduled Filter by status Fil…" at bounding box center [344, 218] width 161 height 252
click at [375, 194] on div "Filter by status" at bounding box center [336, 199] width 90 height 14
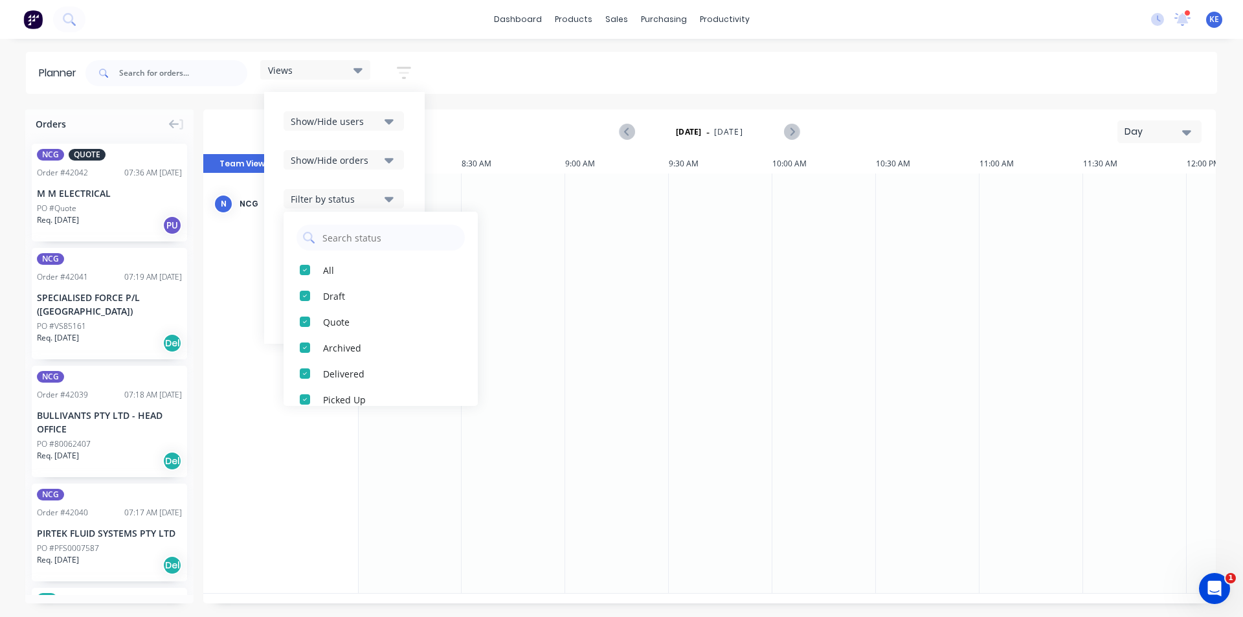
click at [600, 87] on div "Views Save new view None edit [PERSON_NAME] (Default) edit Iraking edit [PERSON…" at bounding box center [650, 73] width 1134 height 39
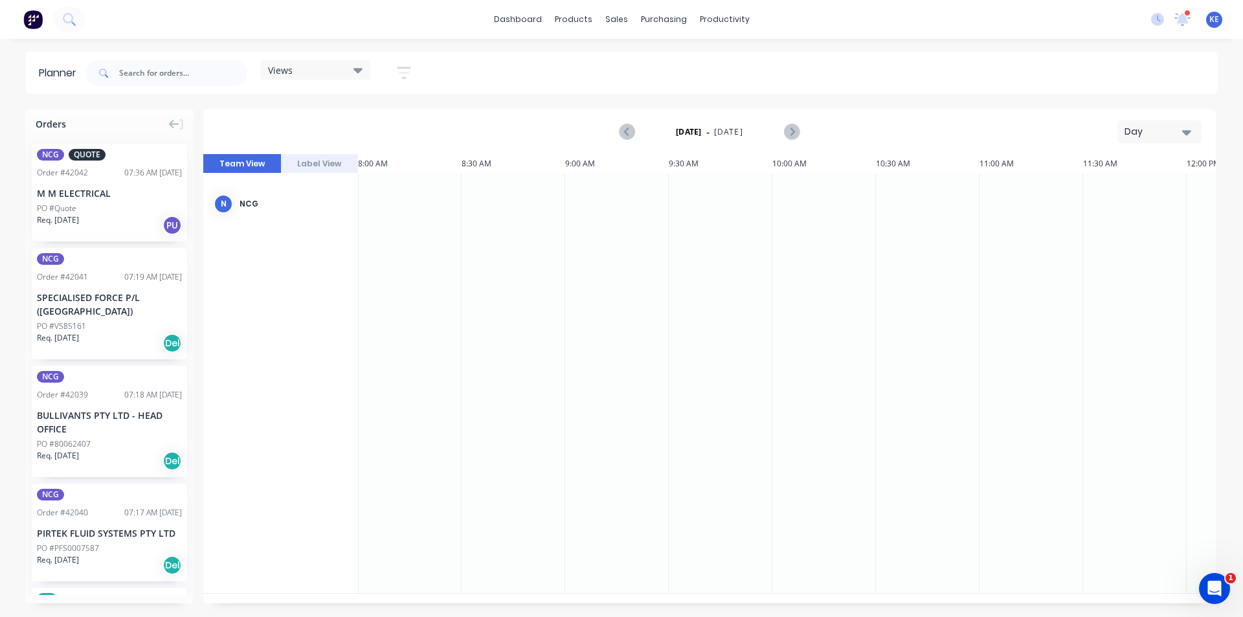
click at [1170, 135] on div "Day" at bounding box center [1155, 132] width 60 height 14
click at [1148, 192] on div "Week" at bounding box center [1136, 192] width 128 height 26
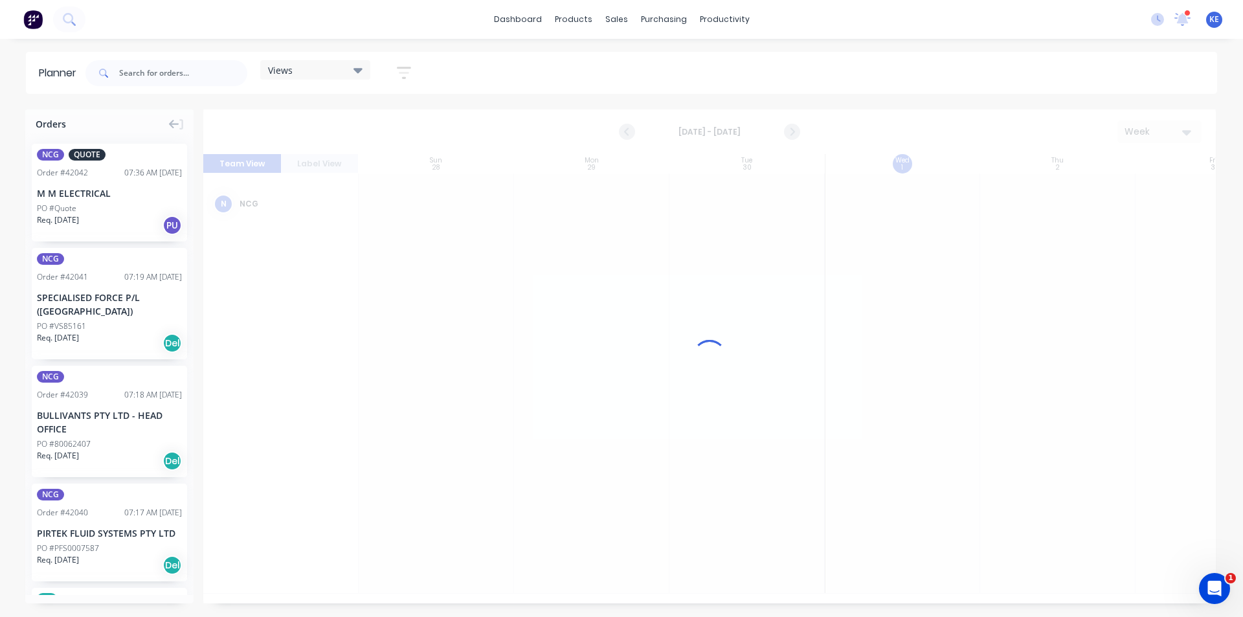
scroll to position [0, 1]
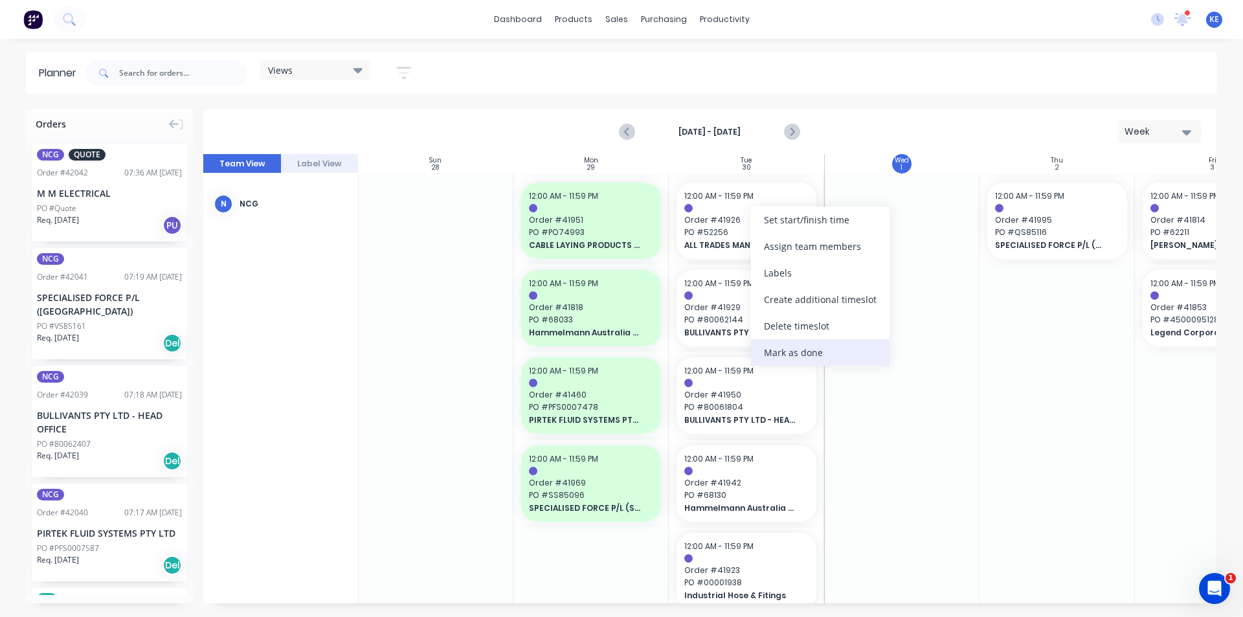
click at [769, 348] on div "Mark as done" at bounding box center [820, 352] width 139 height 27
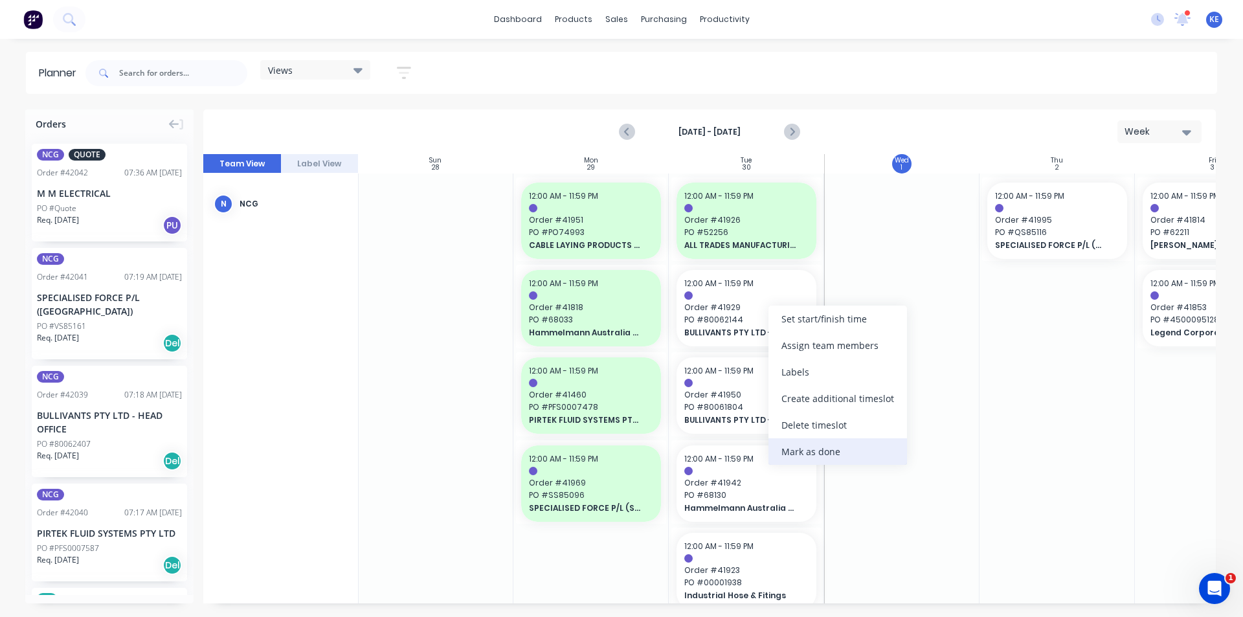
click at [782, 445] on div "Mark as done" at bounding box center [838, 451] width 139 height 27
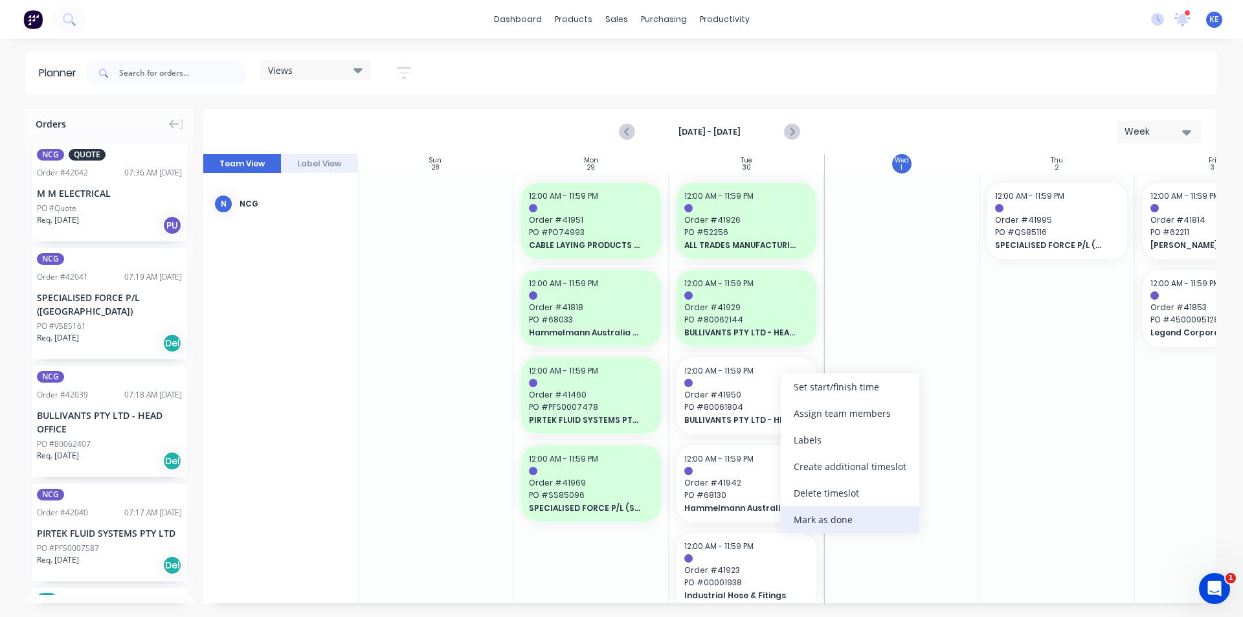
click at [803, 517] on div "Mark as done" at bounding box center [850, 519] width 139 height 27
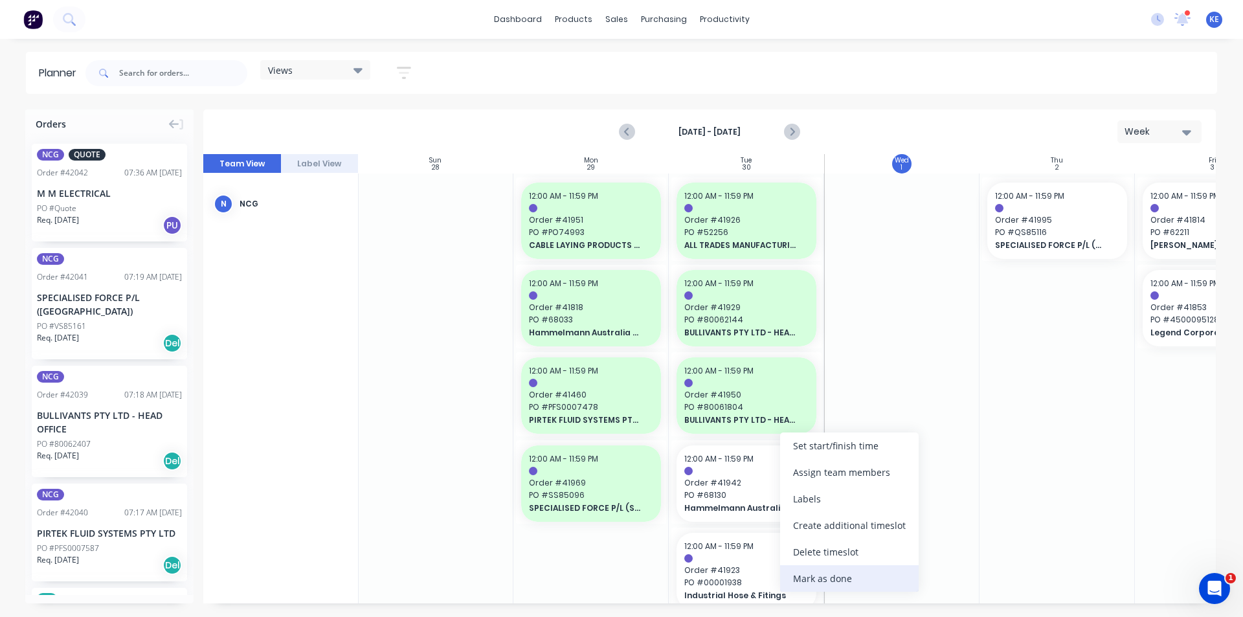
click at [824, 582] on div "Mark as done" at bounding box center [849, 578] width 139 height 27
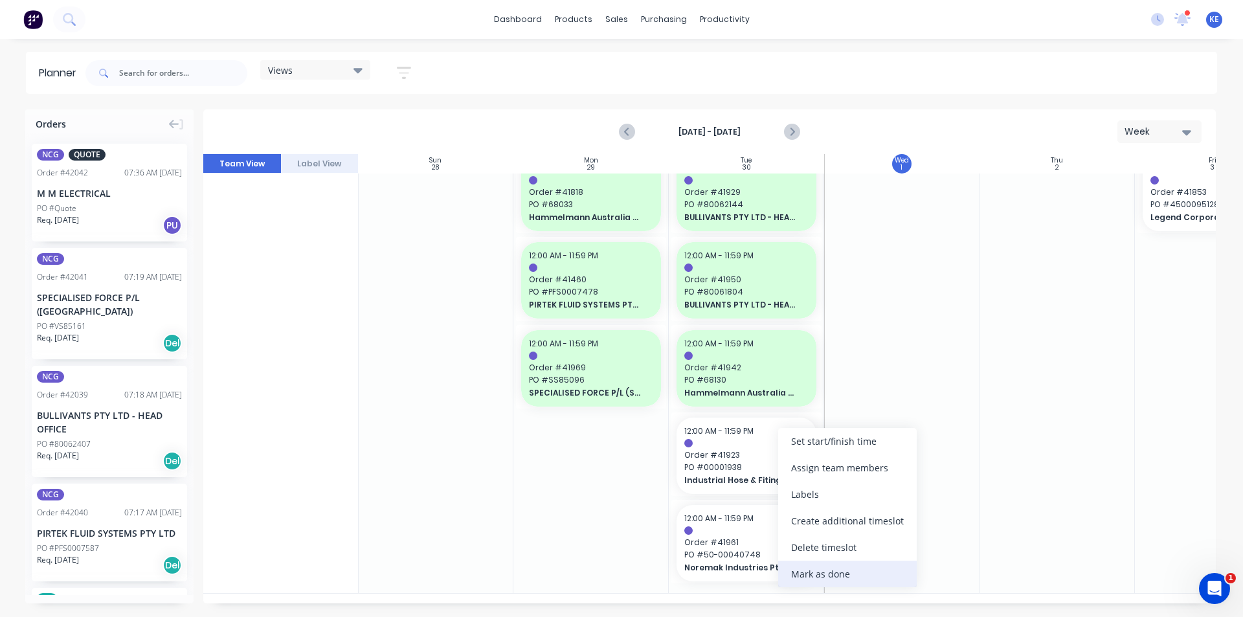
scroll to position [111, 1]
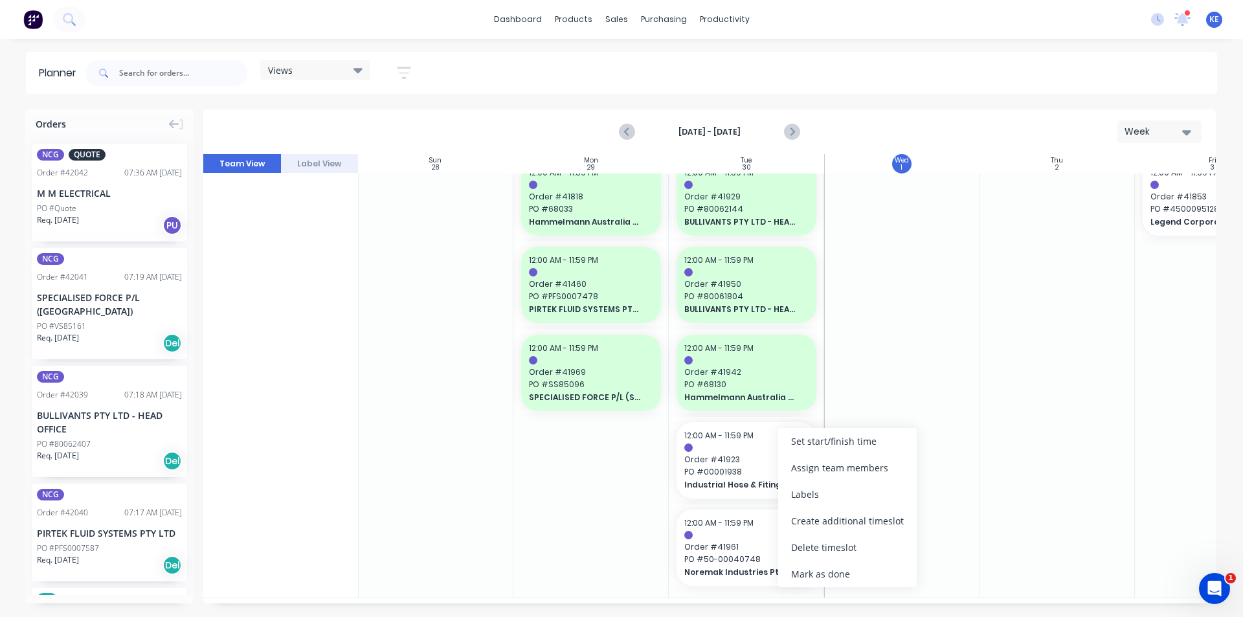
click at [800, 574] on div "Mark as done" at bounding box center [847, 574] width 139 height 27
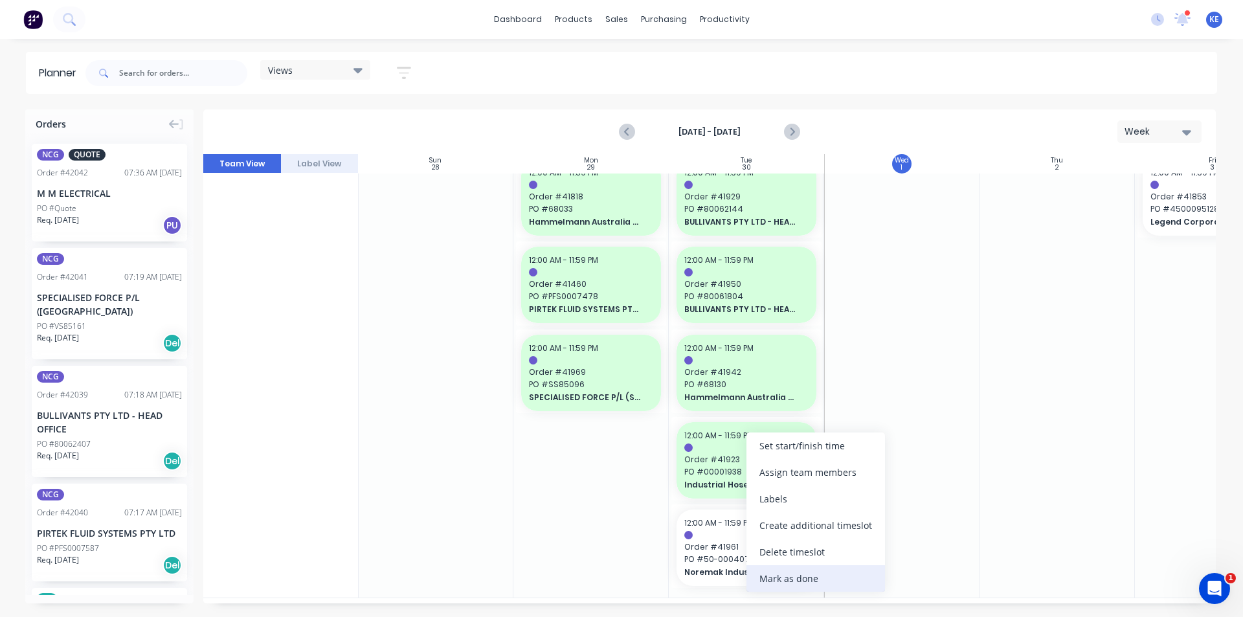
click at [795, 579] on div "Mark as done" at bounding box center [816, 578] width 139 height 27
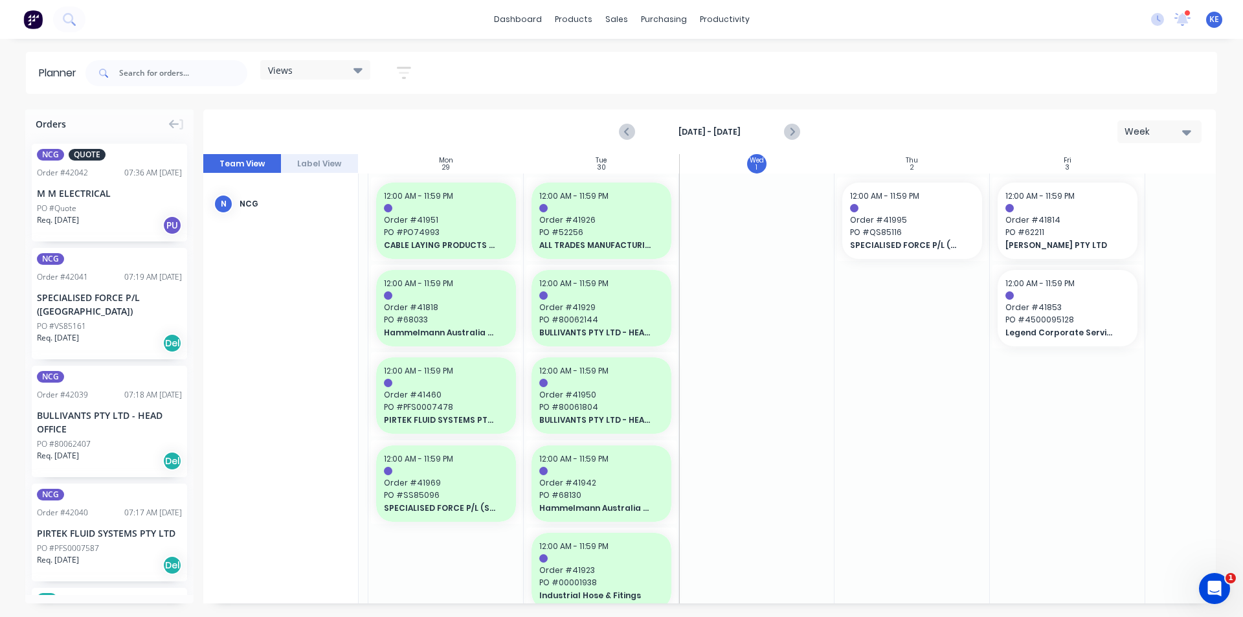
scroll to position [0, 236]
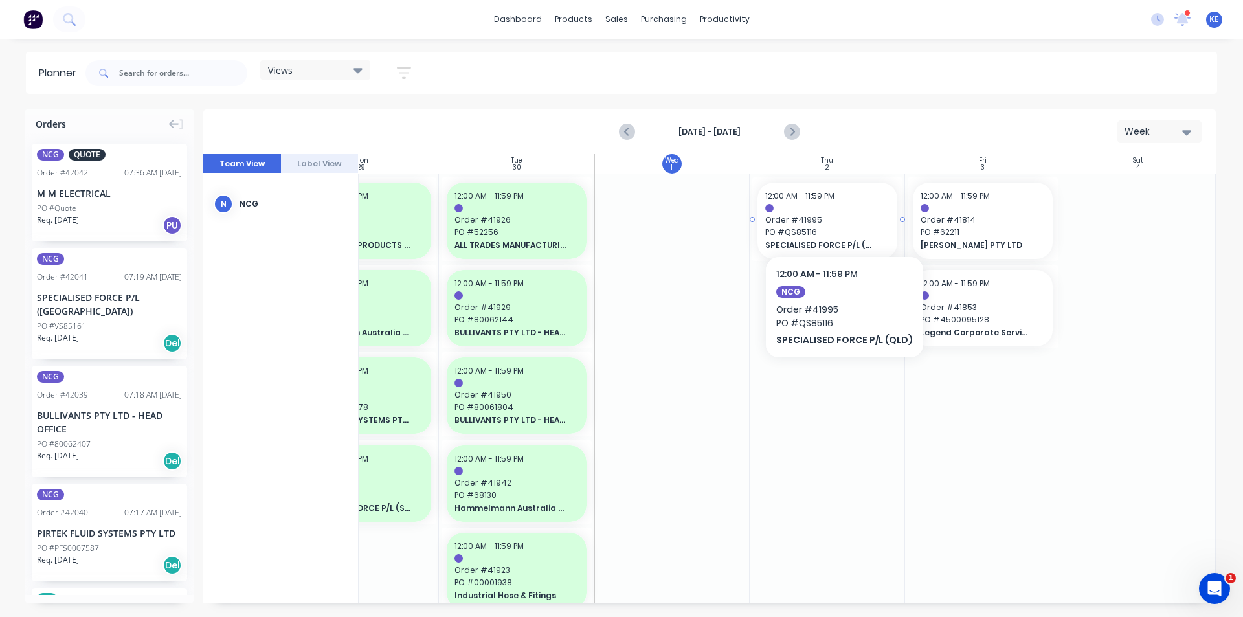
click at [841, 214] on span "Order # 41995" at bounding box center [827, 220] width 124 height 12
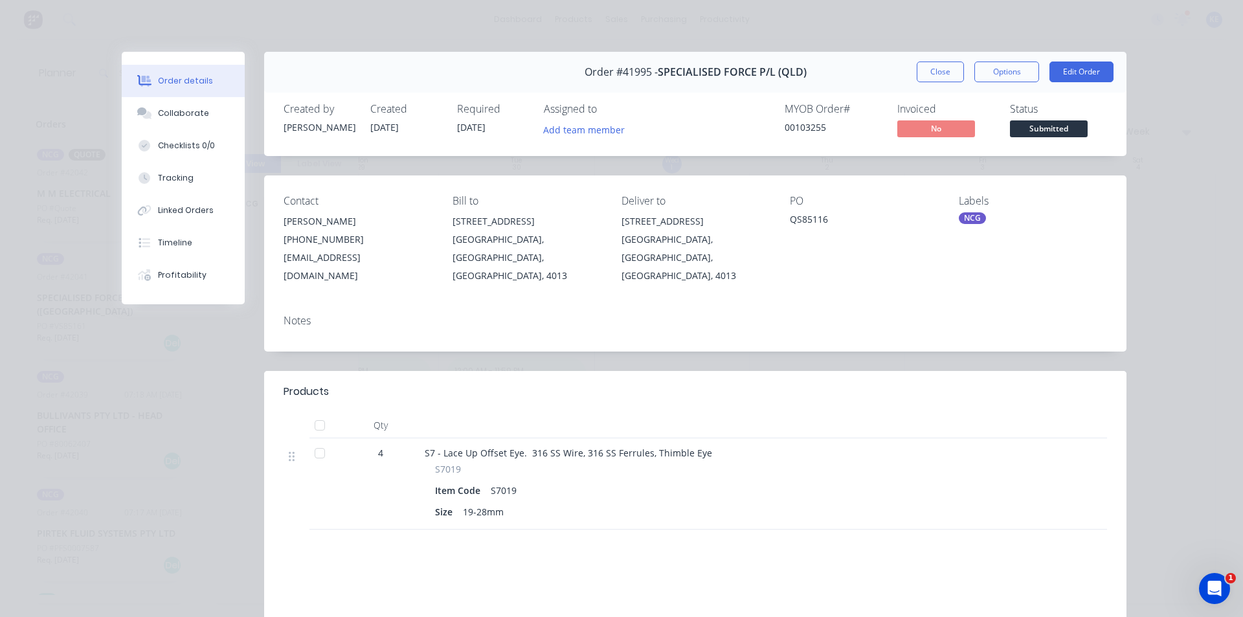
click at [936, 58] on div "Order #41995 - SPECIALISED FORCE P/L (QLD) Close Options Edit Order" at bounding box center [695, 72] width 862 height 41
click at [944, 70] on button "Close" at bounding box center [940, 72] width 47 height 21
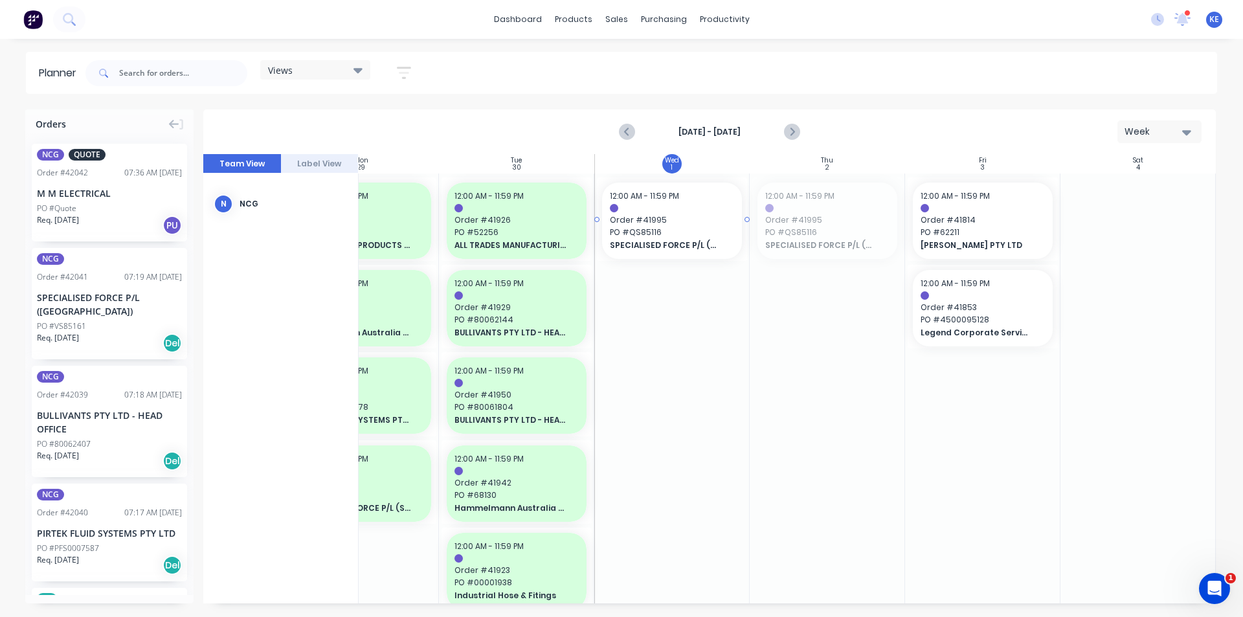
drag, startPoint x: 830, startPoint y: 225, endPoint x: 728, endPoint y: 223, distance: 101.7
drag, startPoint x: 987, startPoint y: 226, endPoint x: 994, endPoint y: 255, distance: 29.8
click at [993, 243] on span "[PERSON_NAME] PTY LTD" at bounding box center [977, 246] width 112 height 12
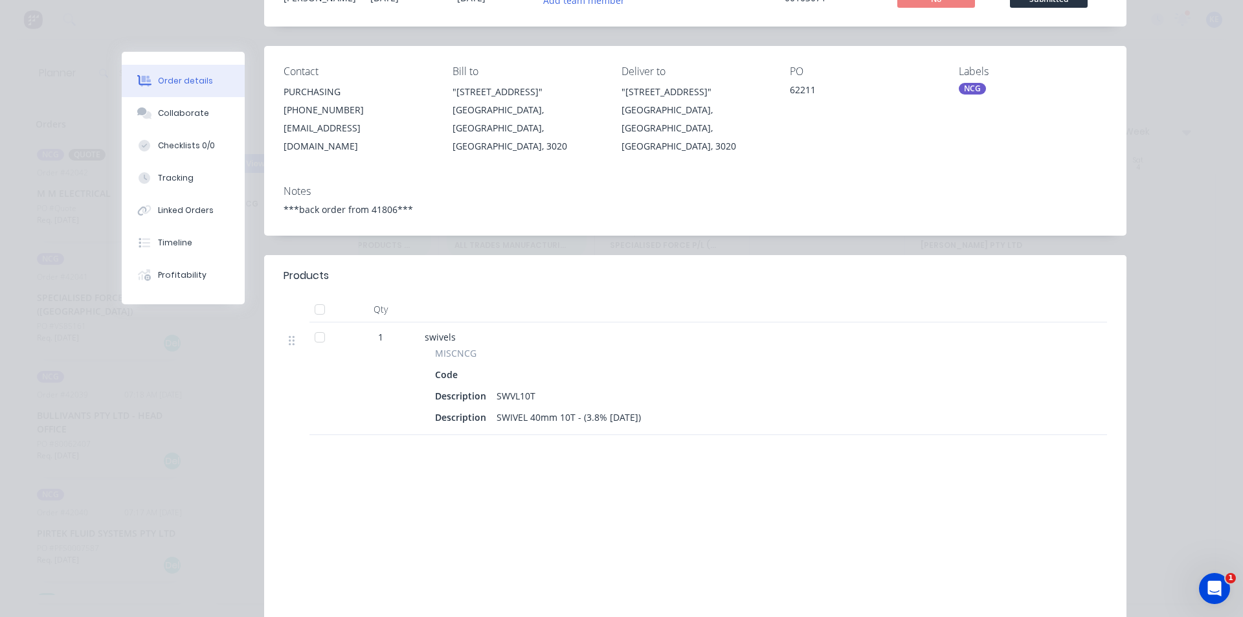
scroll to position [0, 0]
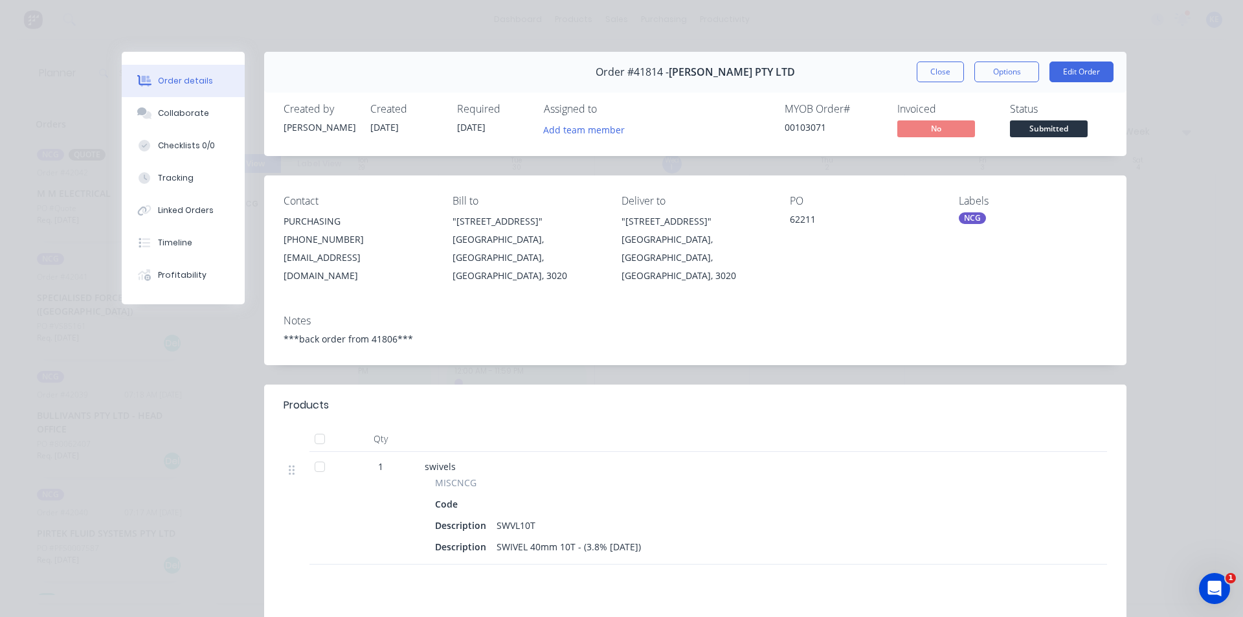
drag, startPoint x: 934, startPoint y: 64, endPoint x: 947, endPoint y: 128, distance: 65.3
click at [934, 62] on button "Close" at bounding box center [940, 72] width 47 height 21
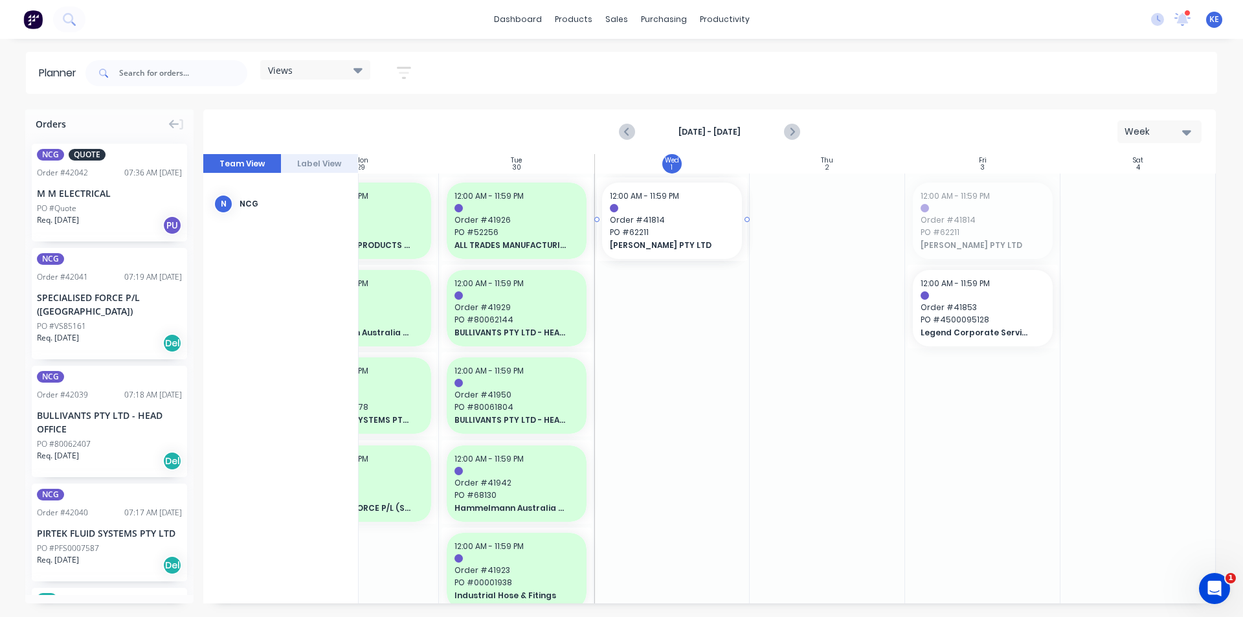
drag, startPoint x: 962, startPoint y: 234, endPoint x: 694, endPoint y: 297, distance: 274.8
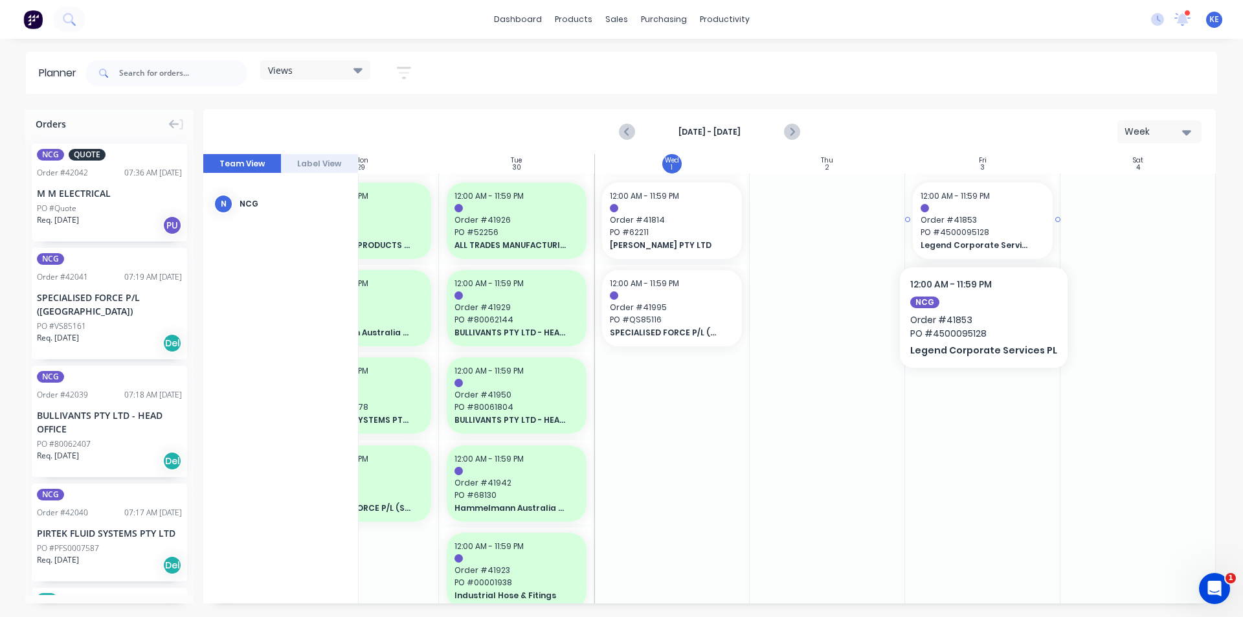
click at [978, 227] on span "PO # 4500095128" at bounding box center [983, 233] width 124 height 12
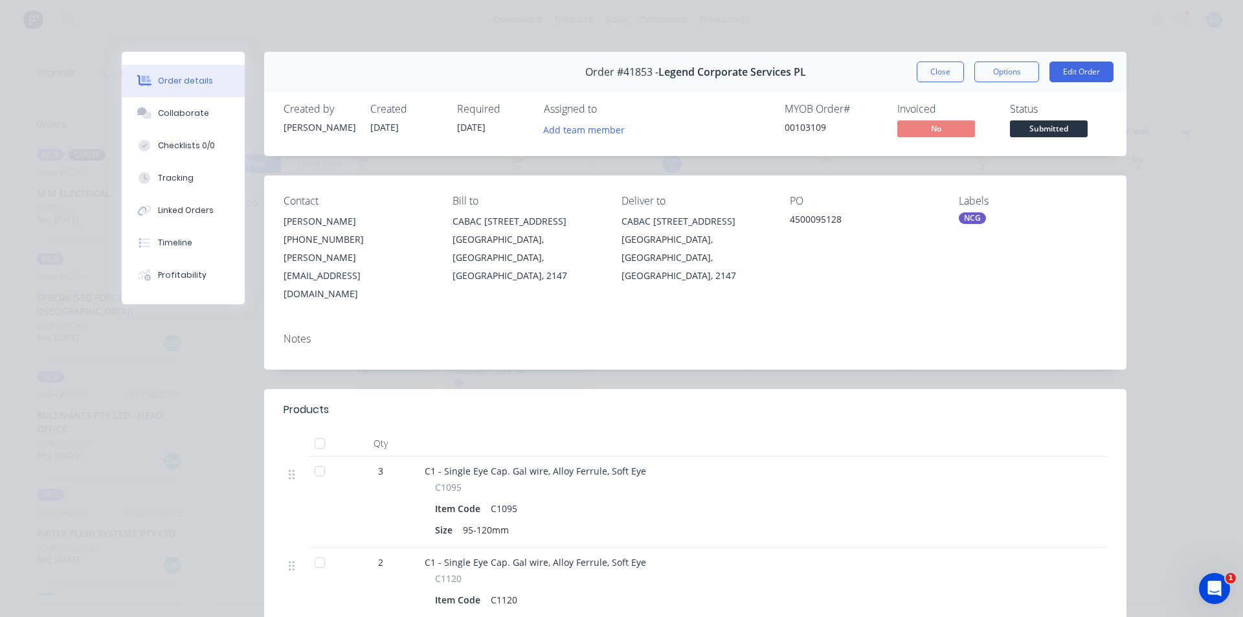
drag, startPoint x: 929, startPoint y: 75, endPoint x: 945, endPoint y: 308, distance: 233.6
click at [929, 75] on button "Close" at bounding box center [940, 72] width 47 height 21
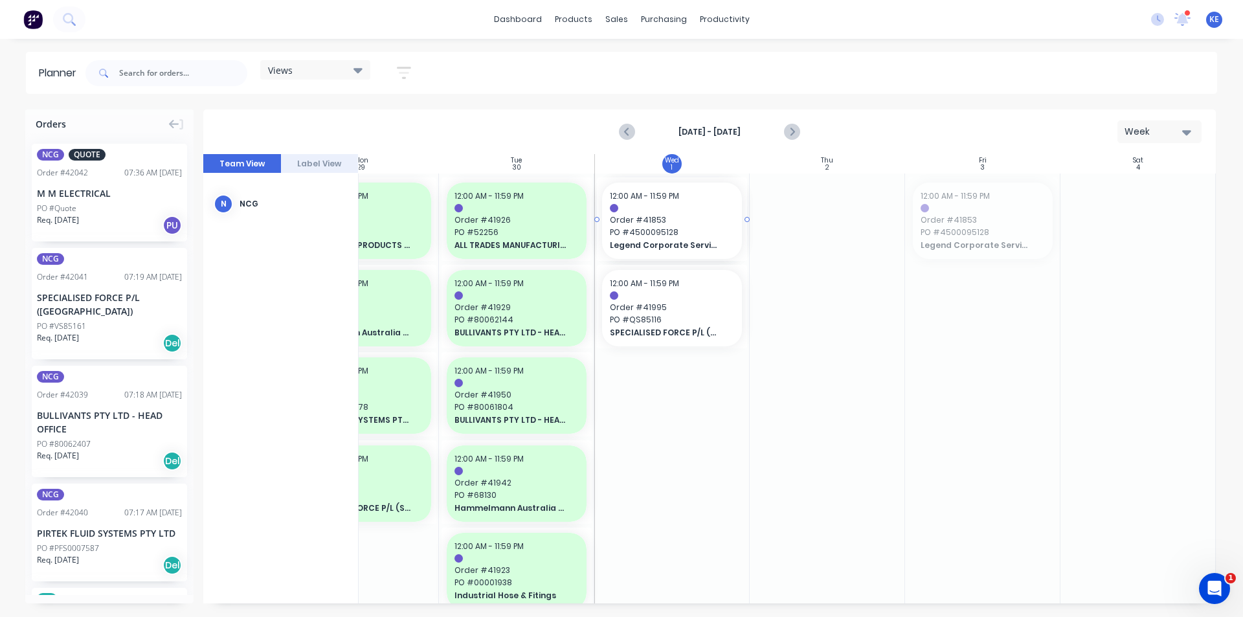
drag, startPoint x: 965, startPoint y: 221, endPoint x: 707, endPoint y: 383, distance: 304.0
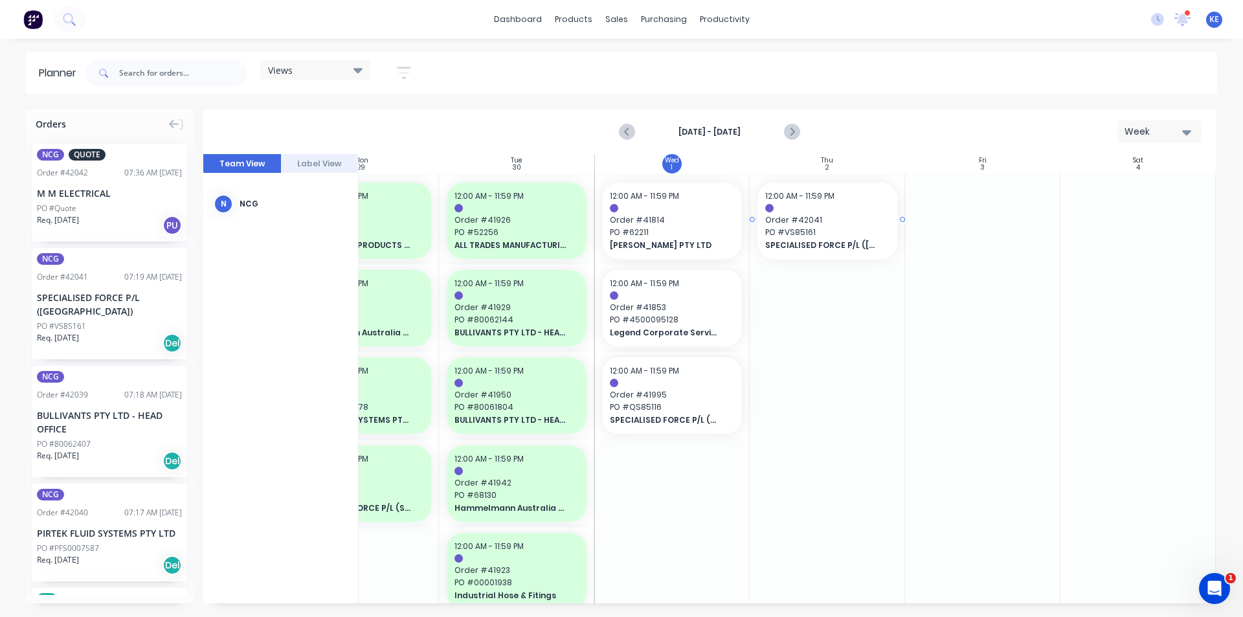
drag, startPoint x: 60, startPoint y: 281, endPoint x: 851, endPoint y: 266, distance: 792.0
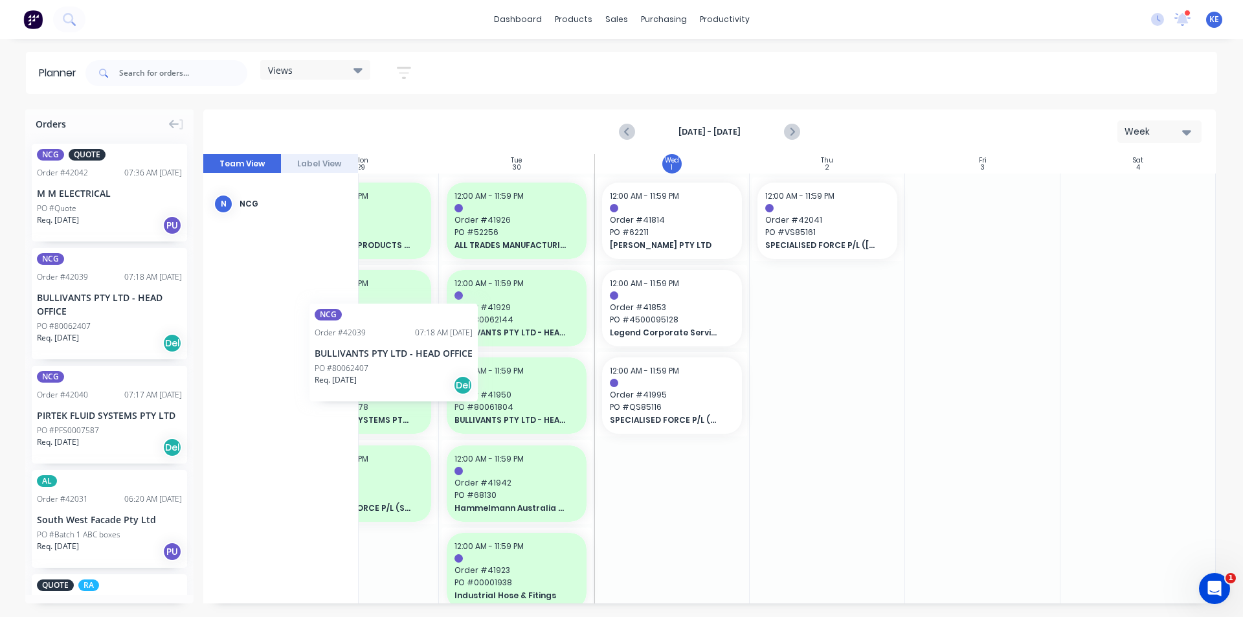
scroll to position [0, 229]
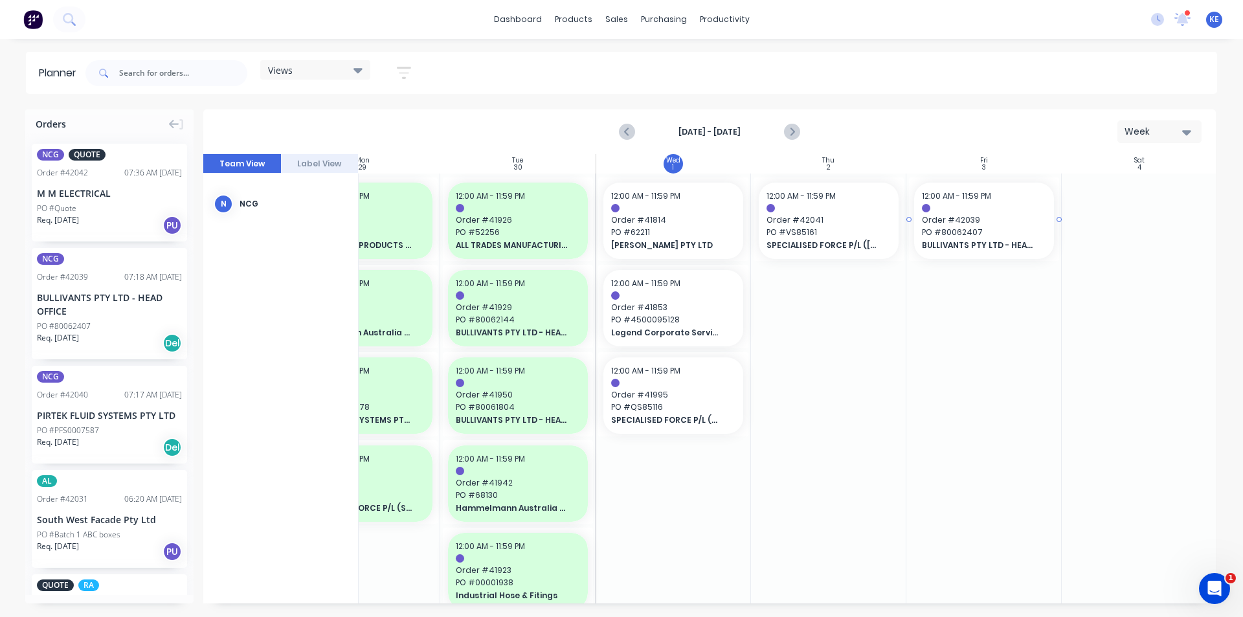
drag, startPoint x: 81, startPoint y: 297, endPoint x: 941, endPoint y: 269, distance: 860.3
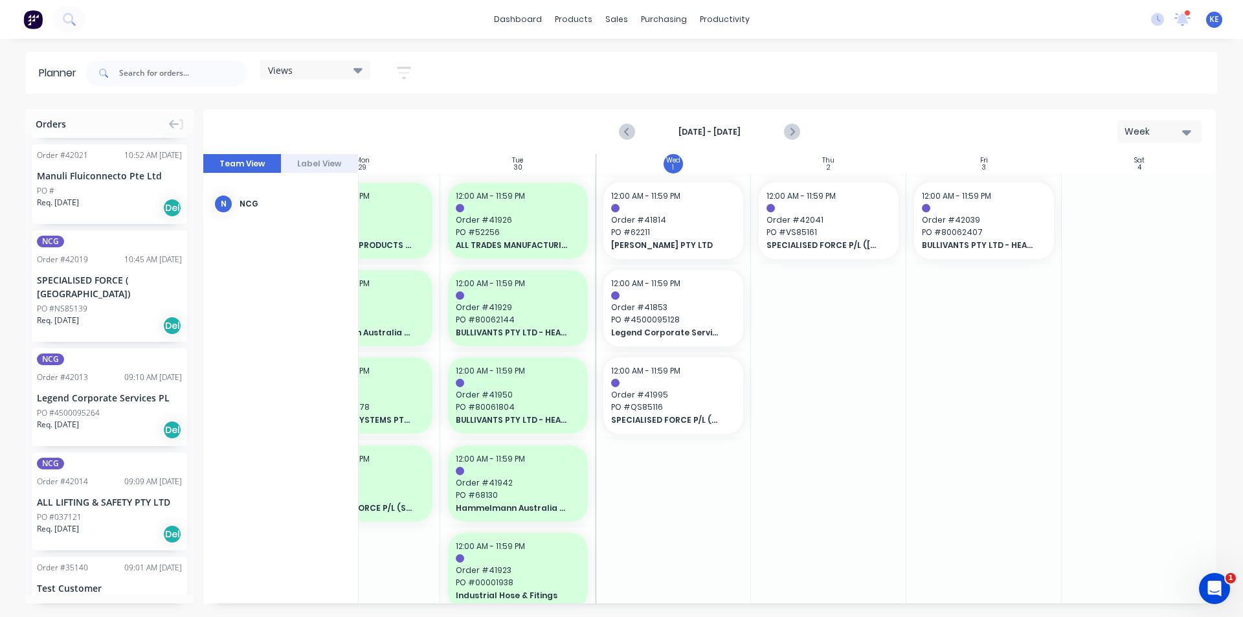
scroll to position [712, 0]
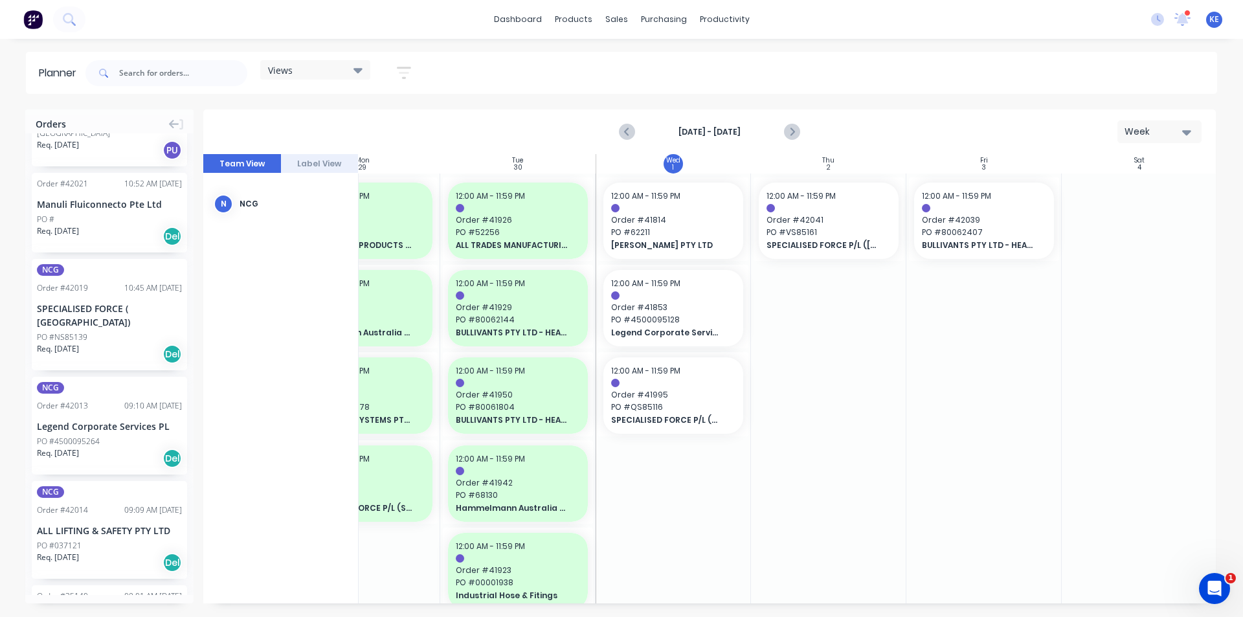
click at [100, 420] on div "Legend Corporate Services PL" at bounding box center [109, 427] width 145 height 14
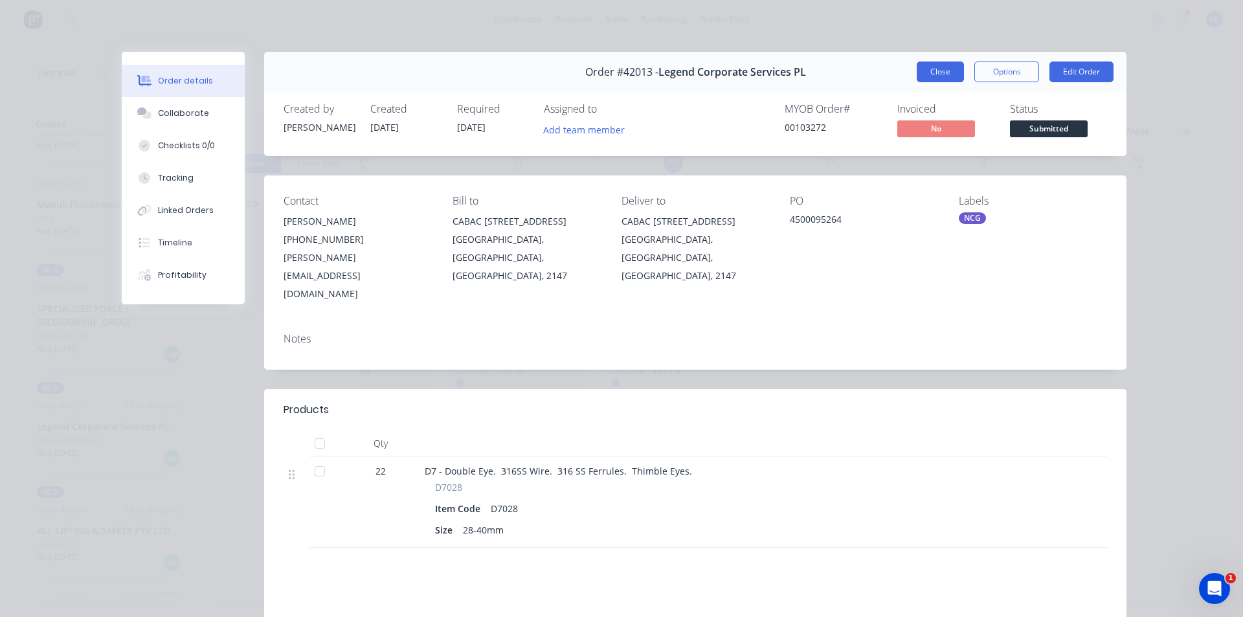
click at [932, 69] on button "Close" at bounding box center [940, 72] width 47 height 21
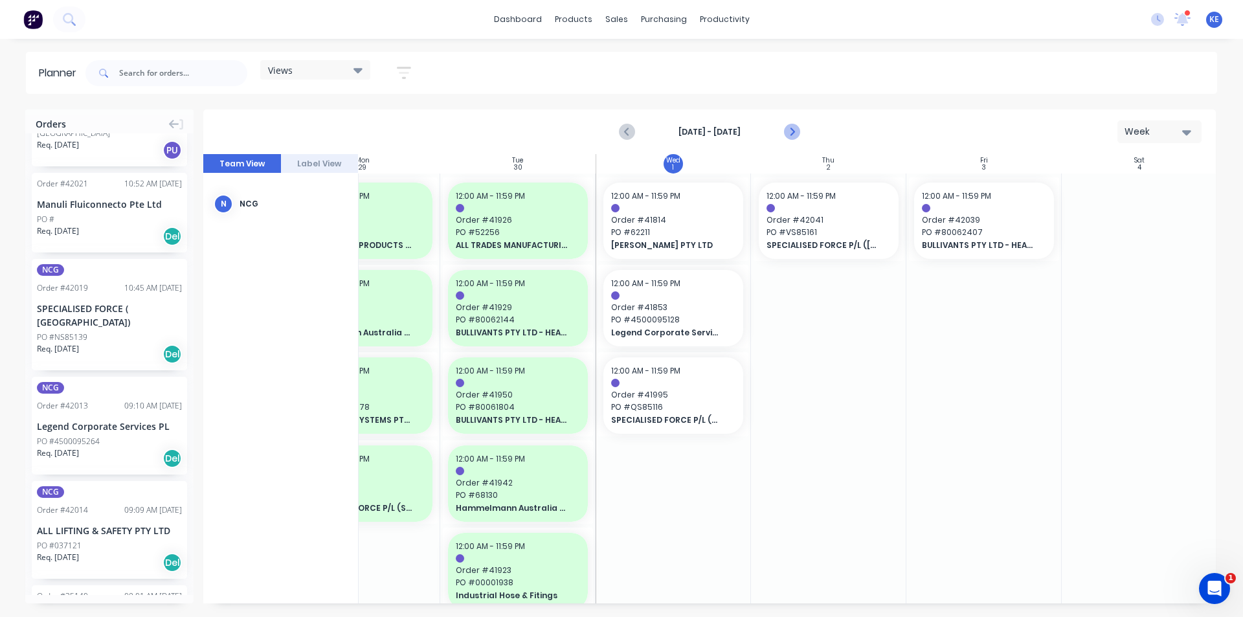
click at [793, 137] on icon "Next page" at bounding box center [791, 132] width 16 height 16
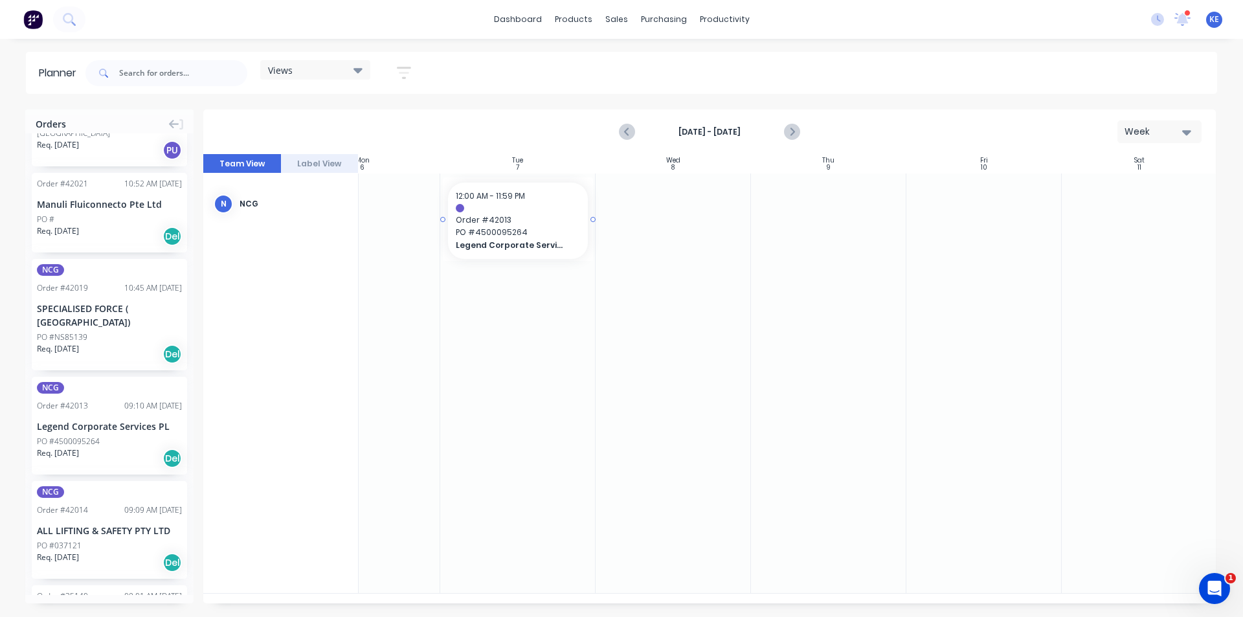
drag, startPoint x: 57, startPoint y: 391, endPoint x: 542, endPoint y: 308, distance: 492.1
click at [629, 128] on icon "Previous page" at bounding box center [628, 132] width 6 height 10
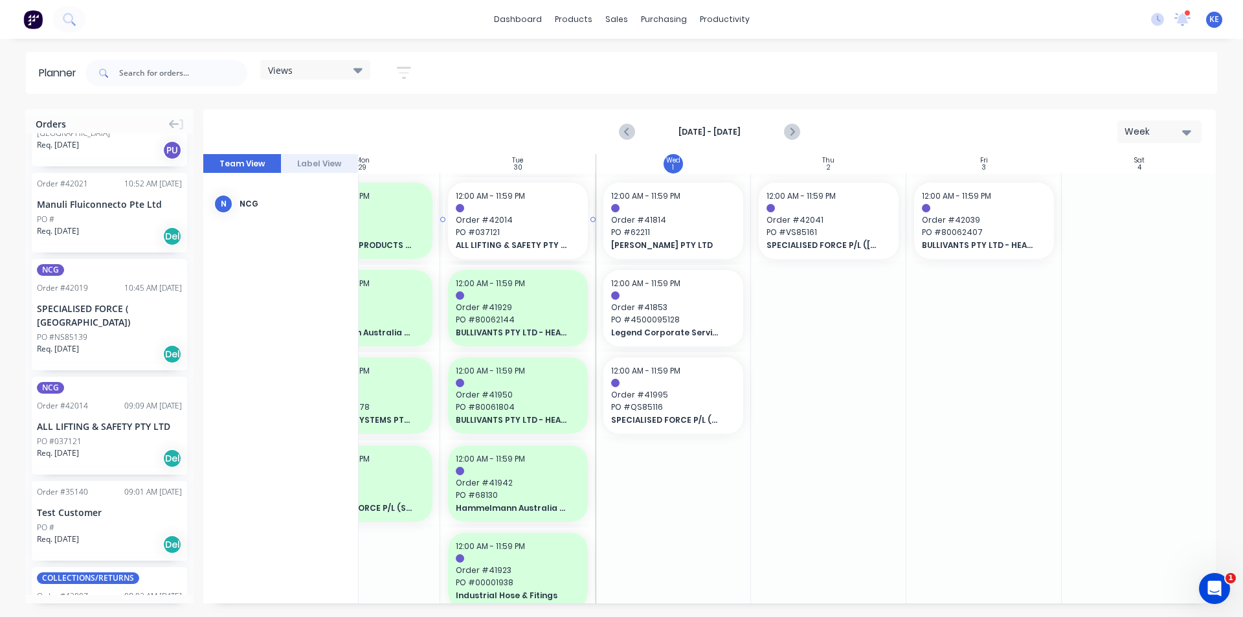
scroll to position [0, 223]
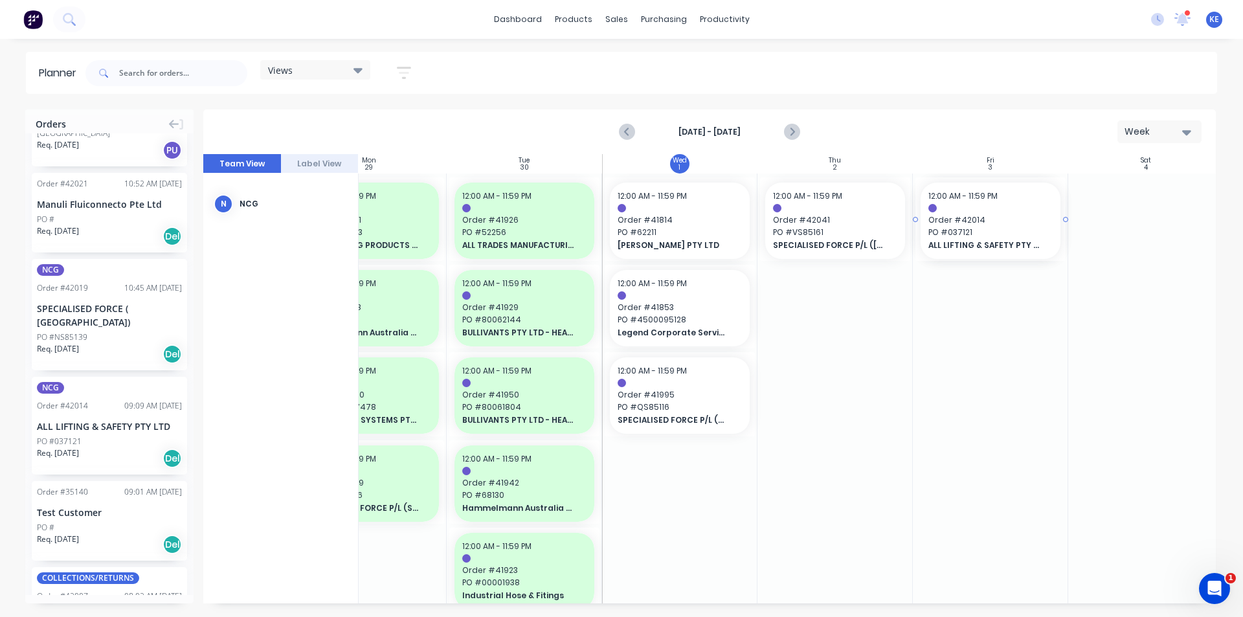
drag, startPoint x: 89, startPoint y: 401, endPoint x: 1048, endPoint y: 228, distance: 975.1
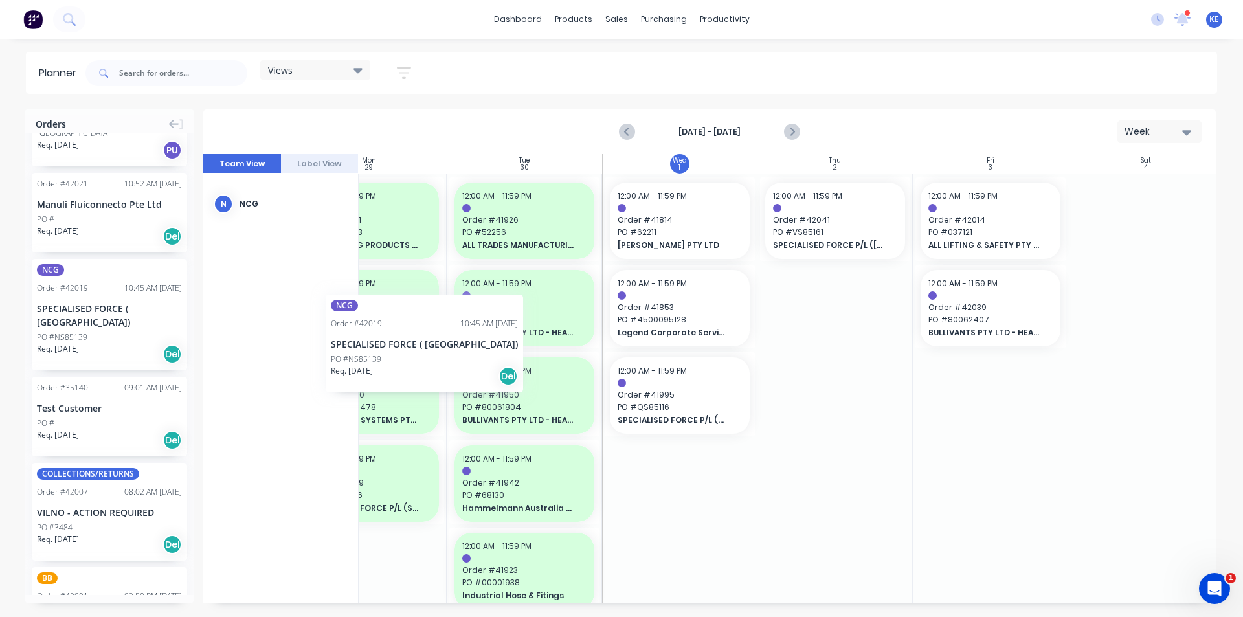
scroll to position [0, 216]
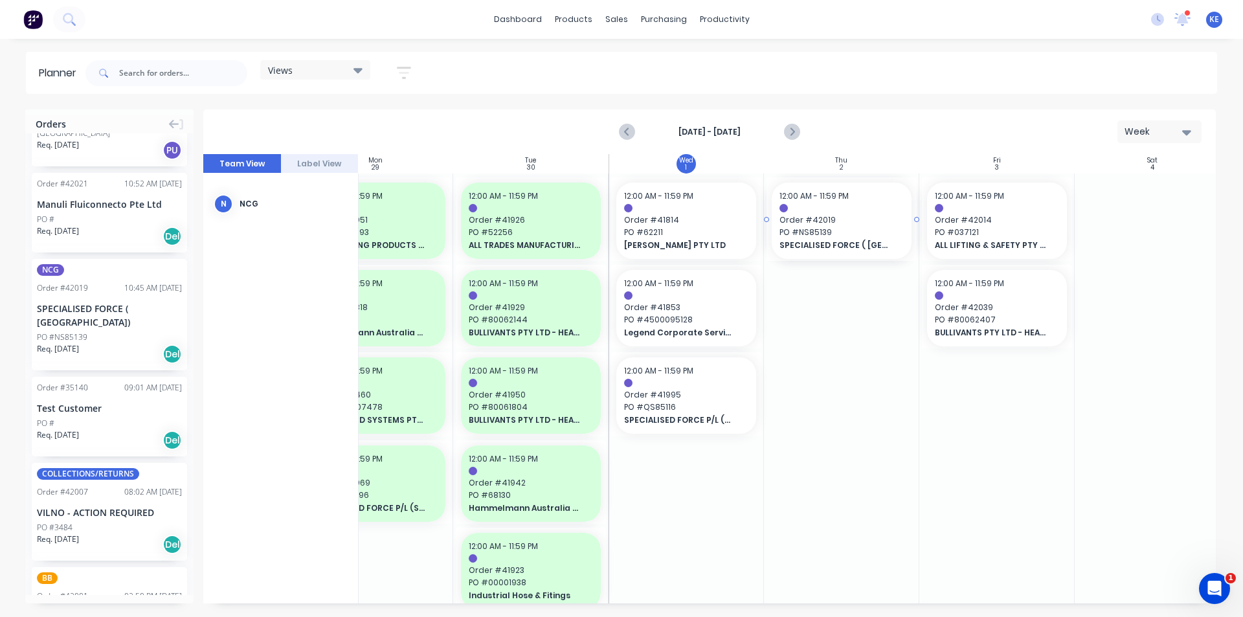
drag, startPoint x: 68, startPoint y: 298, endPoint x: 804, endPoint y: 286, distance: 735.6
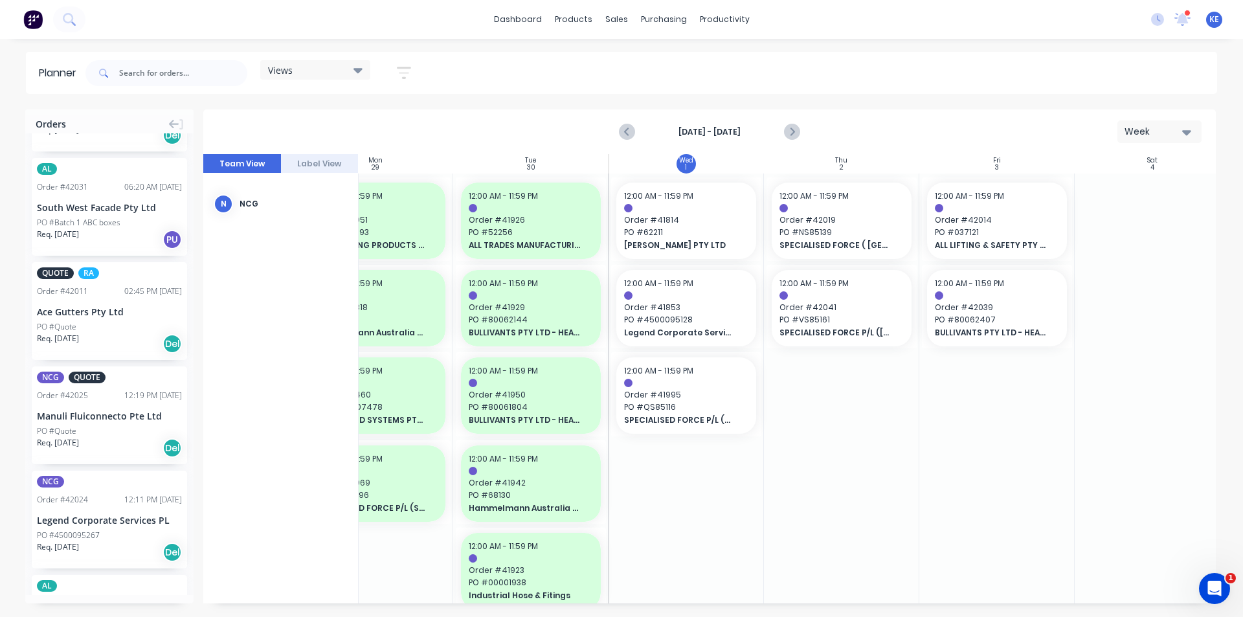
scroll to position [259, 0]
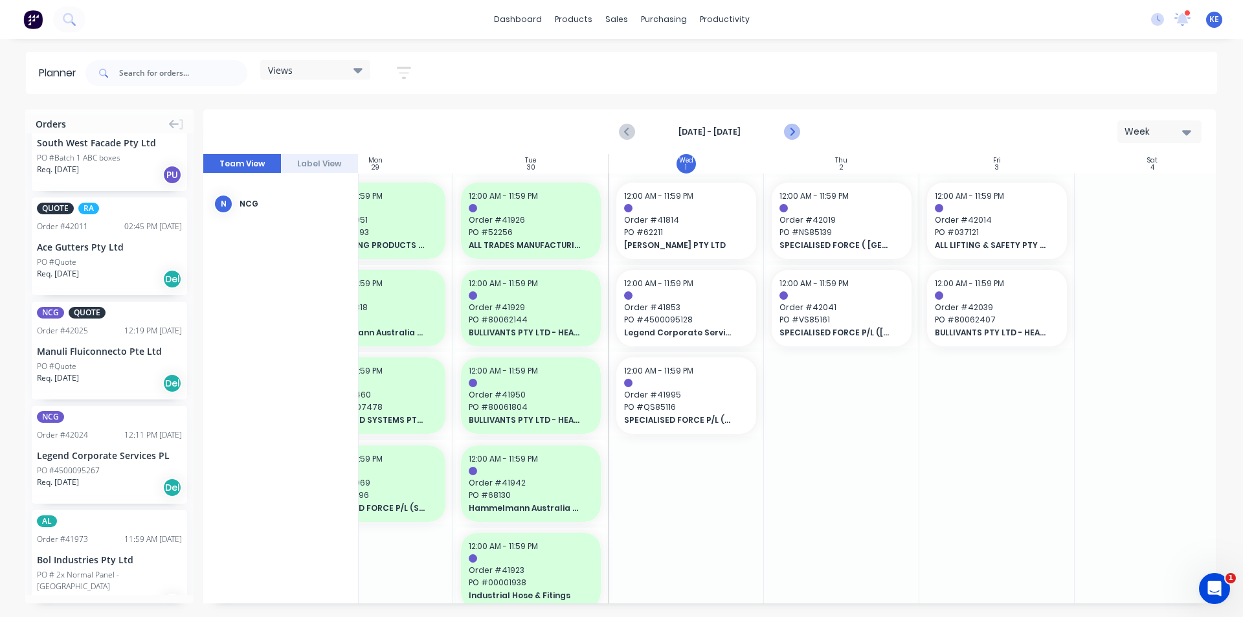
drag, startPoint x: 787, startPoint y: 127, endPoint x: 793, endPoint y: 130, distance: 6.7
click at [789, 128] on icon "Next page" at bounding box center [791, 132] width 16 height 16
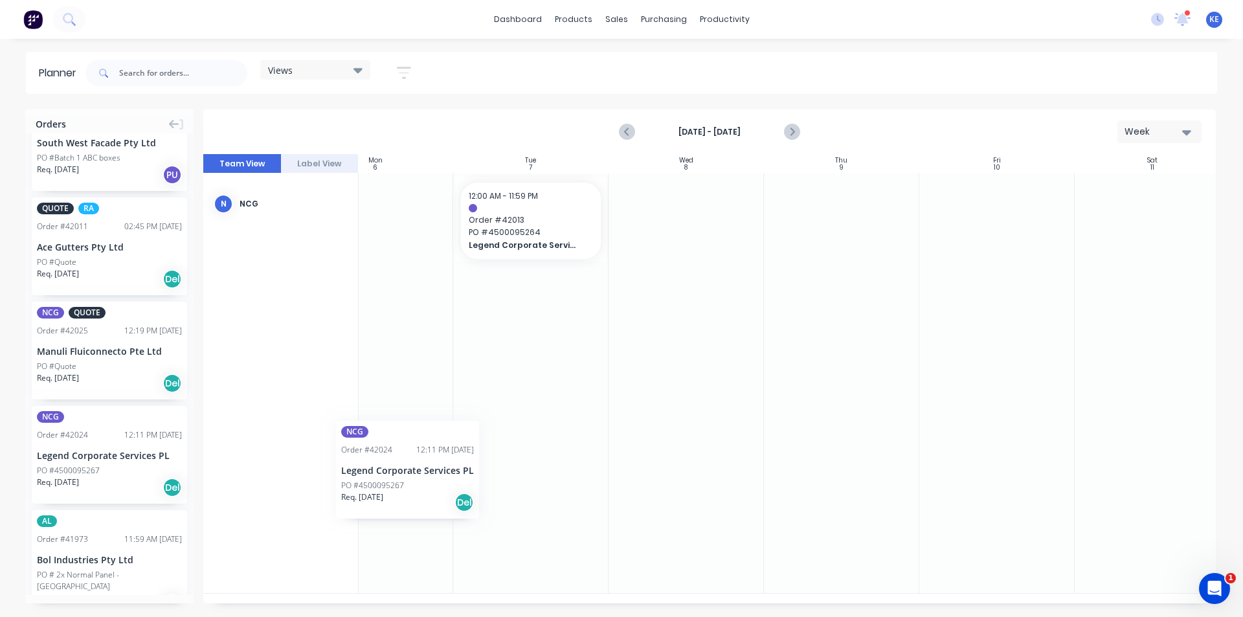
scroll to position [0, 210]
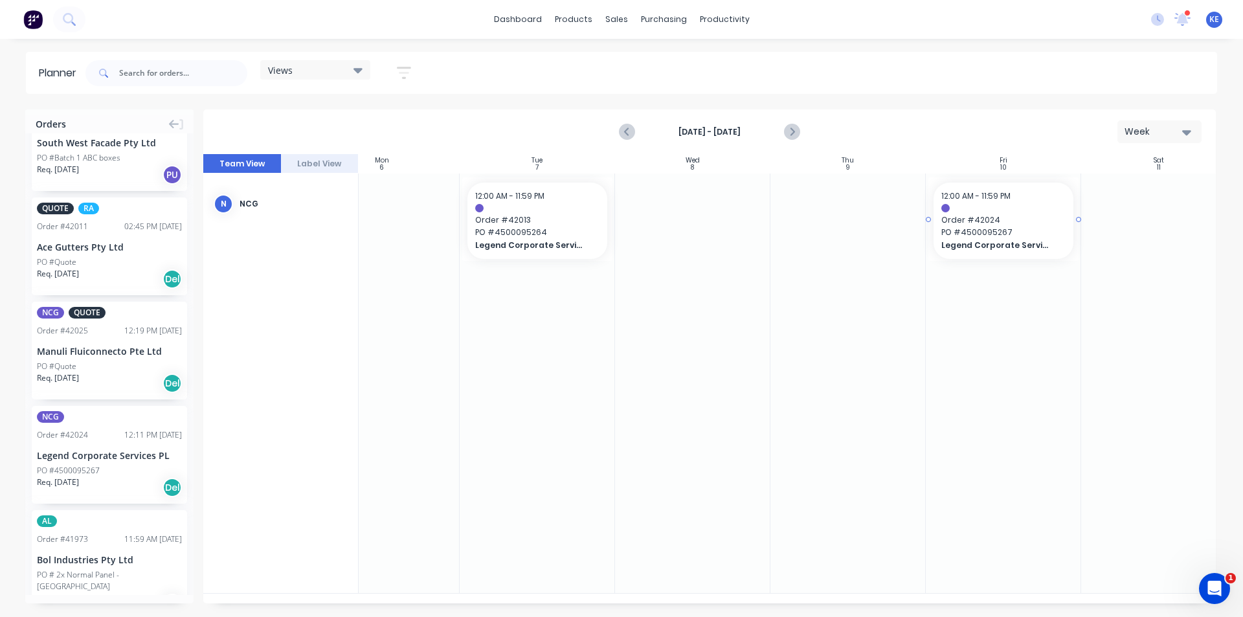
drag, startPoint x: 71, startPoint y: 453, endPoint x: 961, endPoint y: 308, distance: 901.4
click at [625, 130] on icon "Previous page" at bounding box center [628, 132] width 16 height 16
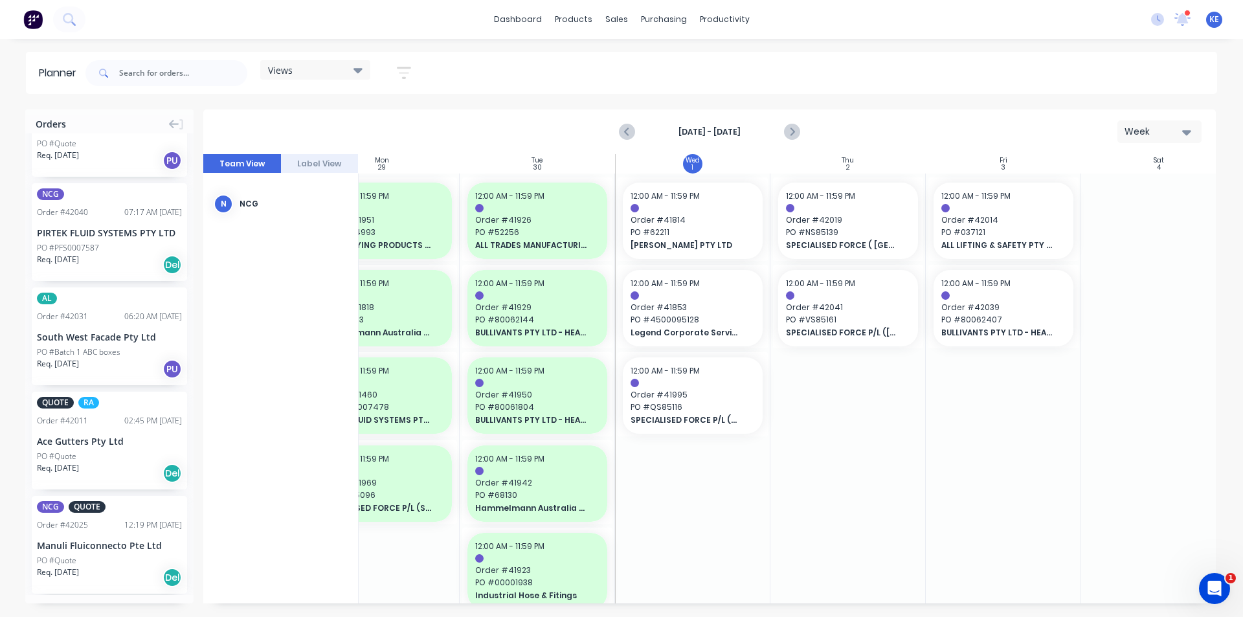
scroll to position [0, 0]
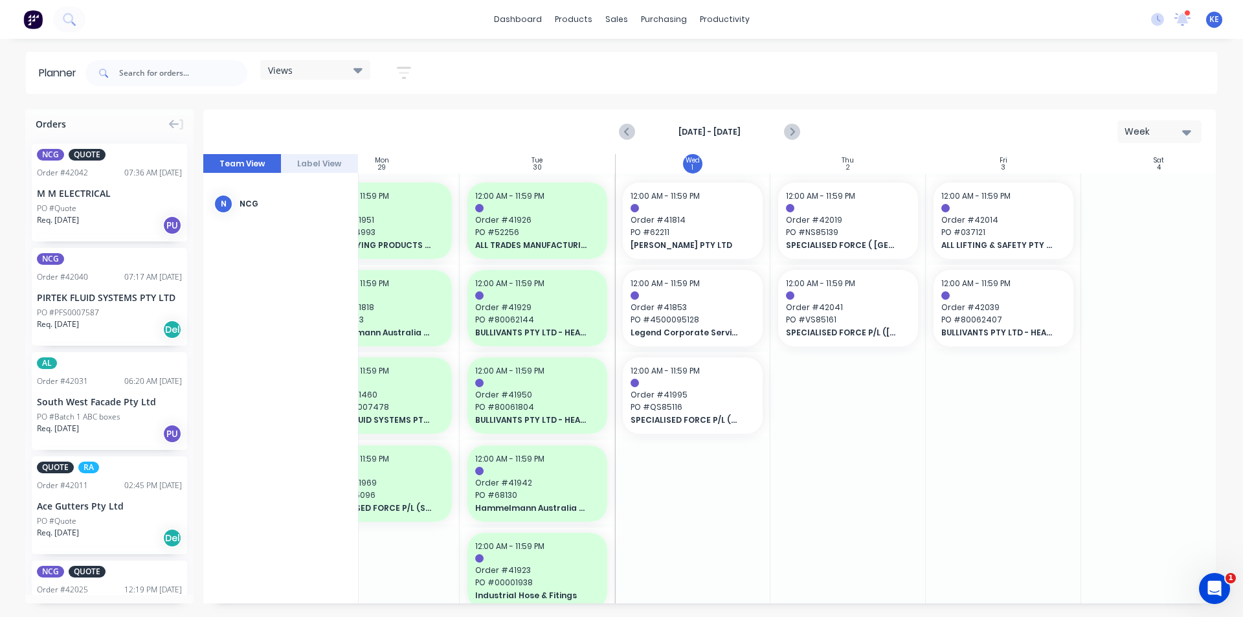
click at [403, 76] on icon "button" at bounding box center [404, 73] width 14 height 16
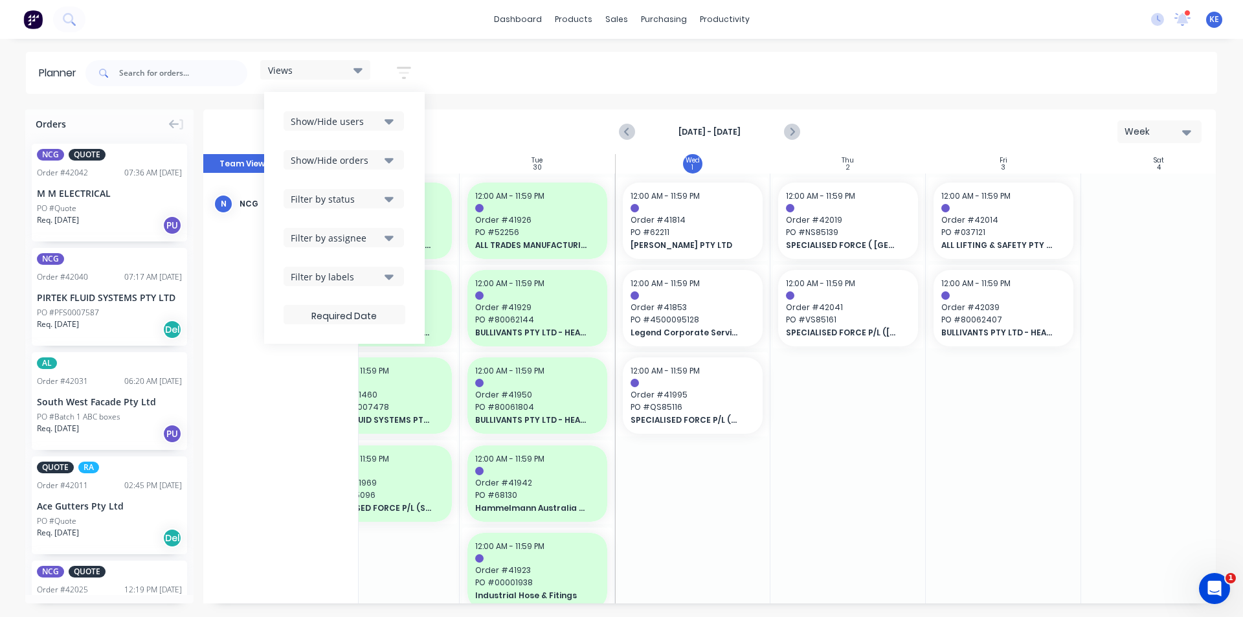
click at [365, 161] on div "Show/Hide orders" at bounding box center [336, 160] width 90 height 14
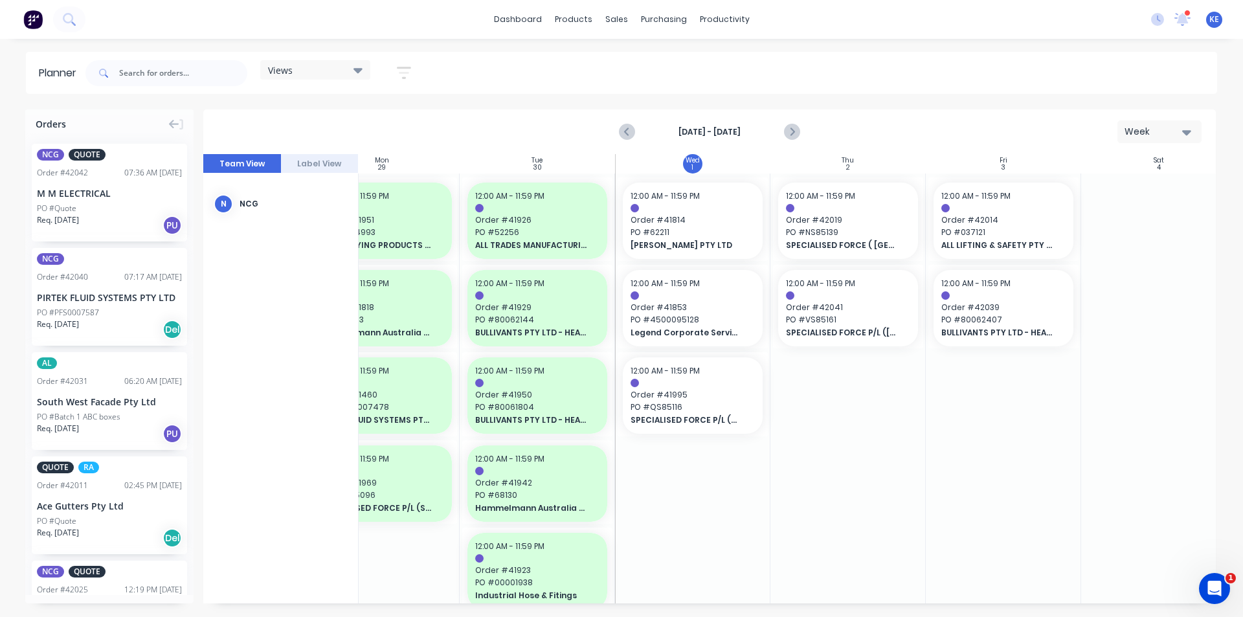
click at [585, 87] on div "Views Save new view None edit [PERSON_NAME] (Default) edit Iraking edit [PERSON…" at bounding box center [650, 73] width 1134 height 39
click at [803, 138] on div "[DATE] - [DATE] Week" at bounding box center [710, 132] width 1010 height 42
click at [789, 133] on icon "Next page" at bounding box center [791, 132] width 16 height 16
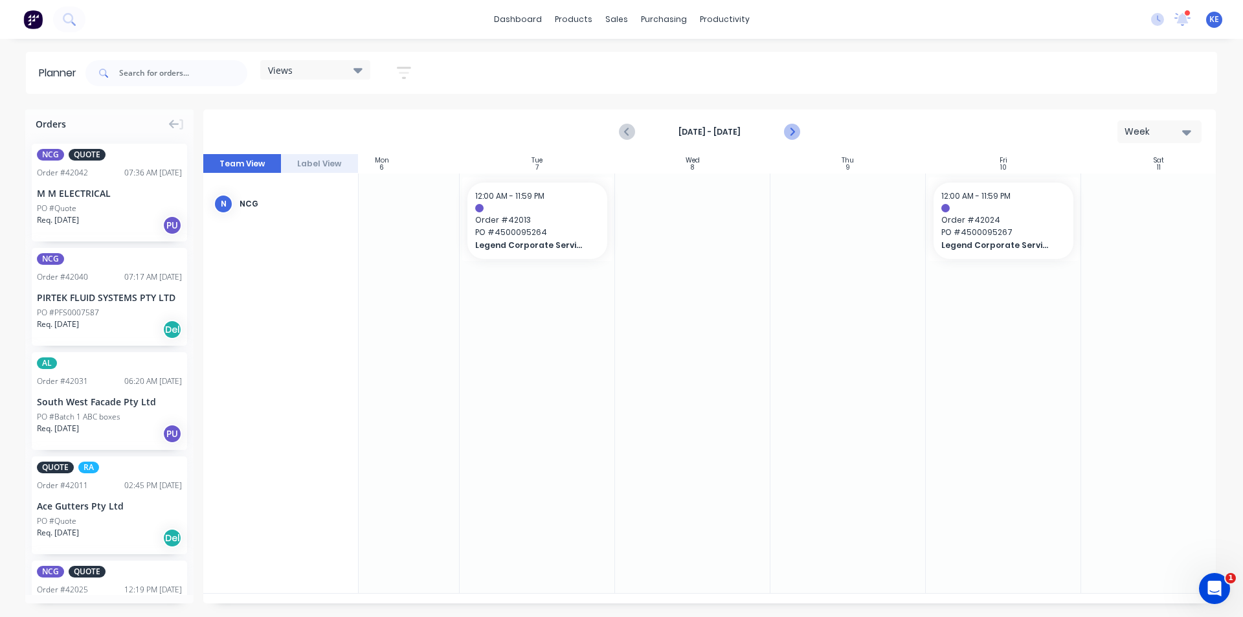
click at [789, 134] on icon "Next page" at bounding box center [791, 132] width 16 height 16
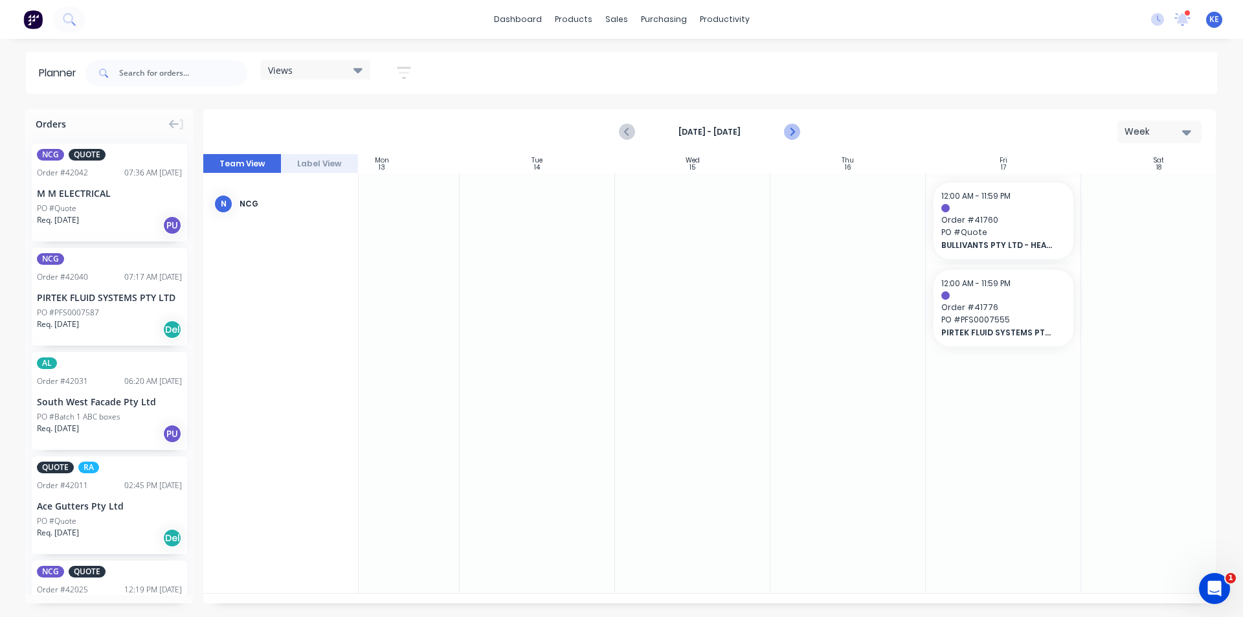
click at [789, 134] on icon "Next page" at bounding box center [791, 132] width 16 height 16
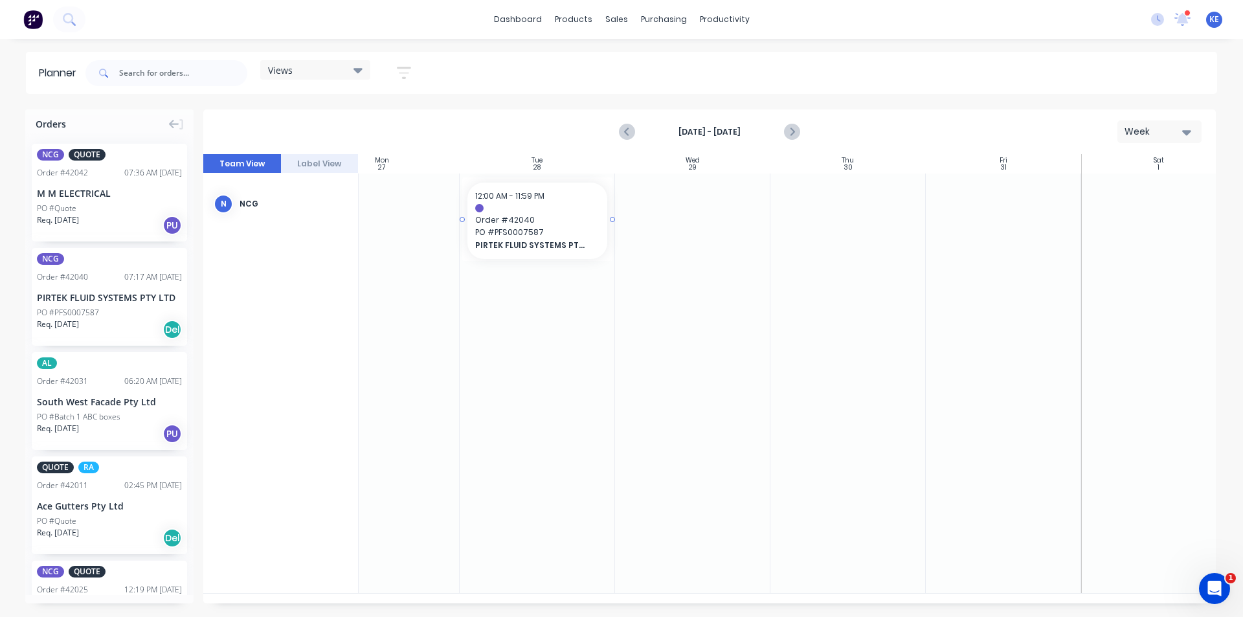
drag, startPoint x: 84, startPoint y: 308, endPoint x: 593, endPoint y: 223, distance: 516.7
click at [414, 73] on button "button" at bounding box center [403, 72] width 41 height 25
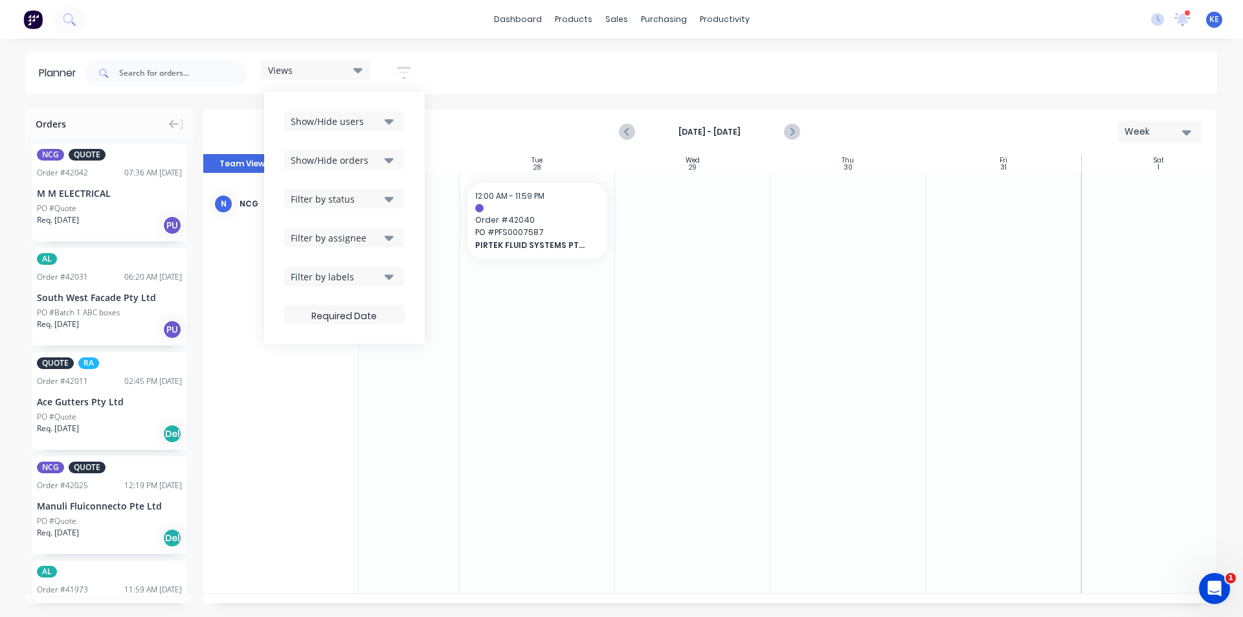
click at [390, 118] on icon "button" at bounding box center [389, 121] width 9 height 14
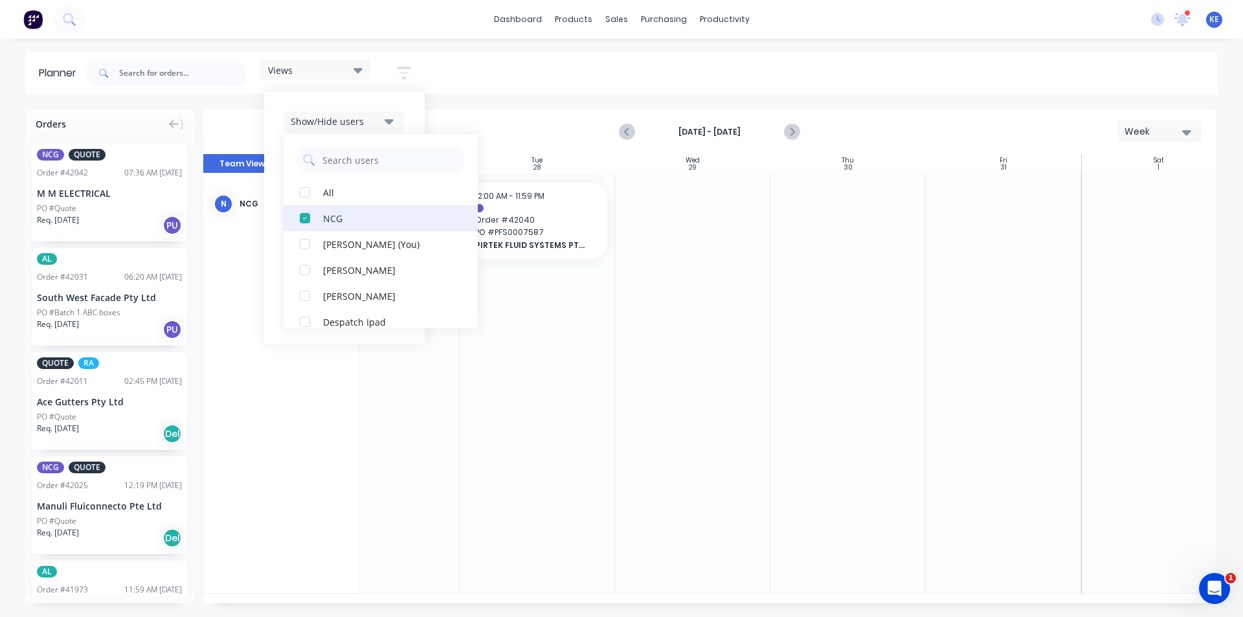
click at [306, 216] on div "button" at bounding box center [305, 218] width 26 height 26
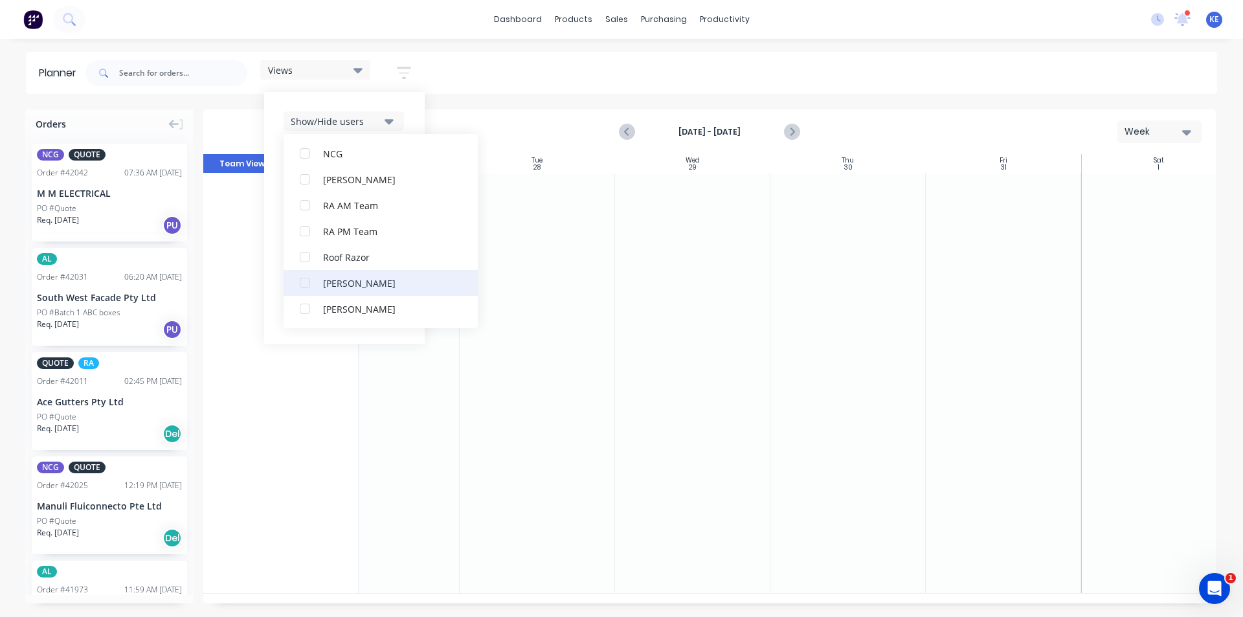
scroll to position [388, 0]
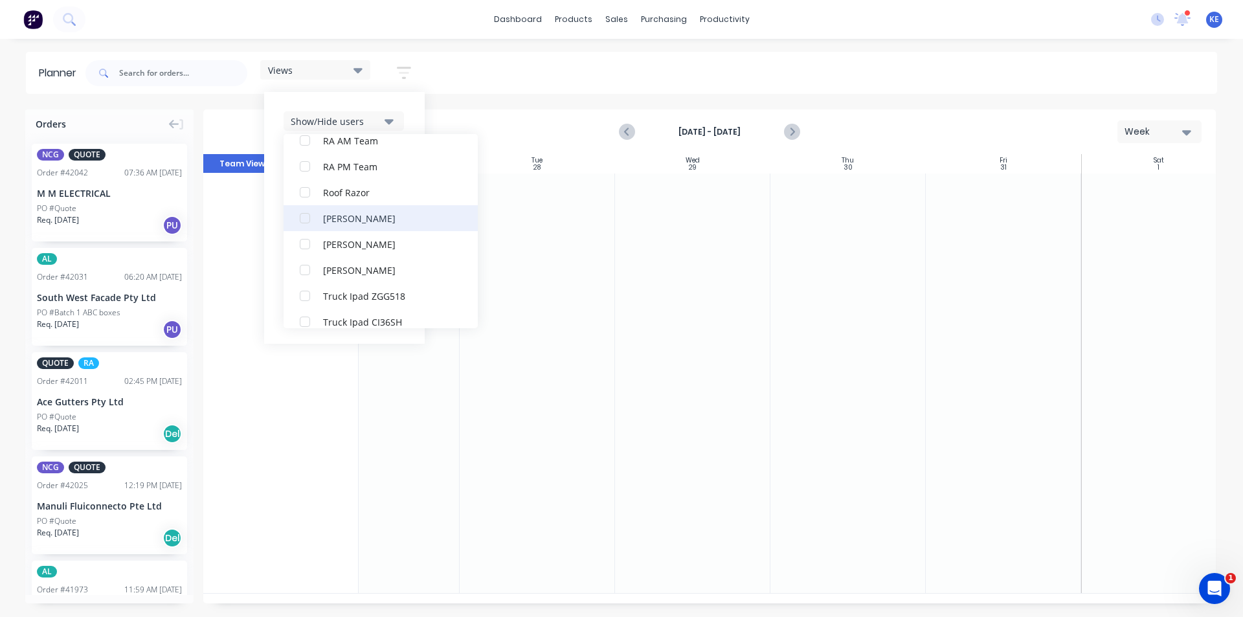
click at [348, 223] on div "[PERSON_NAME]" at bounding box center [387, 218] width 129 height 14
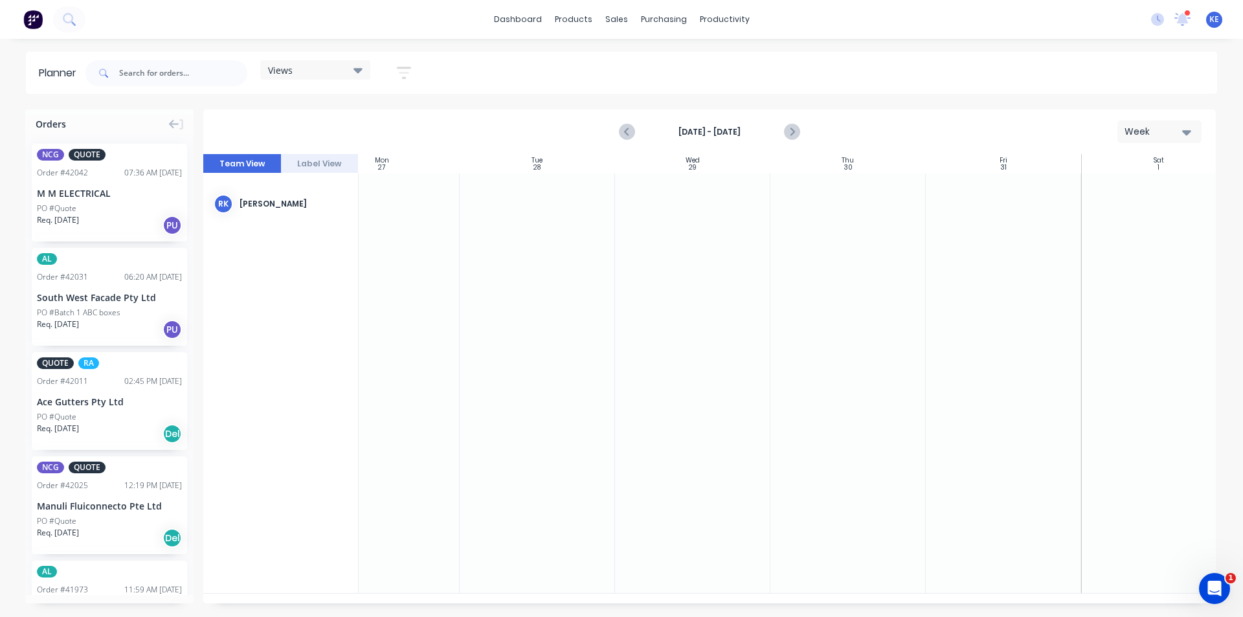
click at [591, 65] on div "Views Save new view None edit [PERSON_NAME] (Default) edit Iraking edit [PERSON…" at bounding box center [650, 73] width 1134 height 39
click at [631, 132] on icon "Previous page" at bounding box center [628, 132] width 16 height 16
click at [630, 131] on icon "Previous page" at bounding box center [628, 132] width 16 height 16
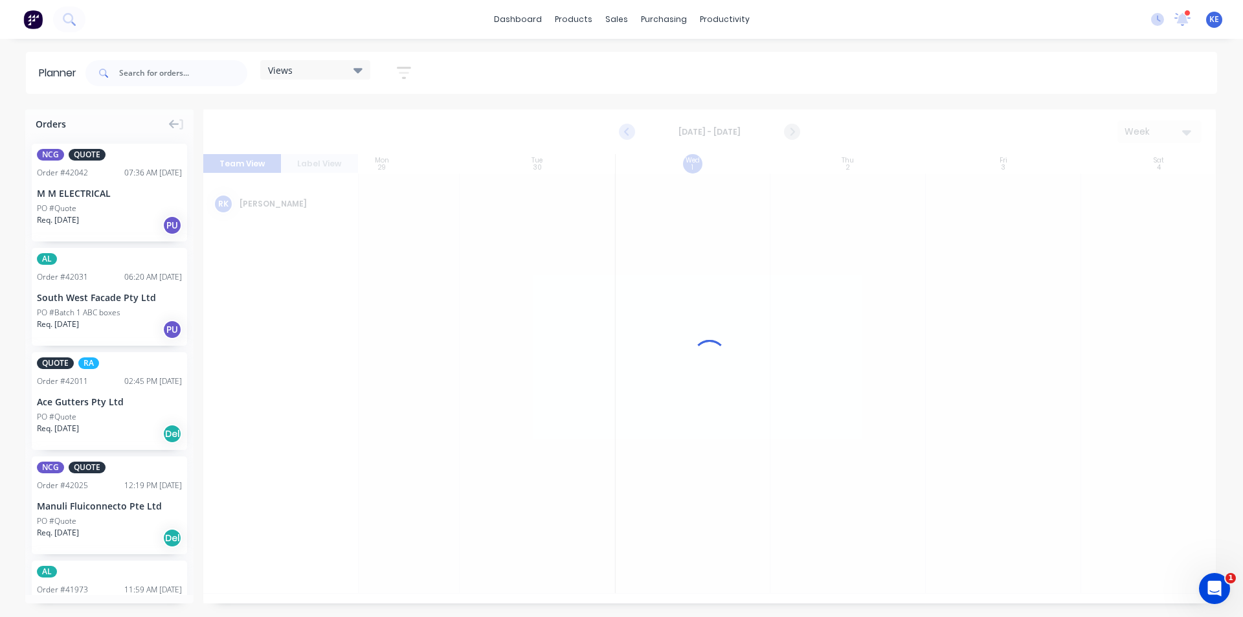
click at [630, 131] on div at bounding box center [709, 356] width 1013 height 494
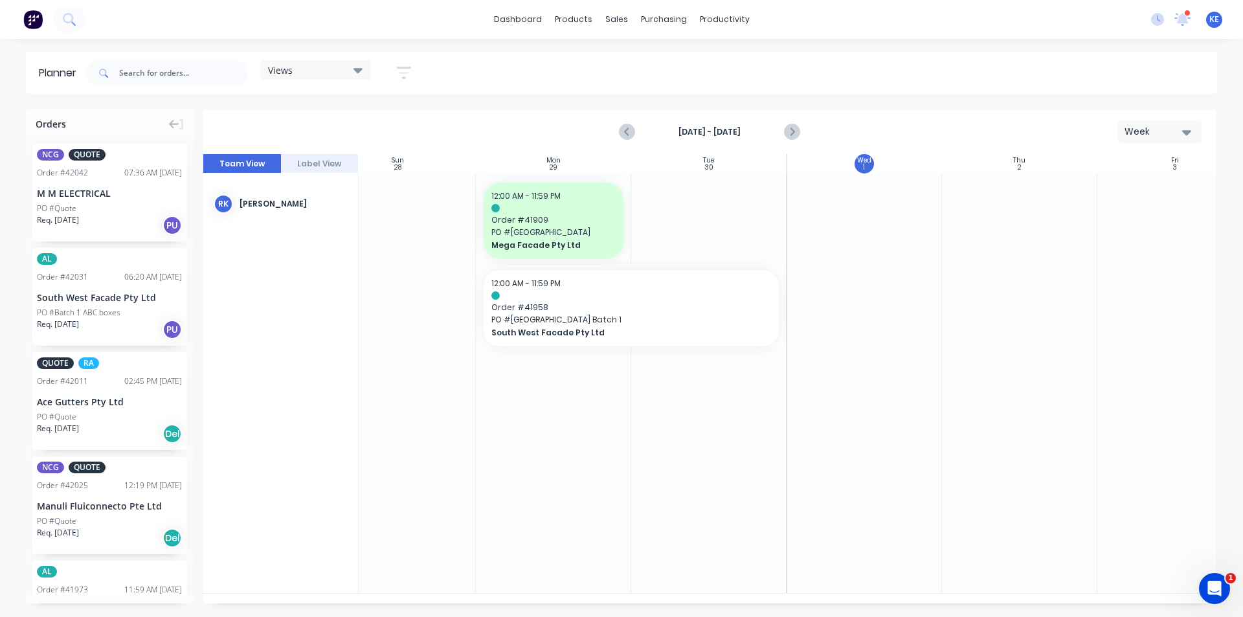
scroll to position [0, 36]
drag, startPoint x: 83, startPoint y: 299, endPoint x: 846, endPoint y: 269, distance: 764.0
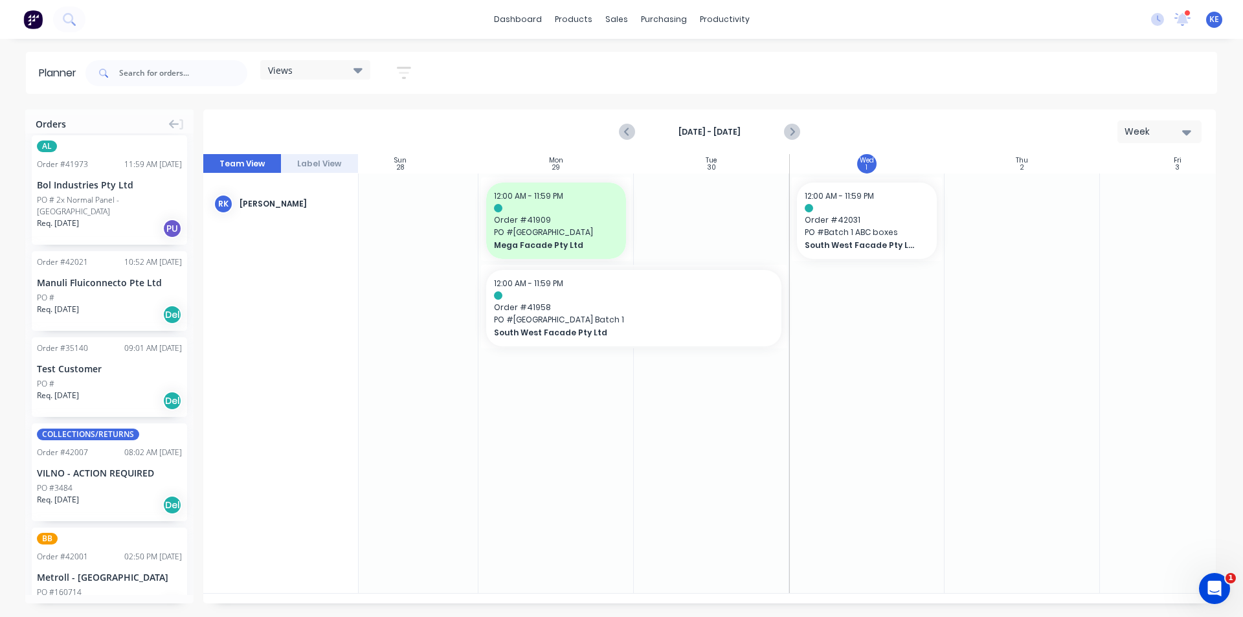
scroll to position [324, 0]
drag, startPoint x: 63, startPoint y: 166, endPoint x: 802, endPoint y: 214, distance: 740.3
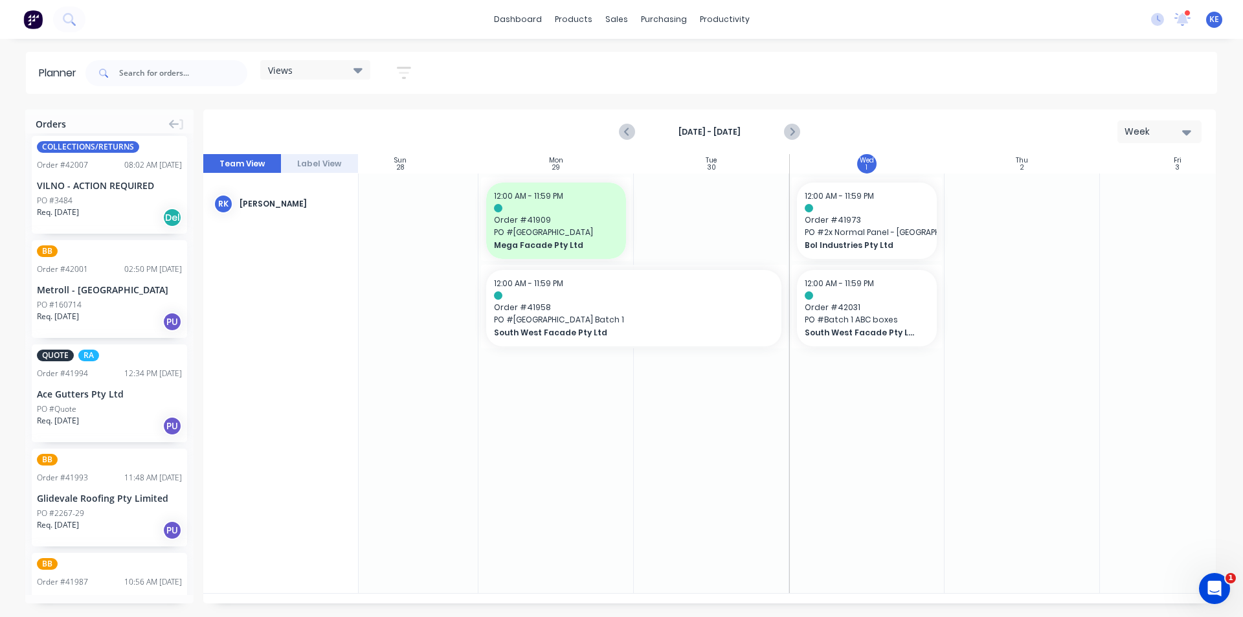
scroll to position [819, 0]
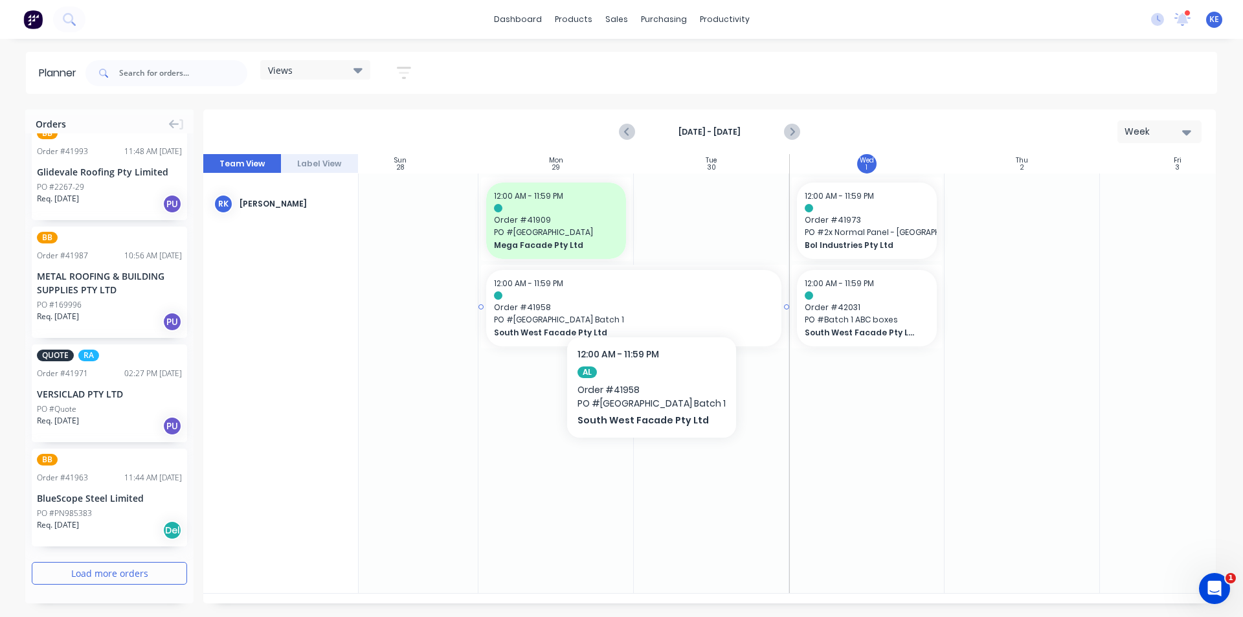
click at [638, 297] on div at bounding box center [634, 295] width 280 height 8
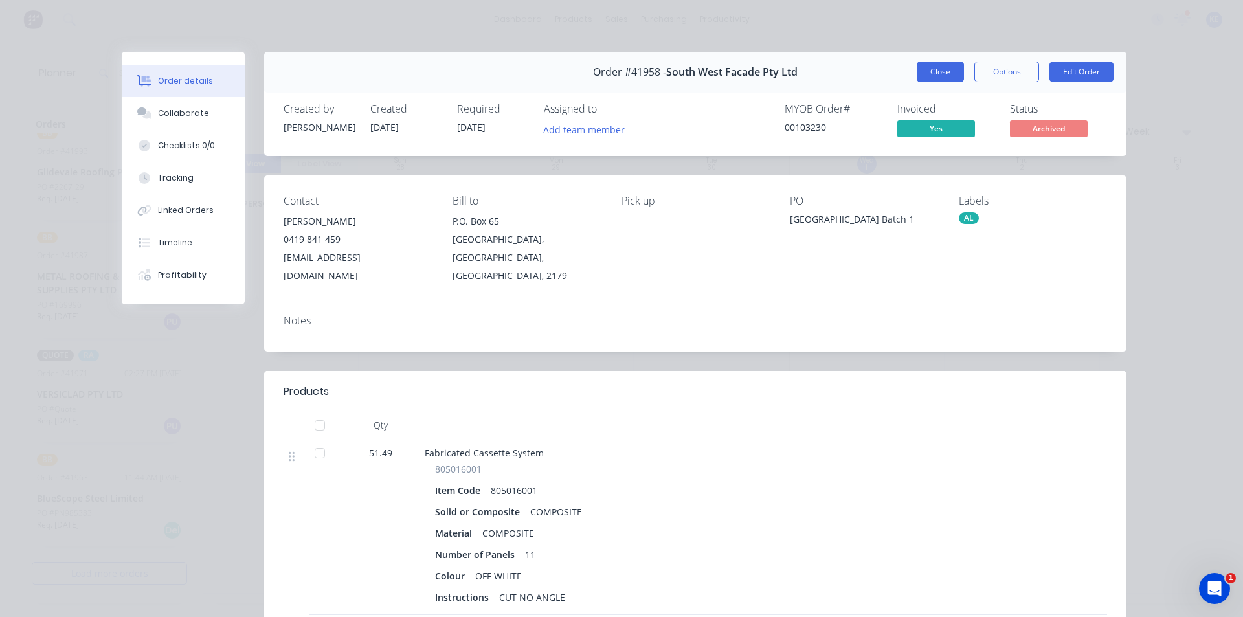
click at [939, 71] on button "Close" at bounding box center [940, 72] width 47 height 21
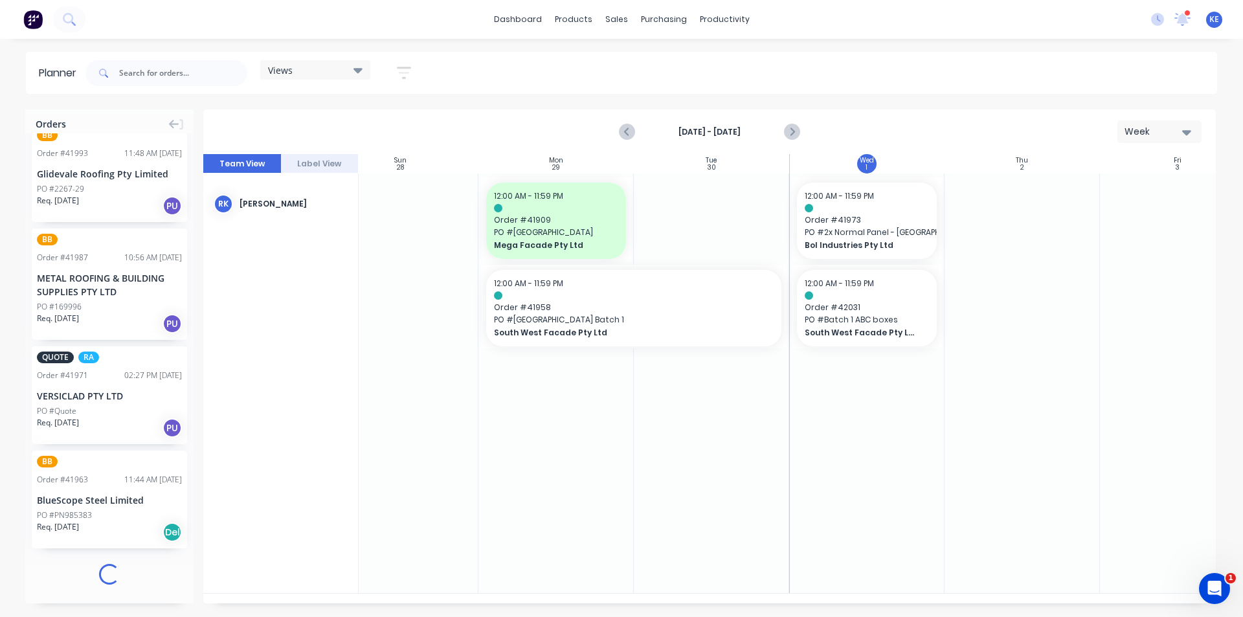
scroll to position [817, 0]
drag, startPoint x: 695, startPoint y: 421, endPoint x: 750, endPoint y: 394, distance: 60.5
click at [695, 420] on div "Mark as done" at bounding box center [702, 420] width 139 height 27
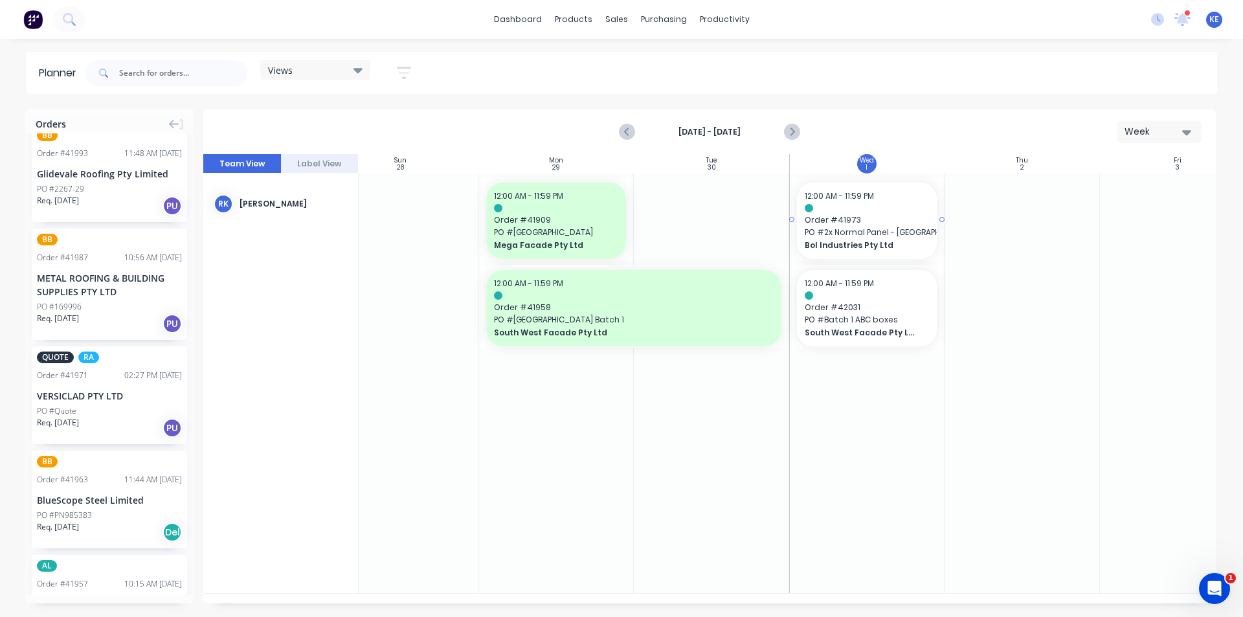
scroll to position [819, 0]
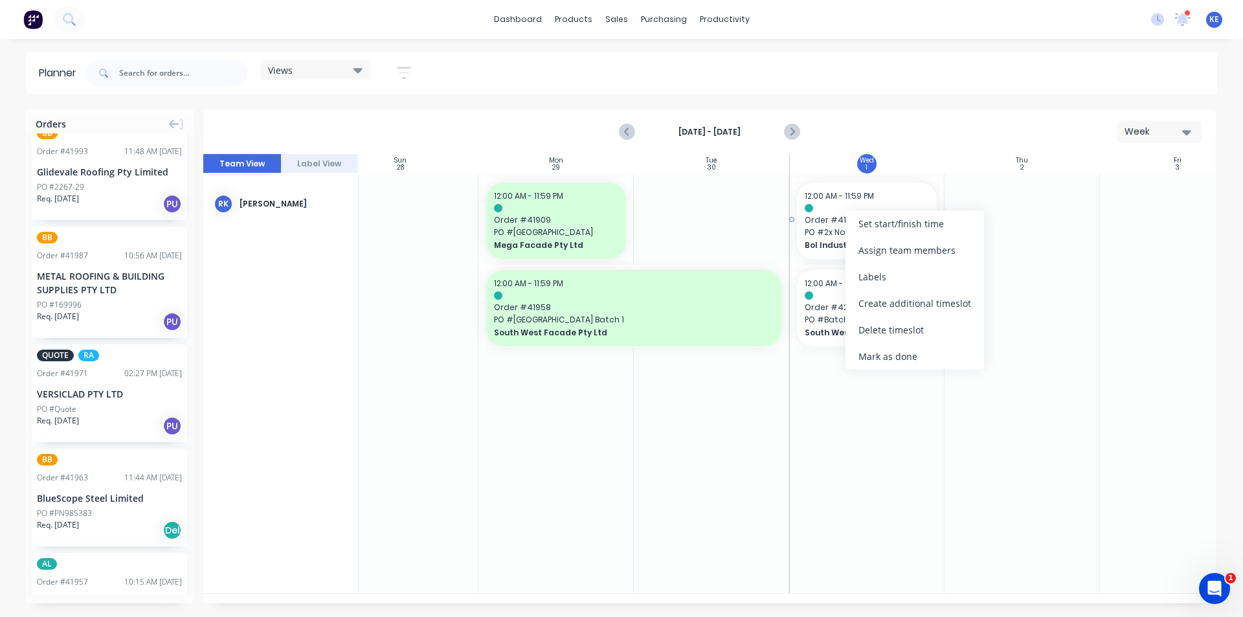
click at [818, 208] on div at bounding box center [867, 208] width 124 height 8
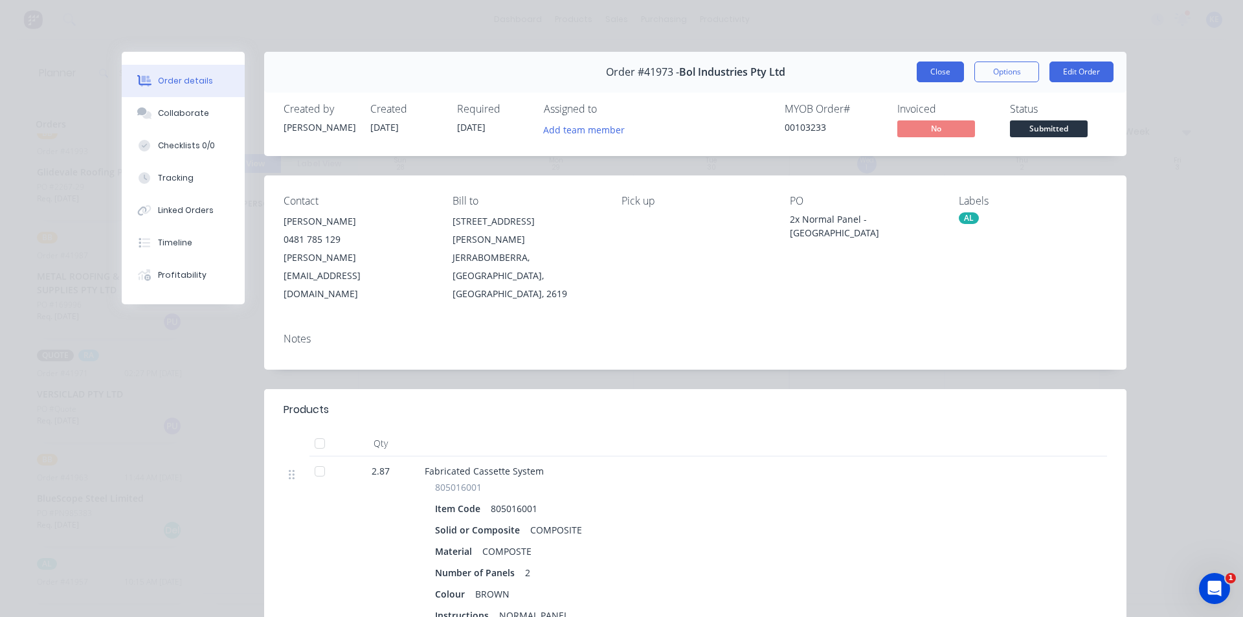
click at [939, 67] on button "Close" at bounding box center [940, 72] width 47 height 21
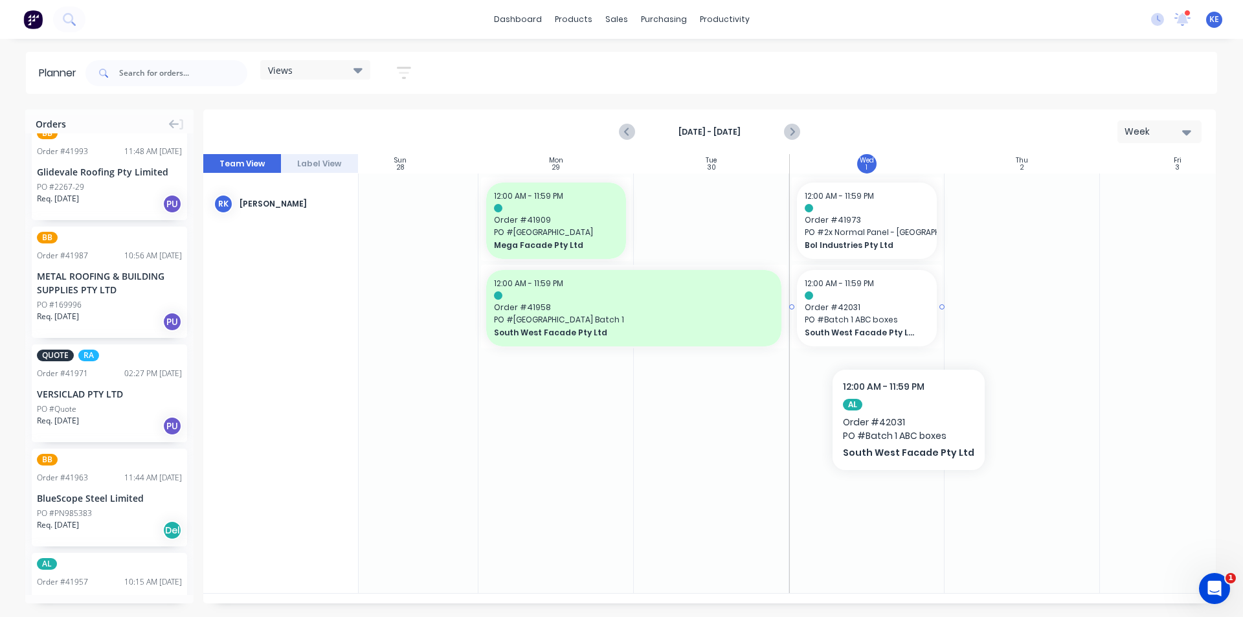
click at [904, 329] on span "South West Facade Pty Ltd" at bounding box center [861, 333] width 112 height 12
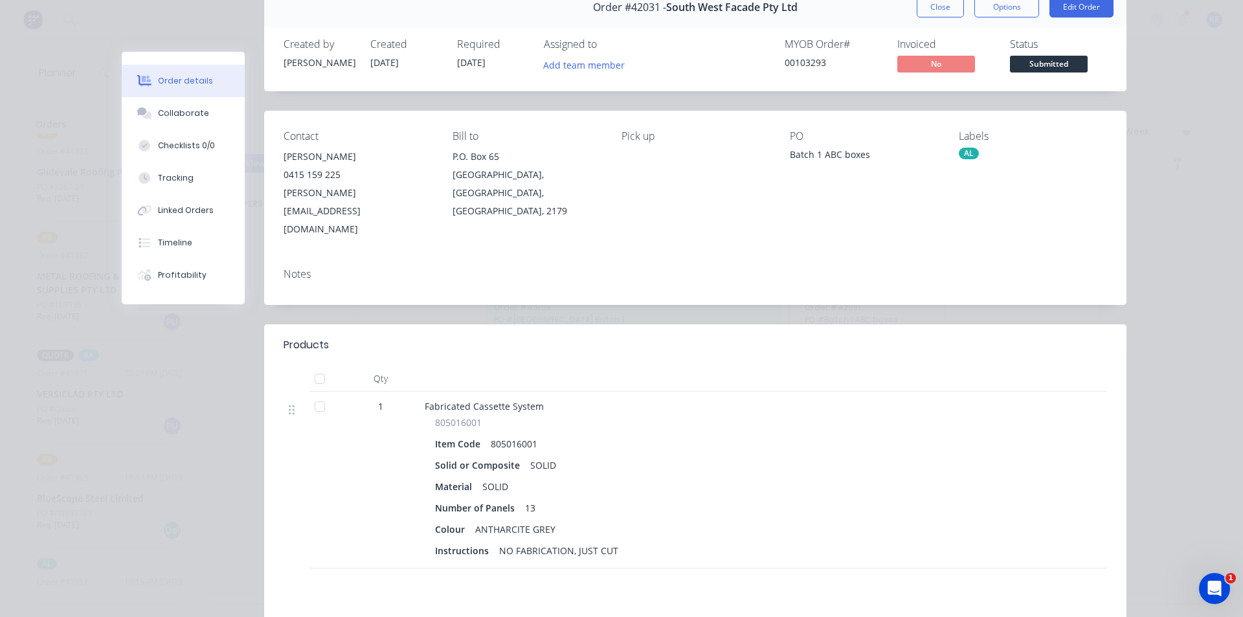
scroll to position [0, 0]
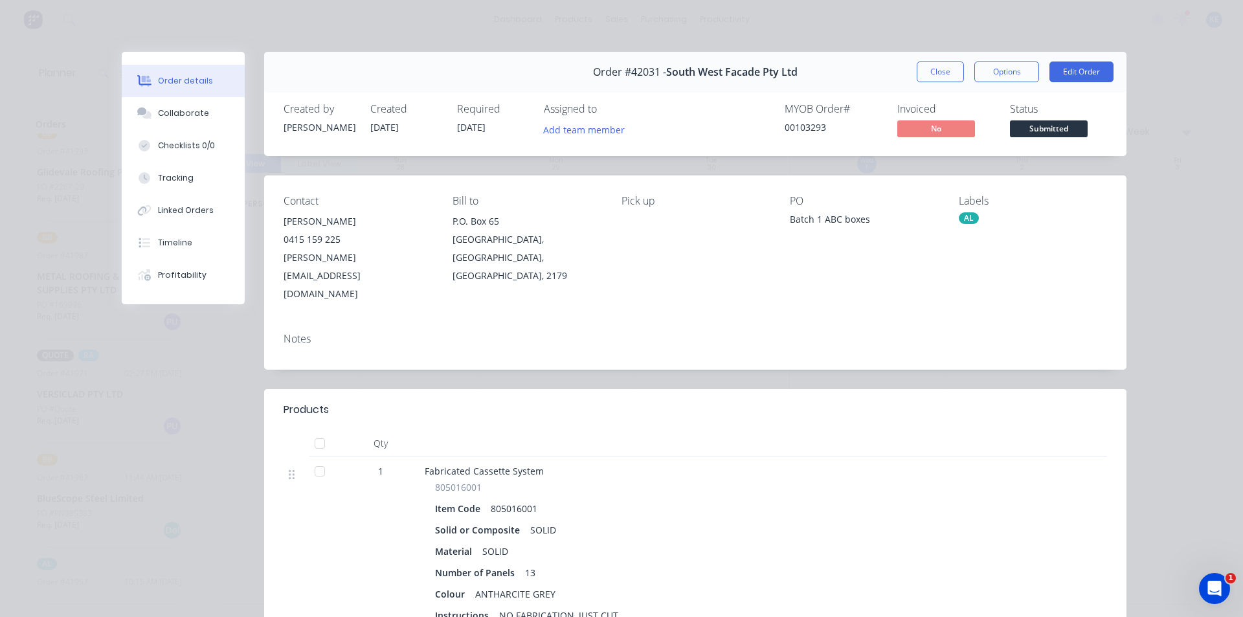
click at [927, 82] on div "Order #42031 - South West Facade Pty Ltd Close Options Edit Order" at bounding box center [695, 72] width 862 height 41
click at [927, 73] on button "Close" at bounding box center [940, 72] width 47 height 21
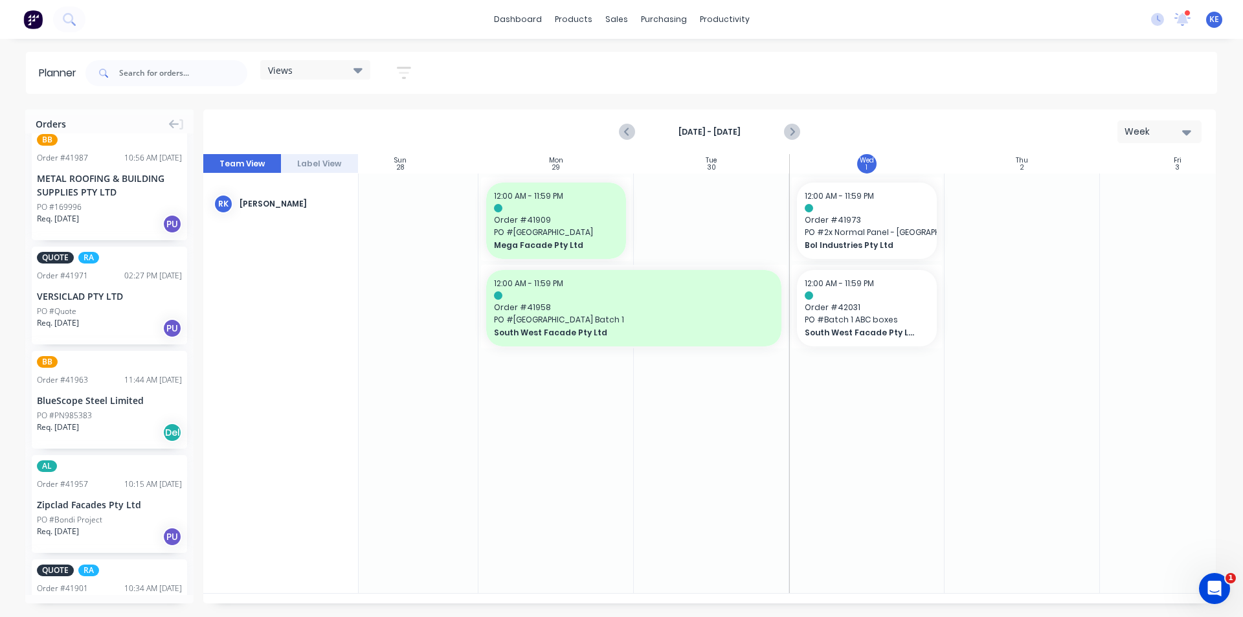
scroll to position [1078, 0]
